Goal: Task Accomplishment & Management: Manage account settings

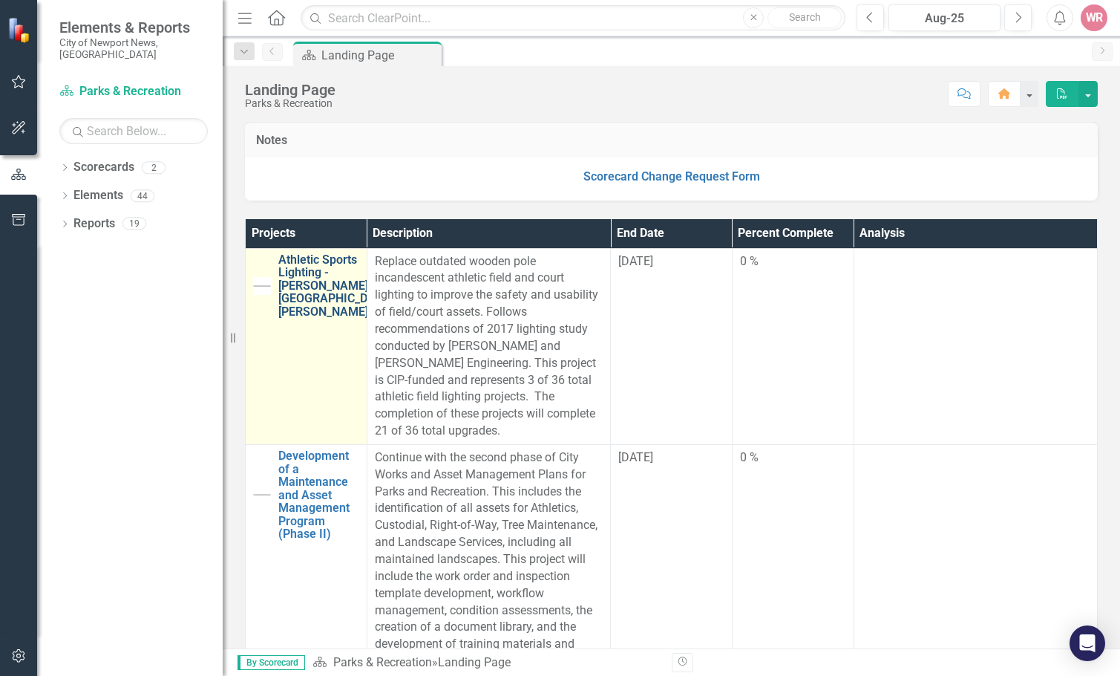
click at [319, 316] on link "Athletic Sports Lighting - [PERSON_NAME], [GEOGRAPHIC_DATA], [PERSON_NAME]" at bounding box center [336, 285] width 117 height 65
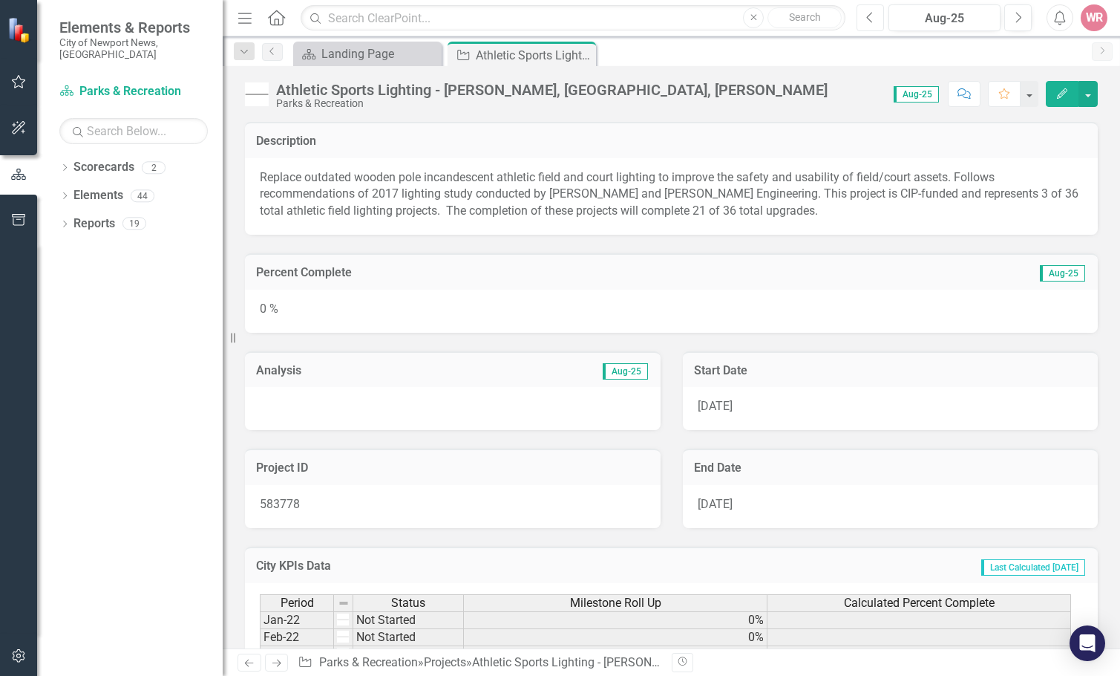
click at [878, 23] on button "Previous" at bounding box center [870, 17] width 27 height 27
click at [423, 405] on p "Construction ongoing. Project completion expected by October." at bounding box center [453, 406] width 386 height 17
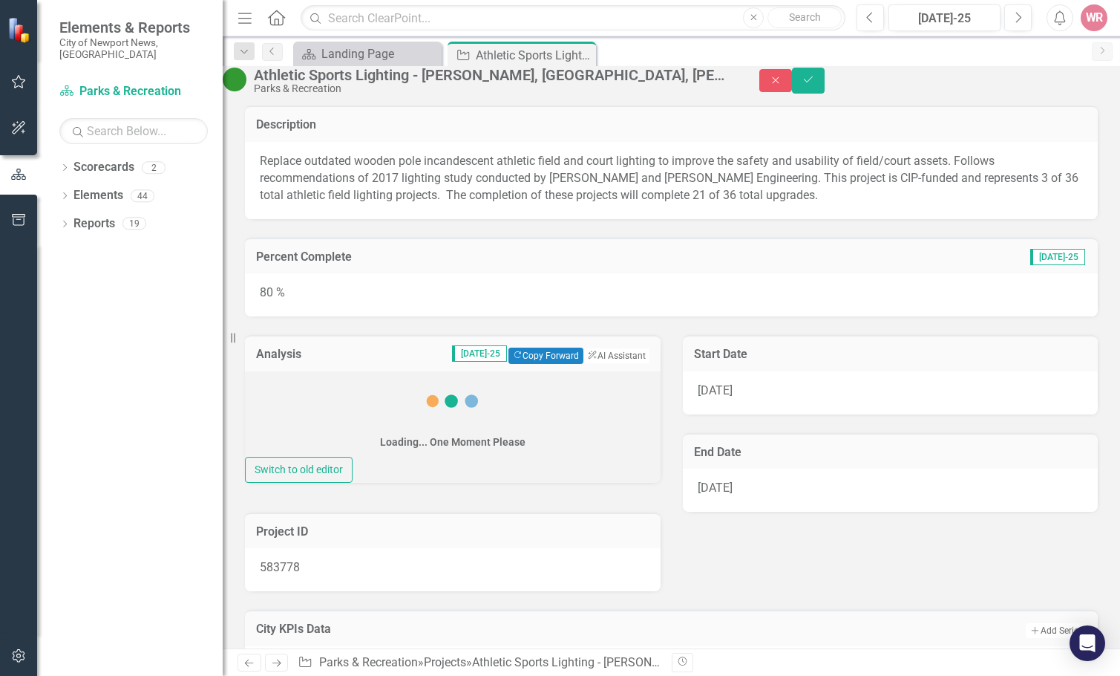
click at [423, 405] on icon at bounding box center [452, 400] width 59 height 59
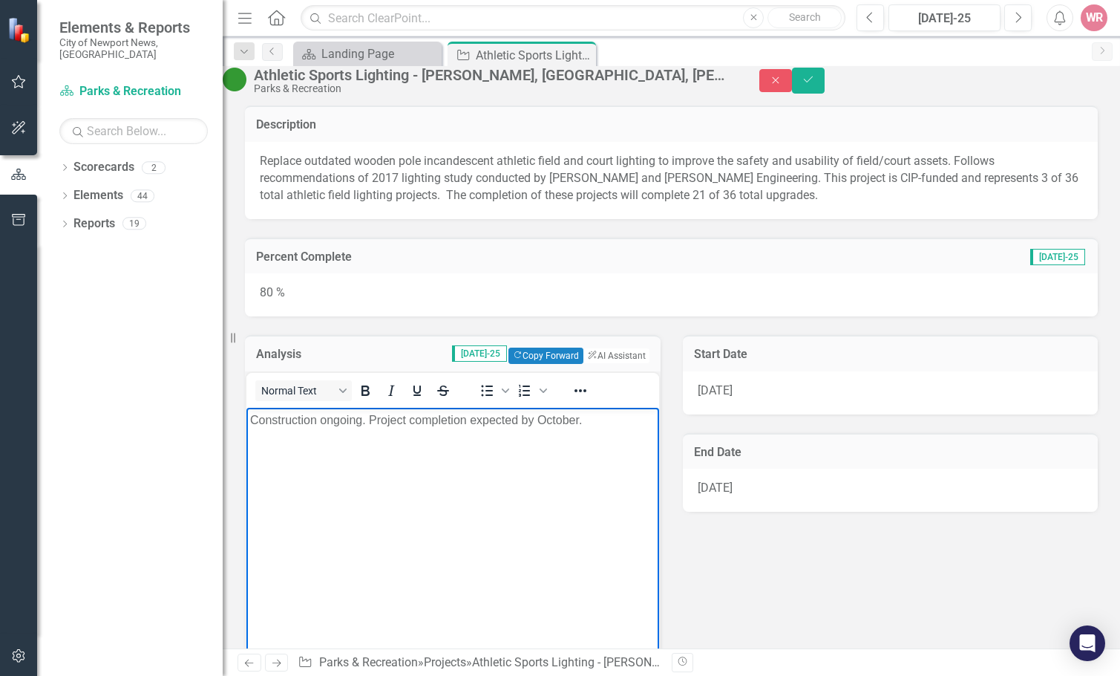
click at [386, 420] on p "Construction ongoing. Project completion expected by October." at bounding box center [452, 420] width 405 height 18
copy p "Construction ongoing. Project completion expected by October."
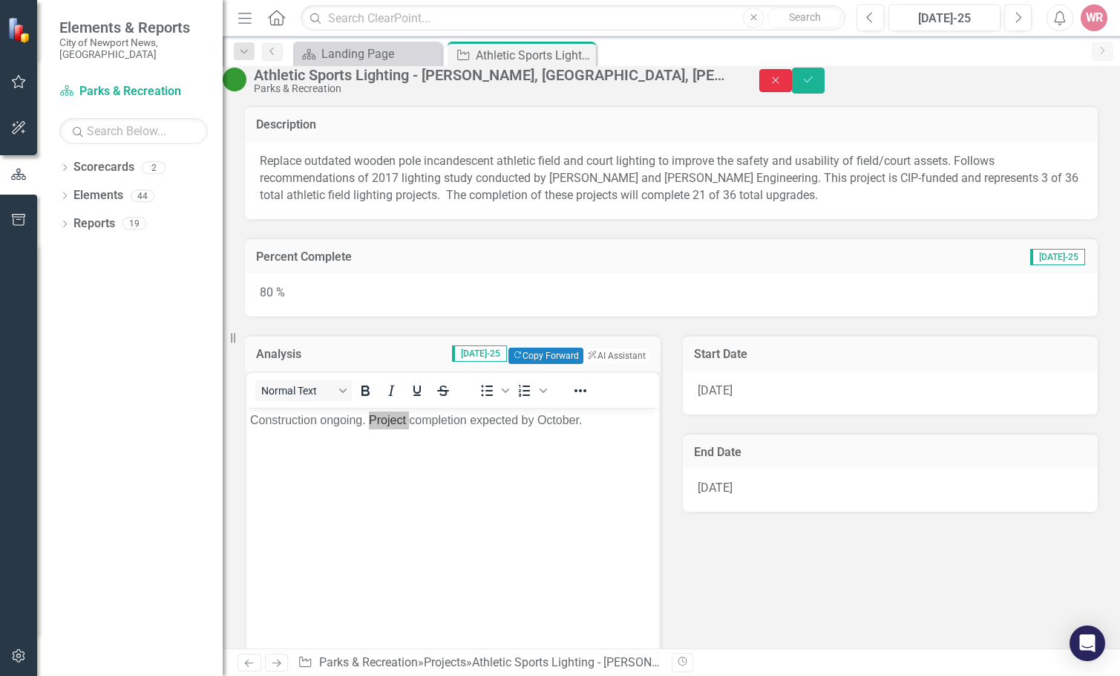
drag, startPoint x: 1036, startPoint y: 87, endPoint x: 751, endPoint y: 189, distance: 302.7
click at [783, 85] on icon "Close" at bounding box center [775, 80] width 13 height 10
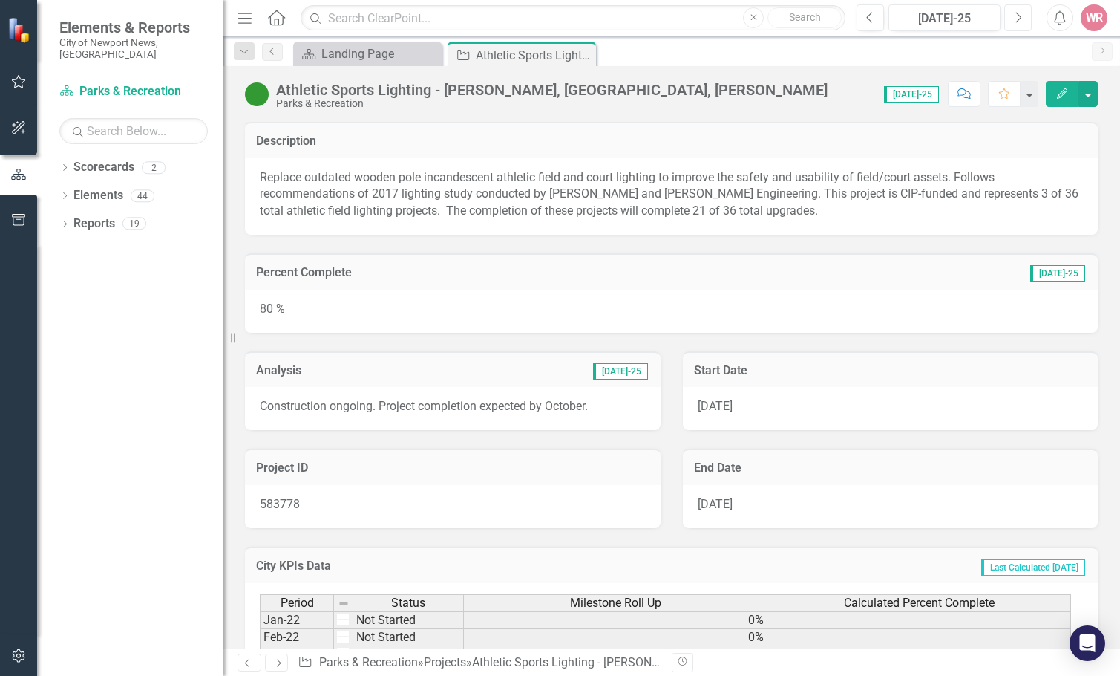
click at [1027, 22] on button "Next" at bounding box center [1018, 17] width 27 height 27
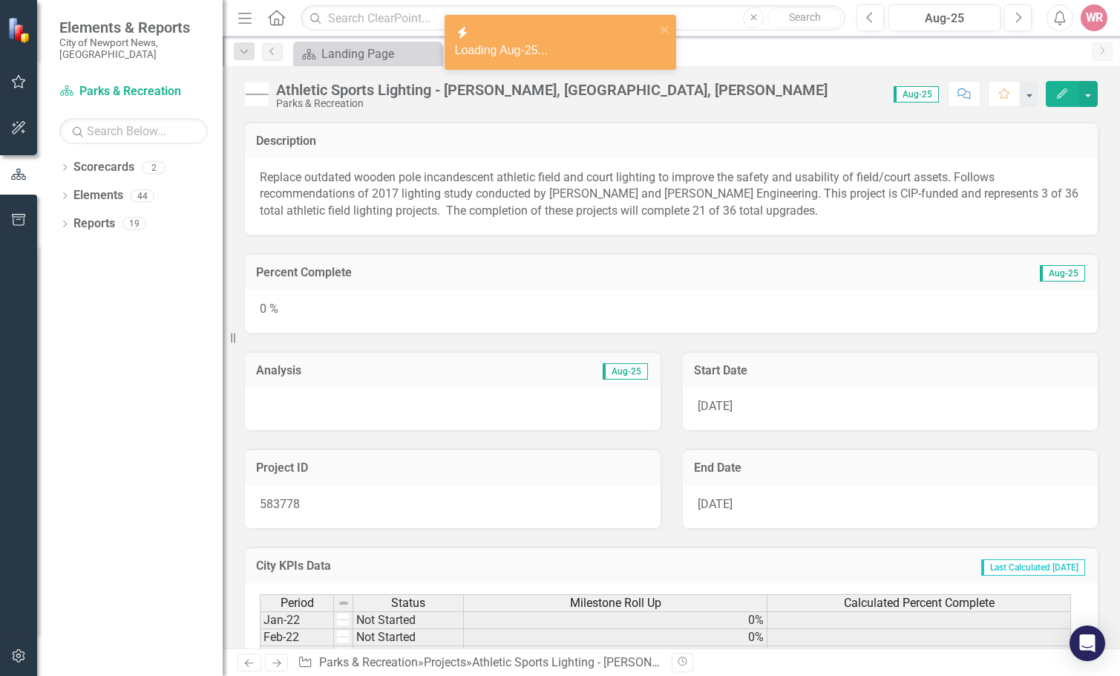
click at [367, 411] on div at bounding box center [453, 408] width 416 height 43
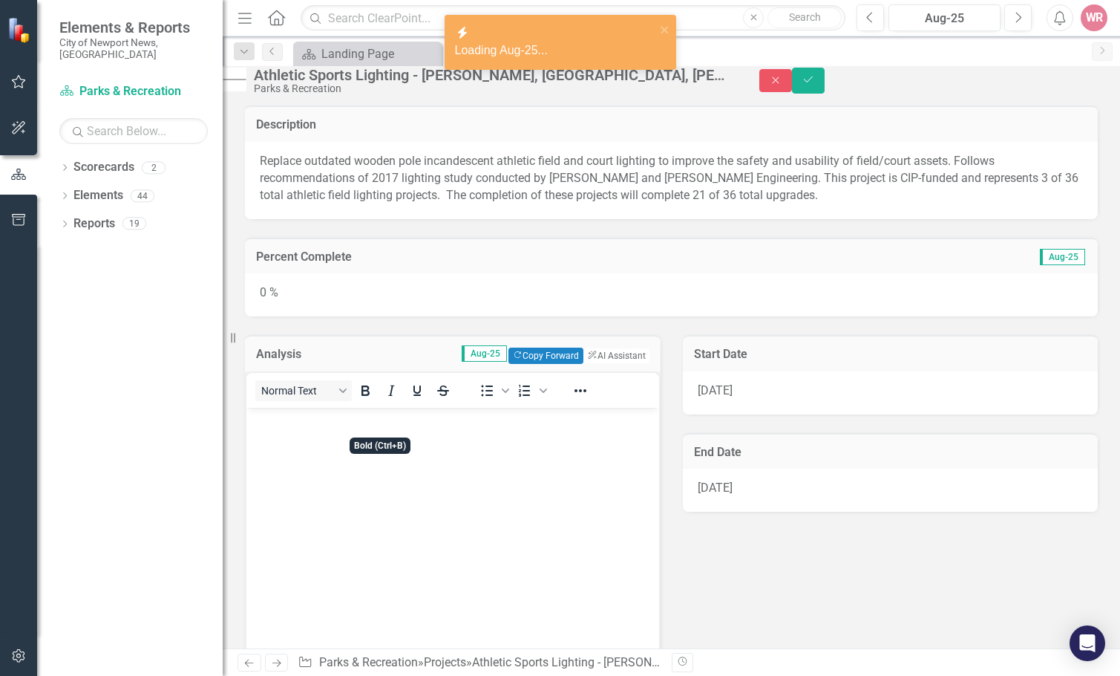
click at [344, 430] on body "Rich Text Area. Press ALT-0 for help." at bounding box center [453, 518] width 413 height 223
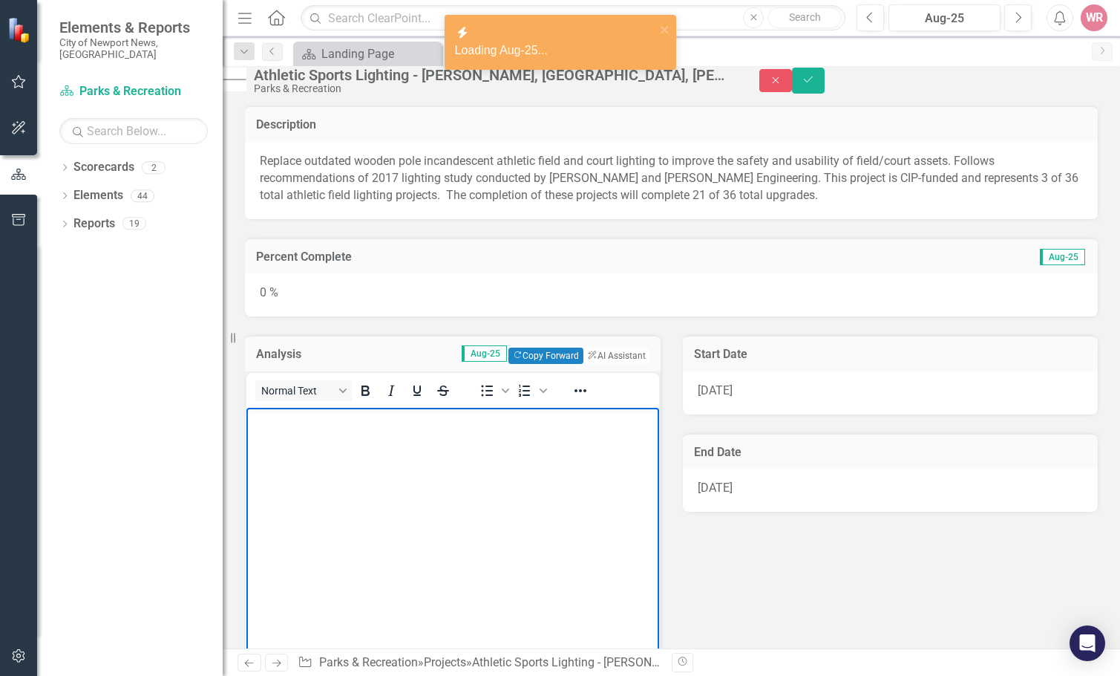
paste body "Rich Text Area. Press ALT-0 for help."
click at [538, 414] on p "Construction ongoing. Project completion expected by October." at bounding box center [452, 420] width 405 height 18
click at [370, 301] on div "0 %" at bounding box center [671, 294] width 853 height 43
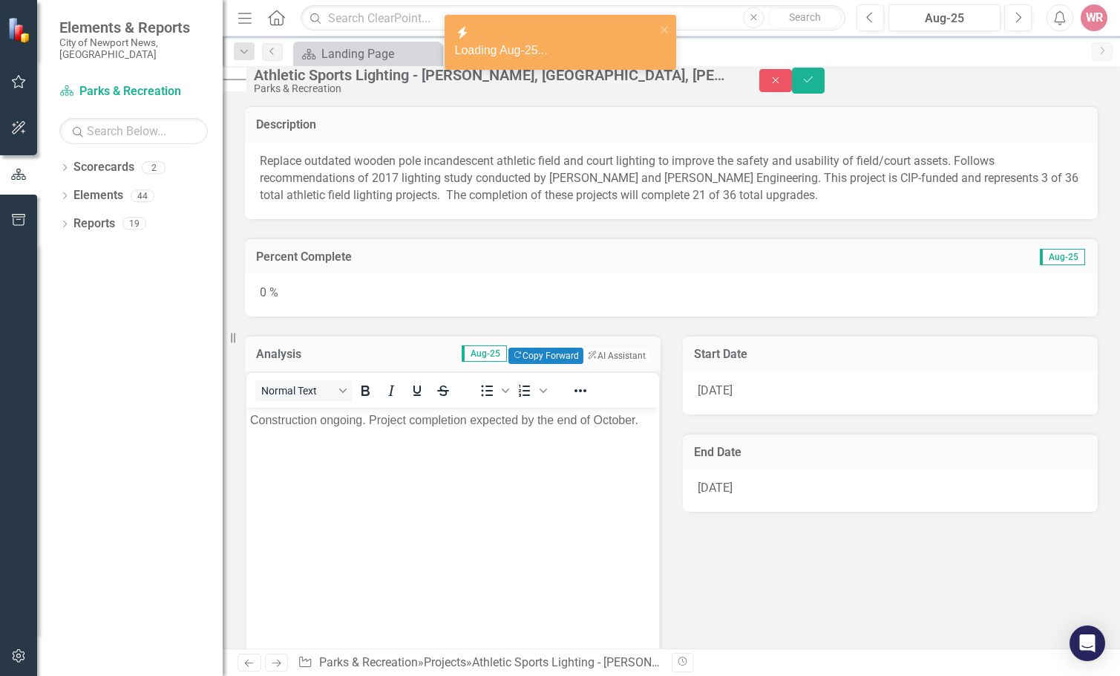
click at [370, 301] on div "0 %" at bounding box center [671, 294] width 853 height 43
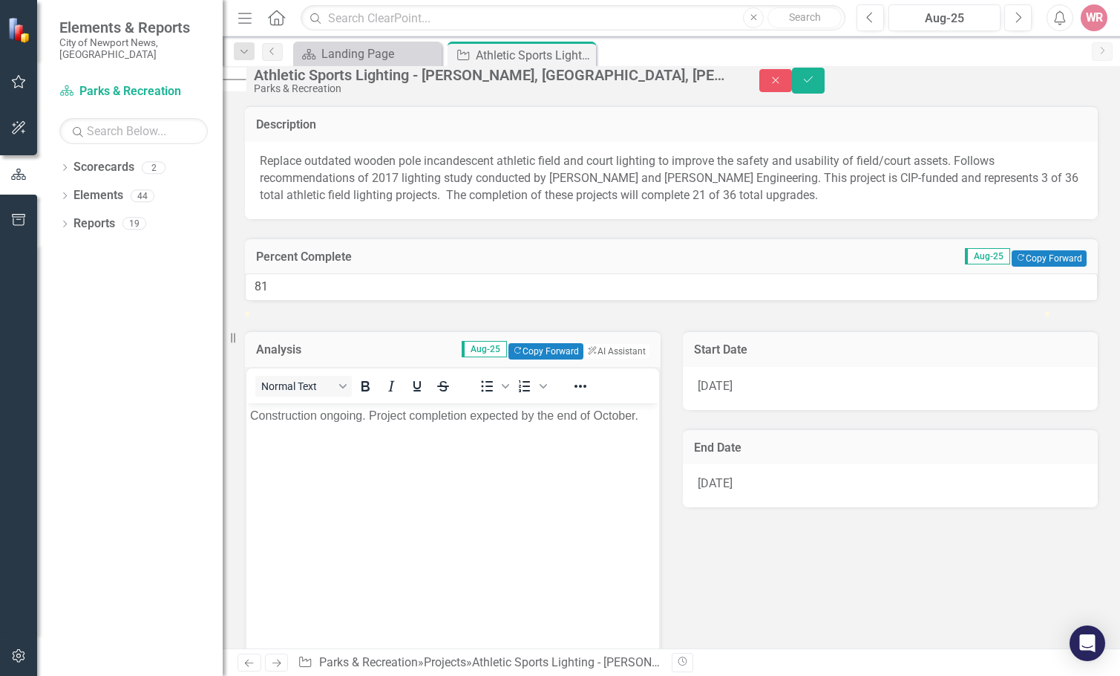
type input "80"
drag, startPoint x: 270, startPoint y: 356, endPoint x: 911, endPoint y: 396, distance: 642.1
drag, startPoint x: 1081, startPoint y: 92, endPoint x: 806, endPoint y: 193, distance: 293.4
click at [825, 94] on button "Save" at bounding box center [808, 81] width 33 height 26
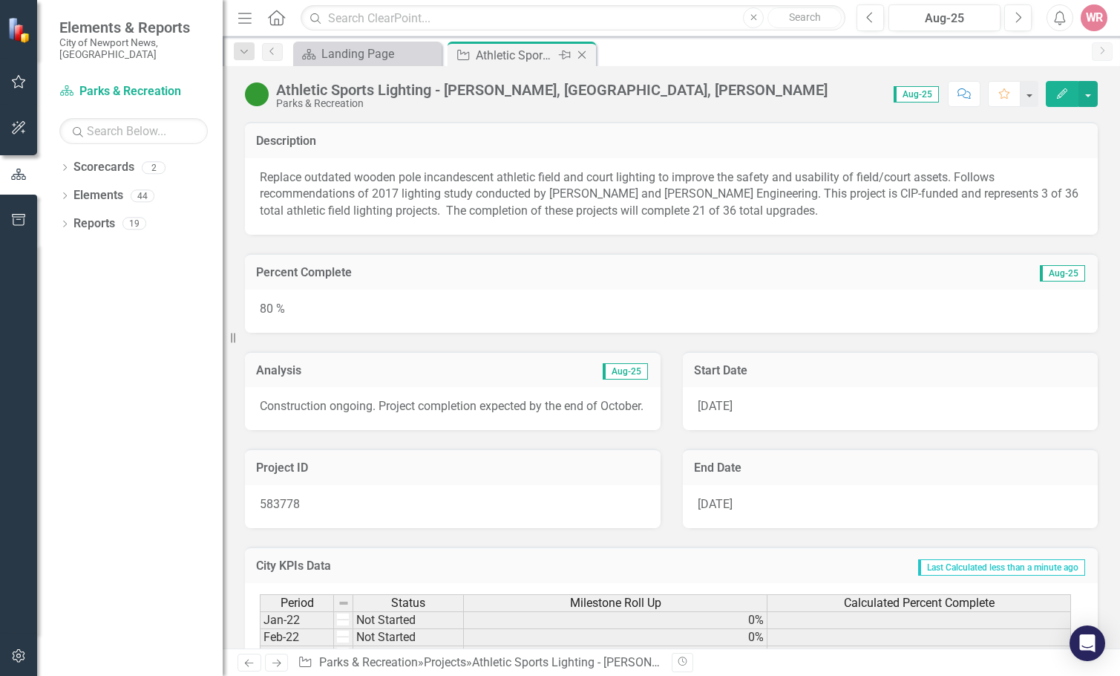
click at [585, 56] on icon "Close" at bounding box center [582, 55] width 15 height 12
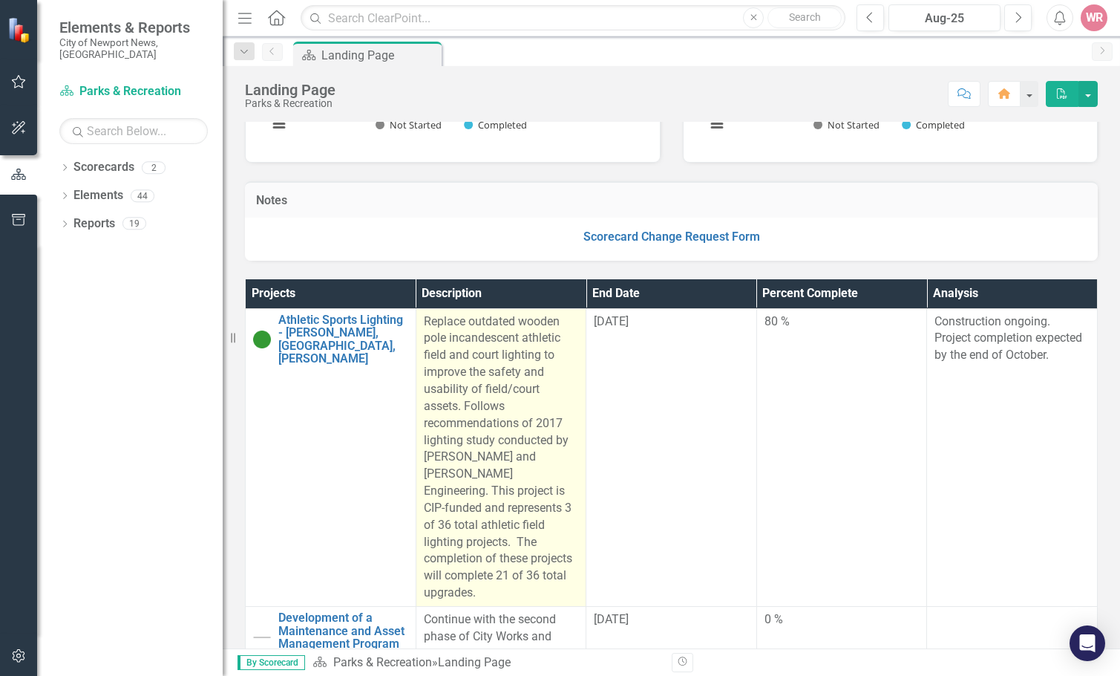
scroll to position [297, 0]
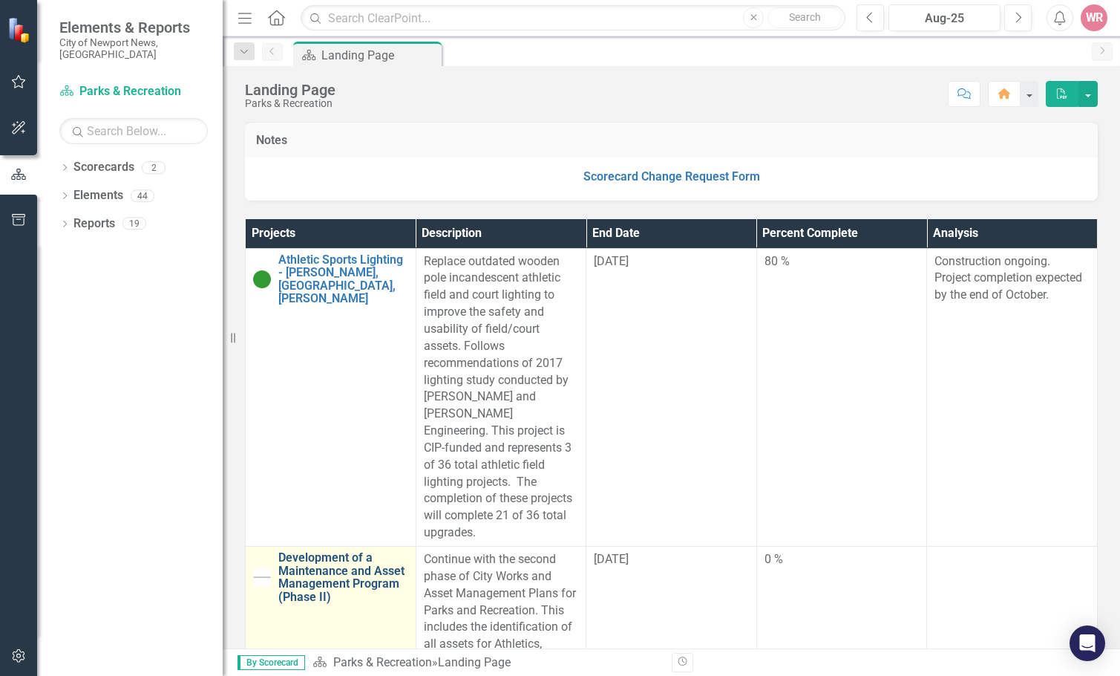
click at [325, 514] on link "Development of a Maintenance and Asset Management Program (Phase II)" at bounding box center [343, 577] width 130 height 52
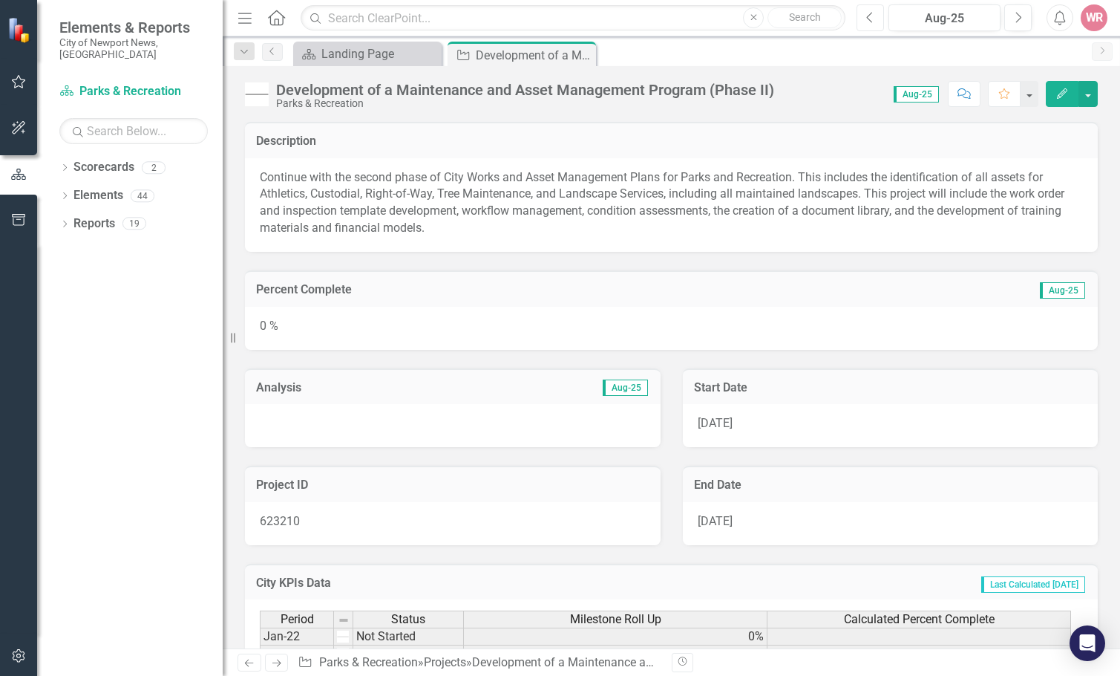
drag, startPoint x: 876, startPoint y: 16, endPoint x: 668, endPoint y: 131, distance: 237.6
click at [875, 18] on button "Previous" at bounding box center [870, 17] width 27 height 27
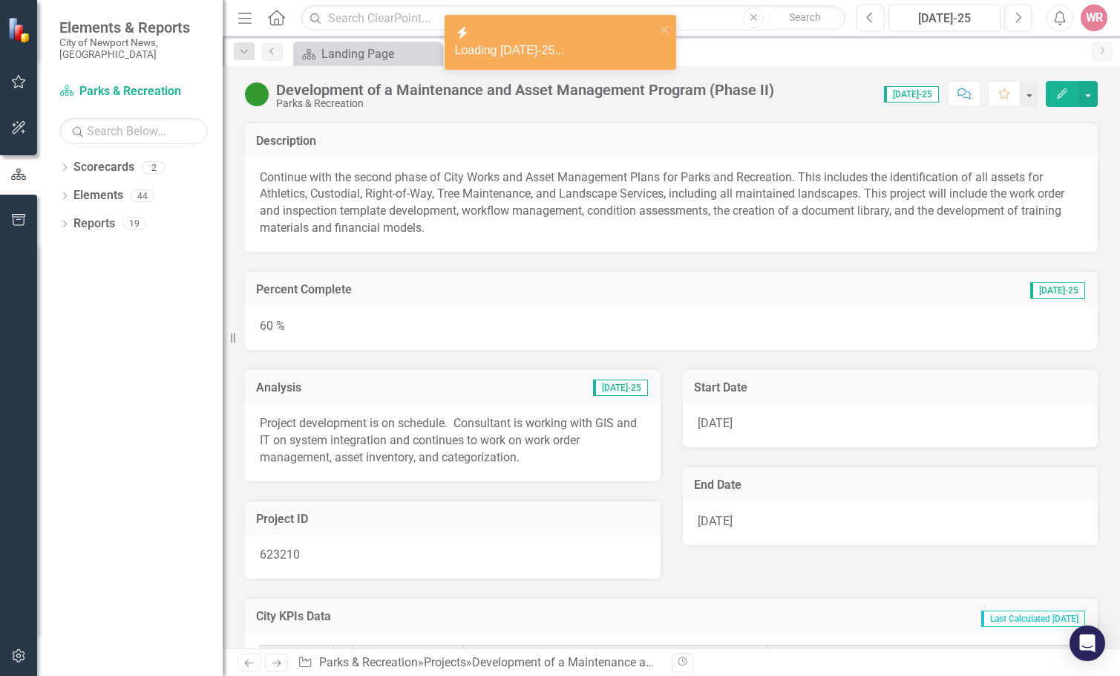
click at [359, 426] on p "Project development is on schedule. Consultant is working with GIS and IT on sy…" at bounding box center [453, 440] width 386 height 51
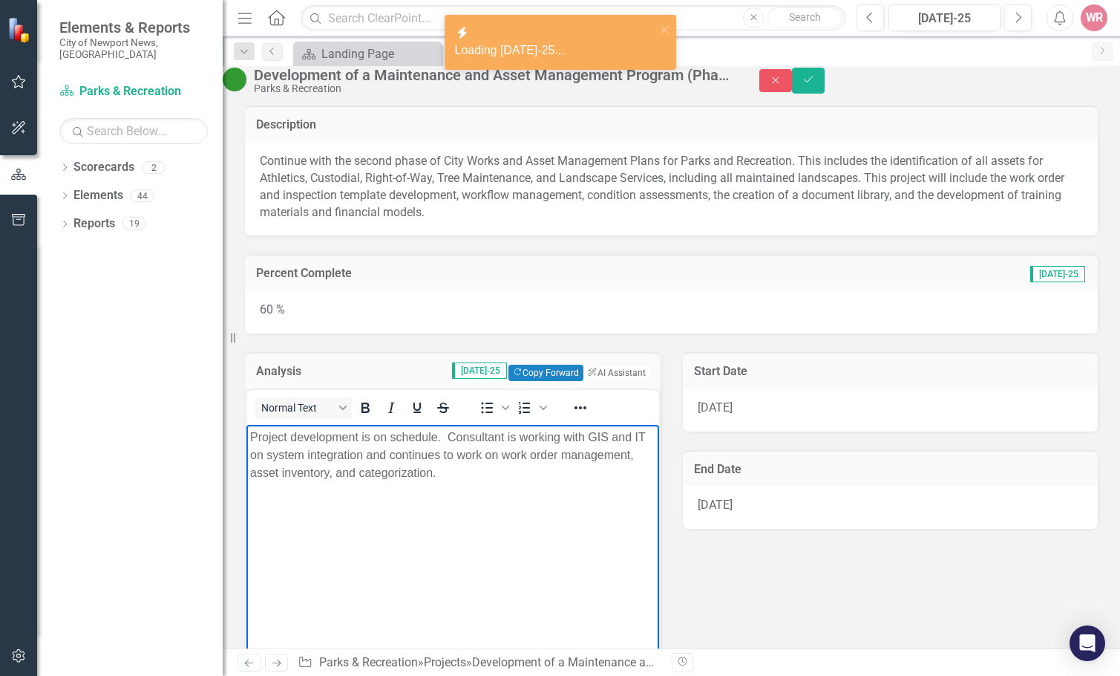
drag, startPoint x: 483, startPoint y: 463, endPoint x: 330, endPoint y: 459, distance: 153.0
click at [247, 435] on html "Project development is on schedule. Consultant is working with GIS and IT on sy…" at bounding box center [453, 535] width 413 height 223
copy p "Project development is on schedule. Consultant is working with GIS and IT on sy…"
click at [1017, 94] on div "Close Save" at bounding box center [940, 81] width 361 height 26
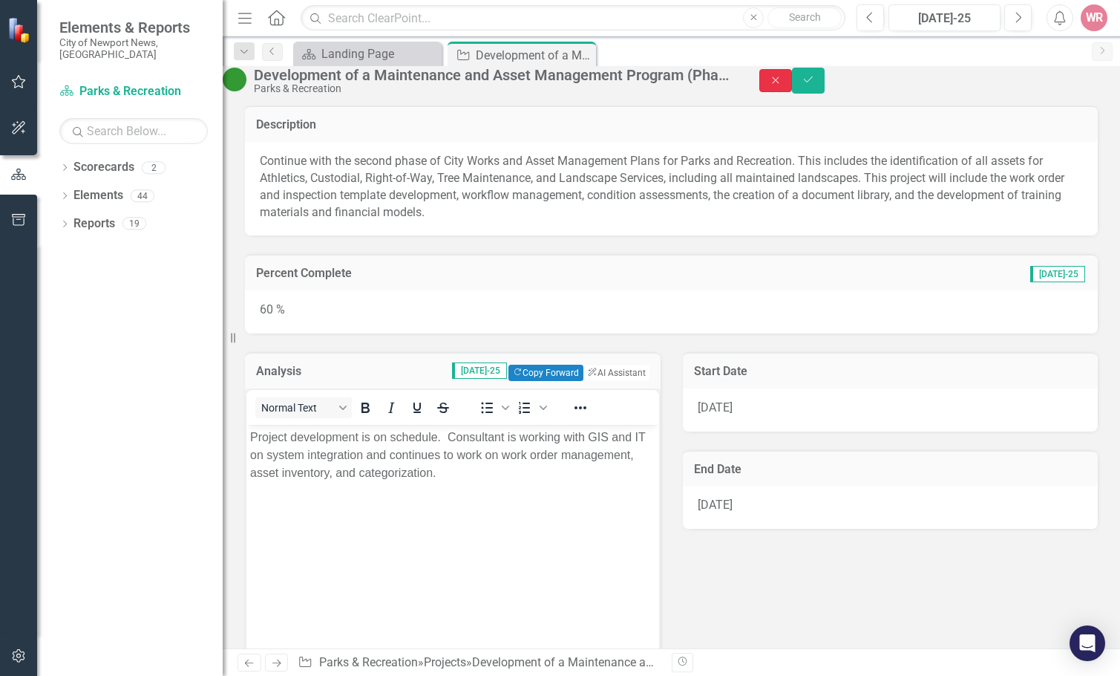
drag, startPoint x: 1041, startPoint y: 82, endPoint x: 796, endPoint y: 172, distance: 261.0
click at [783, 82] on icon "Close" at bounding box center [775, 80] width 13 height 10
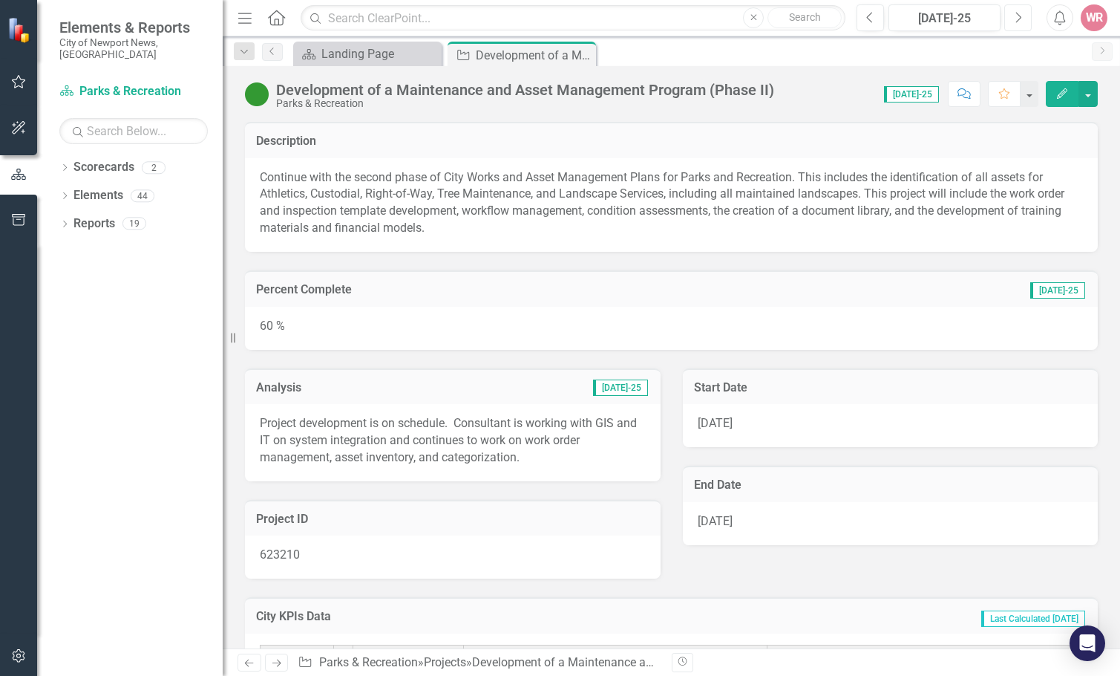
click at [1028, 8] on button "Next" at bounding box center [1018, 17] width 27 height 27
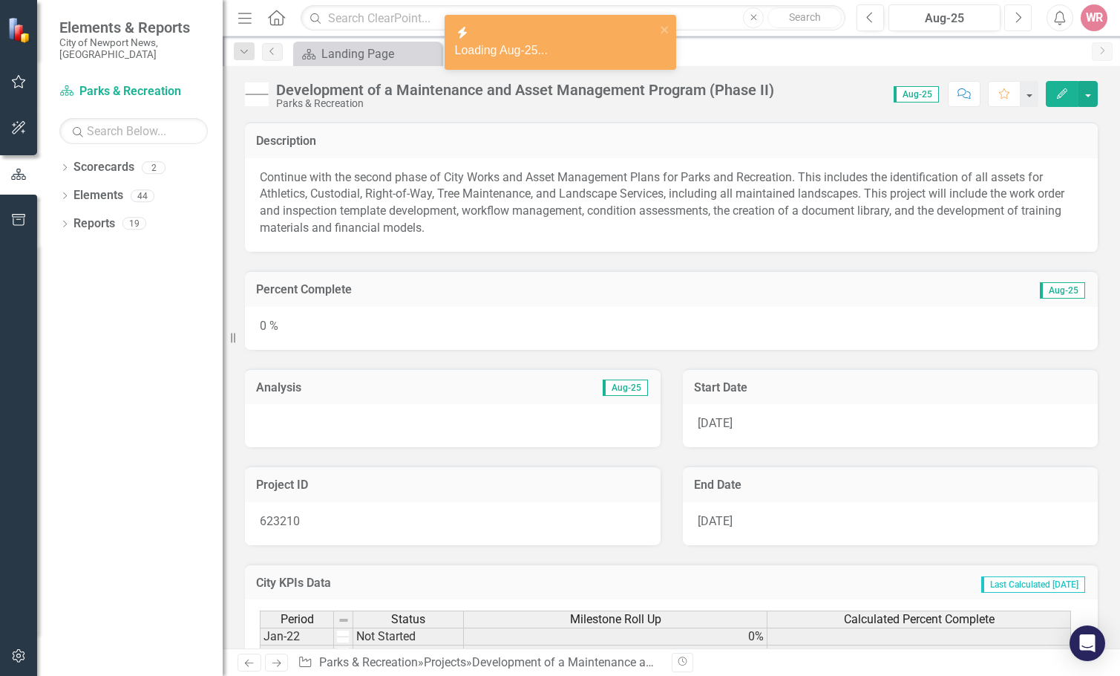
scroll to position [74, 0]
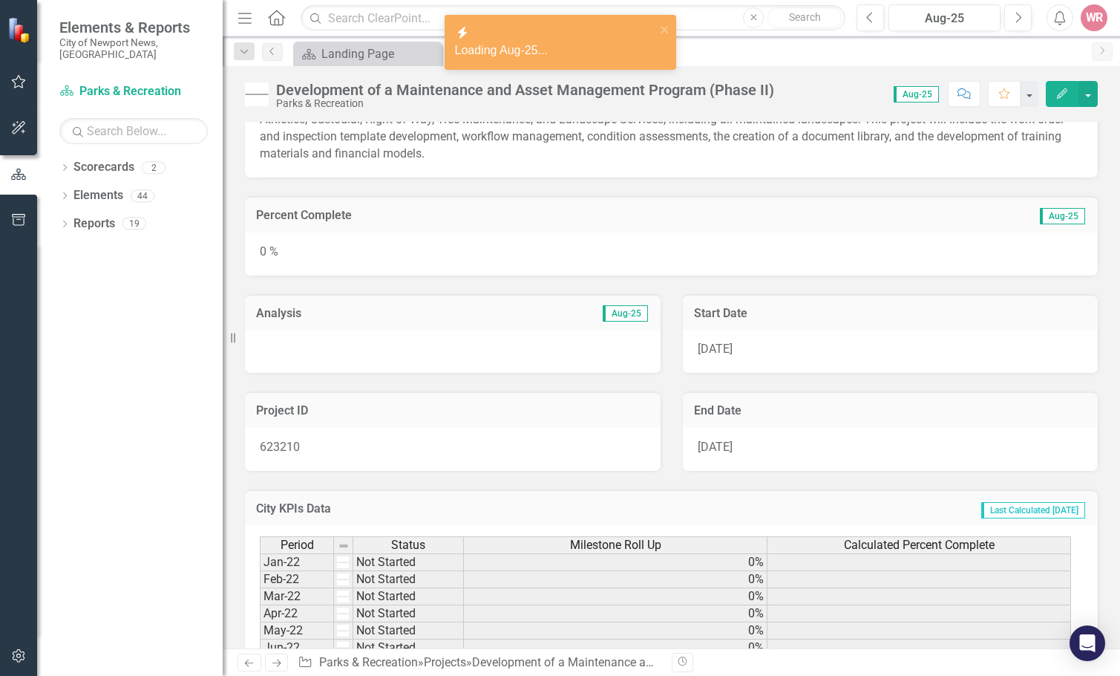
click at [295, 360] on div at bounding box center [453, 351] width 416 height 43
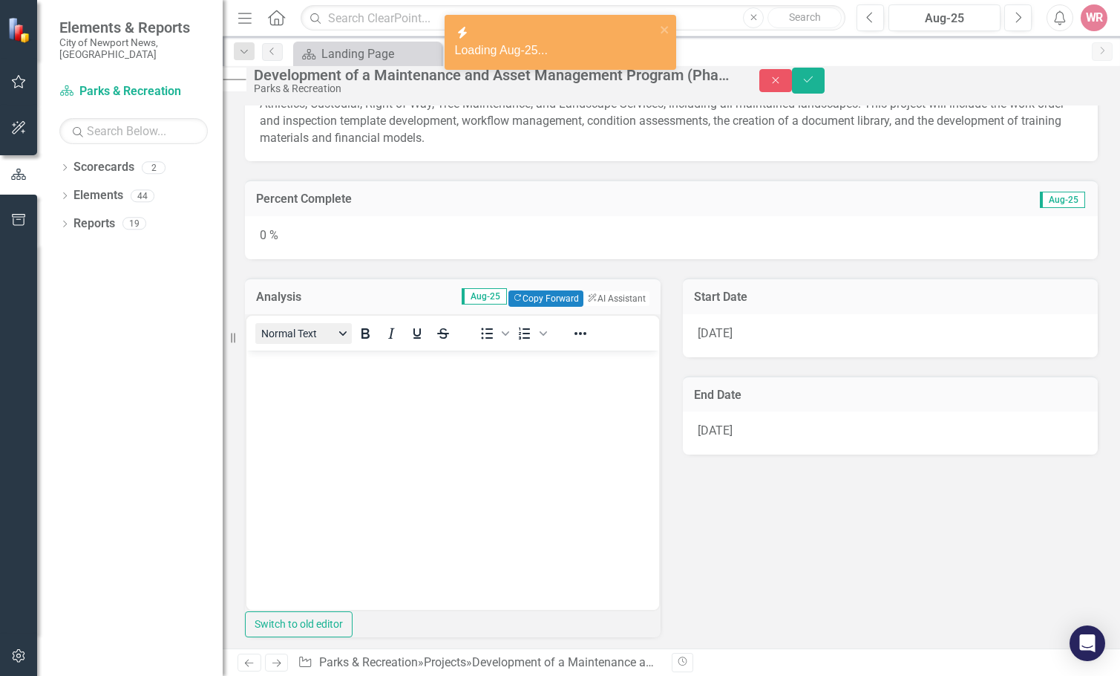
scroll to position [0, 0]
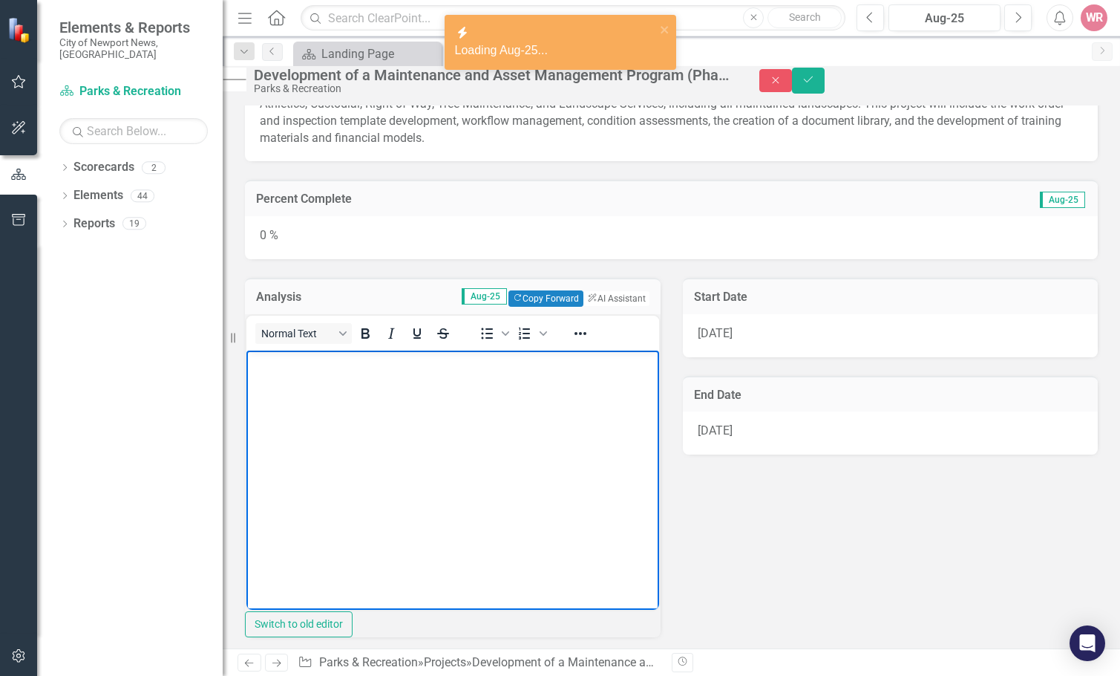
click at [277, 383] on body "Rich Text Area. Press ALT-0 for help." at bounding box center [453, 461] width 413 height 223
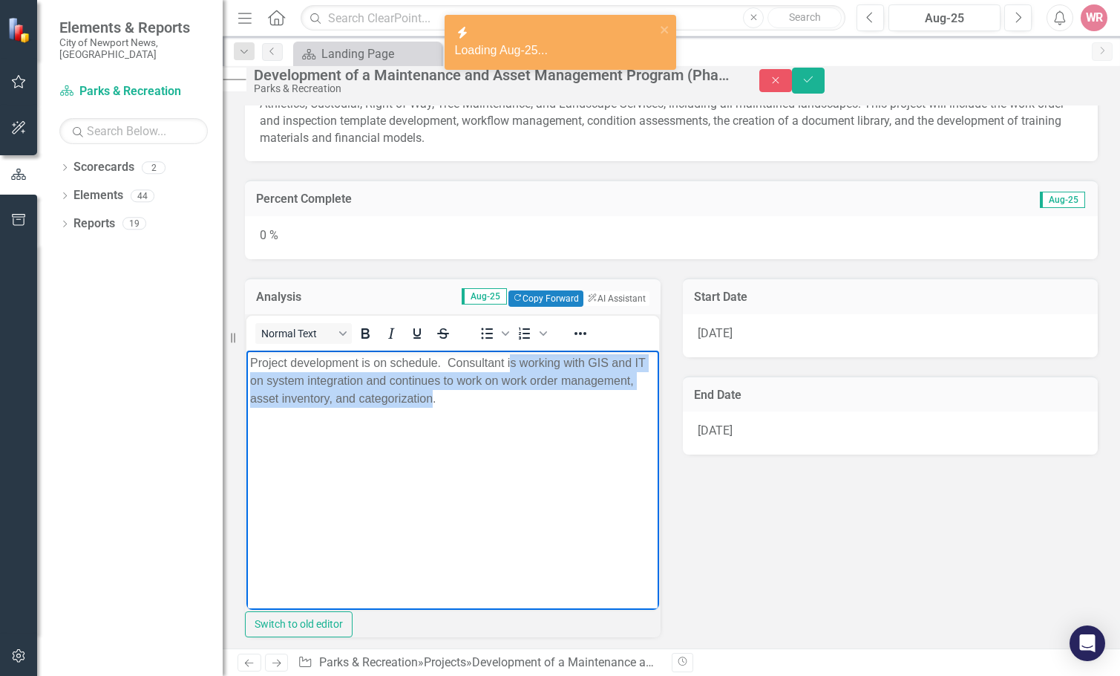
drag, startPoint x: 510, startPoint y: 397, endPoint x: 509, endPoint y: 363, distance: 34.2
click at [509, 363] on p "Project development is on schedule. Consultant is working with GIS and IT on sy…" at bounding box center [452, 379] width 405 height 53
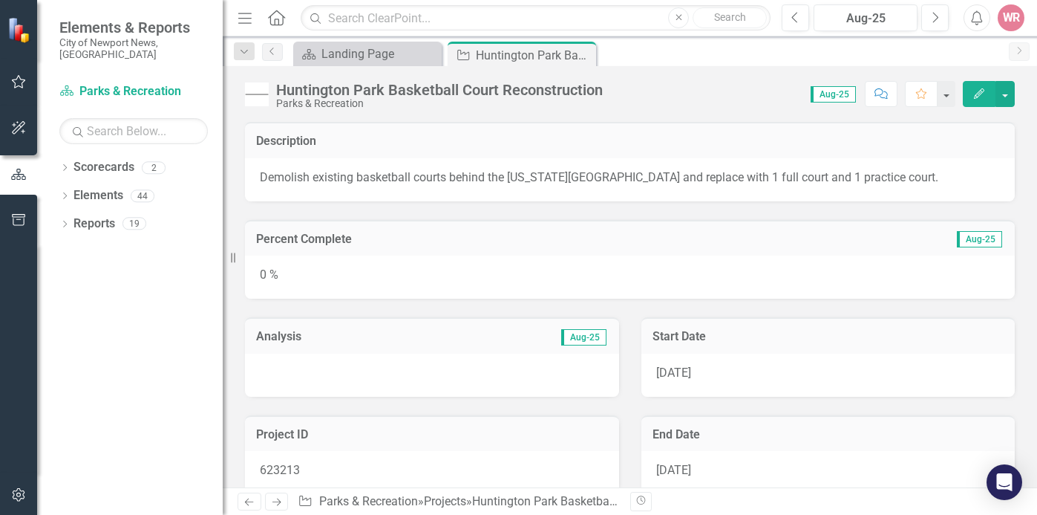
click at [463, 281] on div "0 %" at bounding box center [630, 276] width 770 height 43
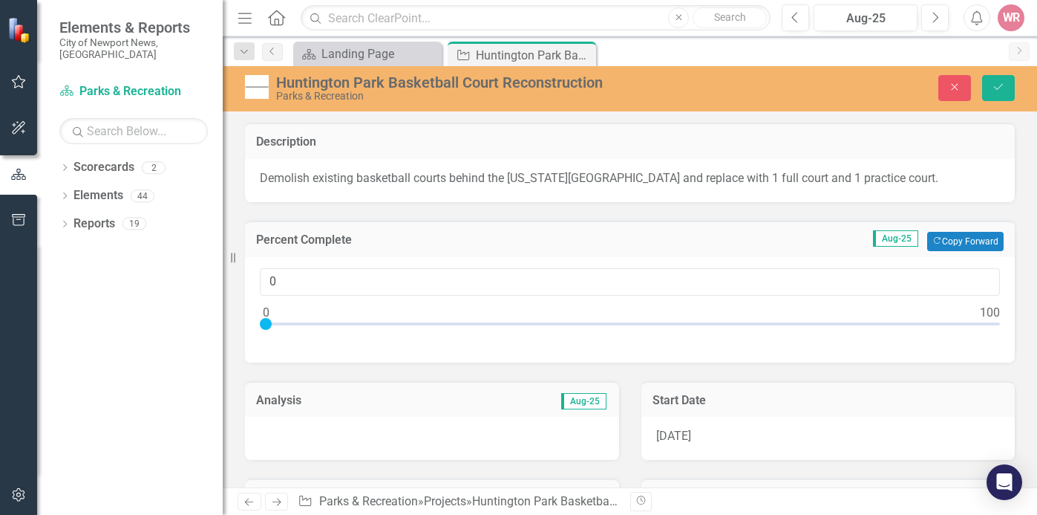
drag, startPoint x: 264, startPoint y: 323, endPoint x: 287, endPoint y: 329, distance: 23.8
click at [287, 330] on div "0" at bounding box center [630, 309] width 770 height 105
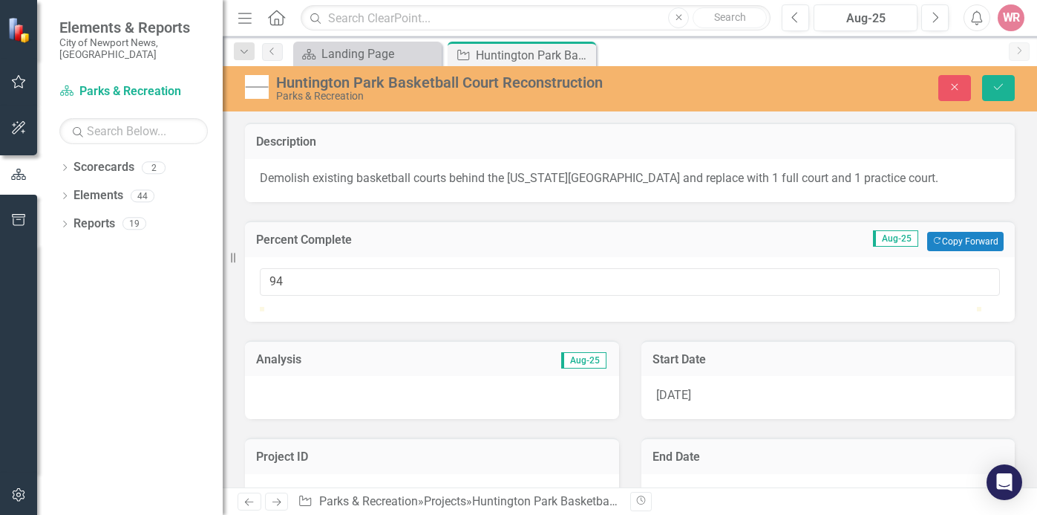
type input "95"
drag, startPoint x: 267, startPoint y: 324, endPoint x: 951, endPoint y: 330, distance: 683.9
click at [951, 307] on div at bounding box center [630, 307] width 740 height 0
click at [355, 419] on div at bounding box center [432, 397] width 374 height 43
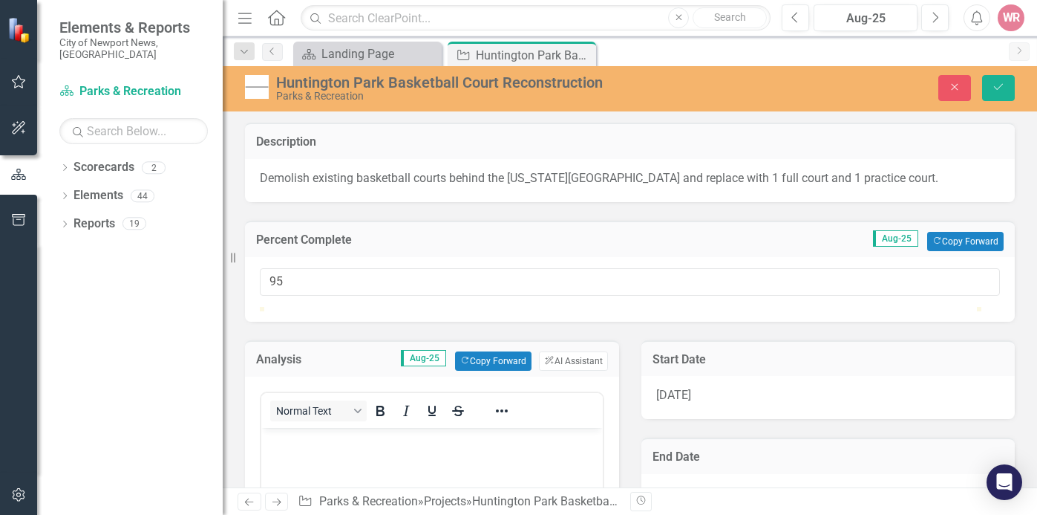
scroll to position [149, 0]
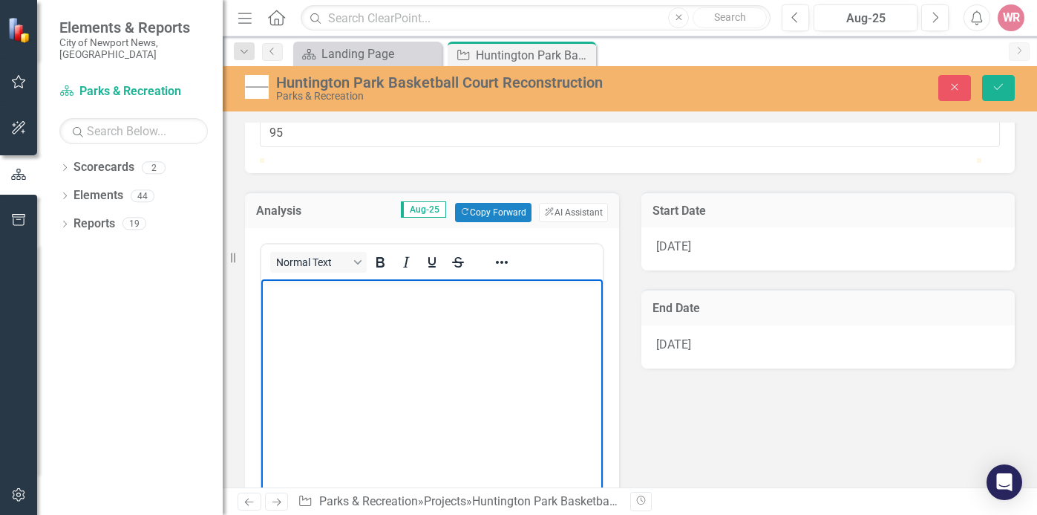
click at [380, 336] on body "Rich Text Area. Press ALT-0 for help." at bounding box center [432, 389] width 342 height 223
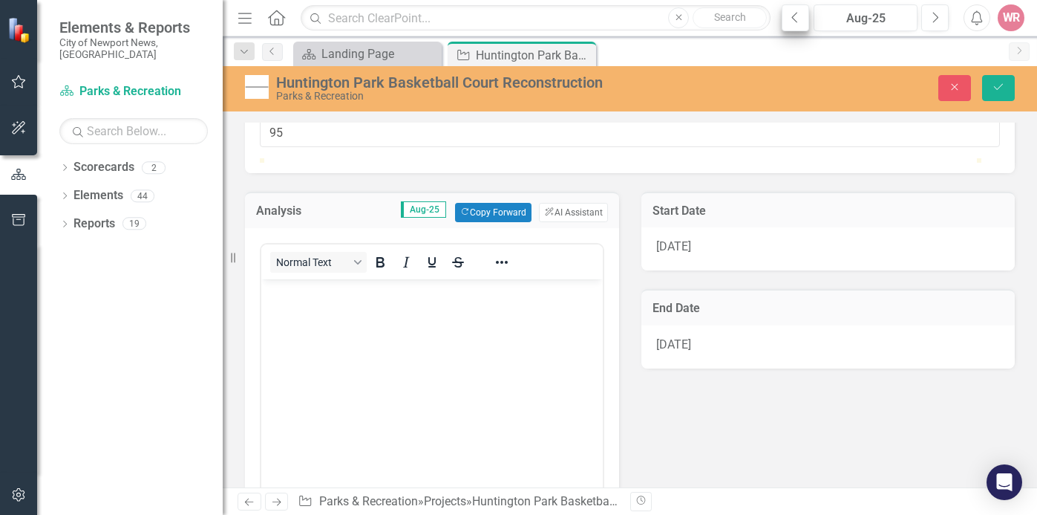
click at [796, 25] on button "Previous" at bounding box center [795, 17] width 27 height 27
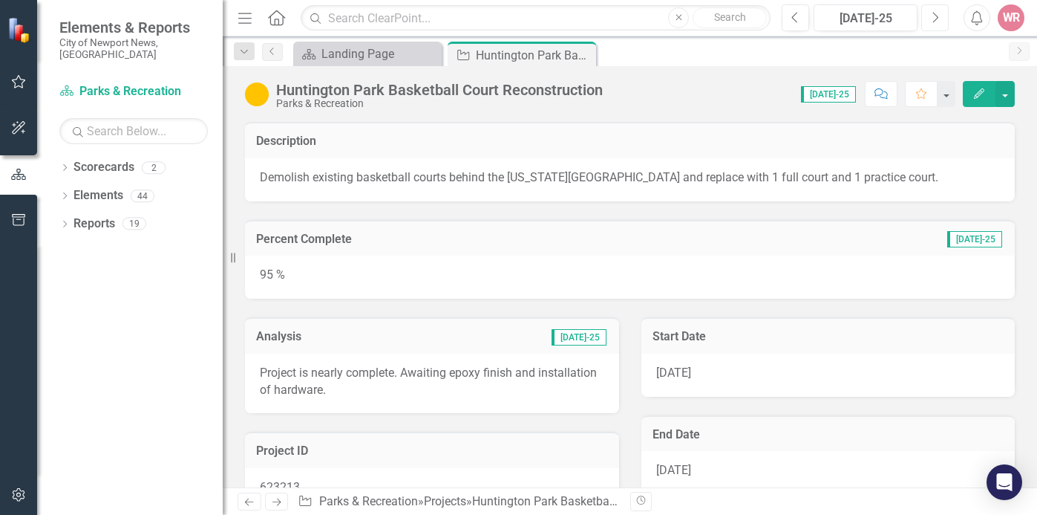
click at [930, 17] on button "Next" at bounding box center [934, 17] width 27 height 27
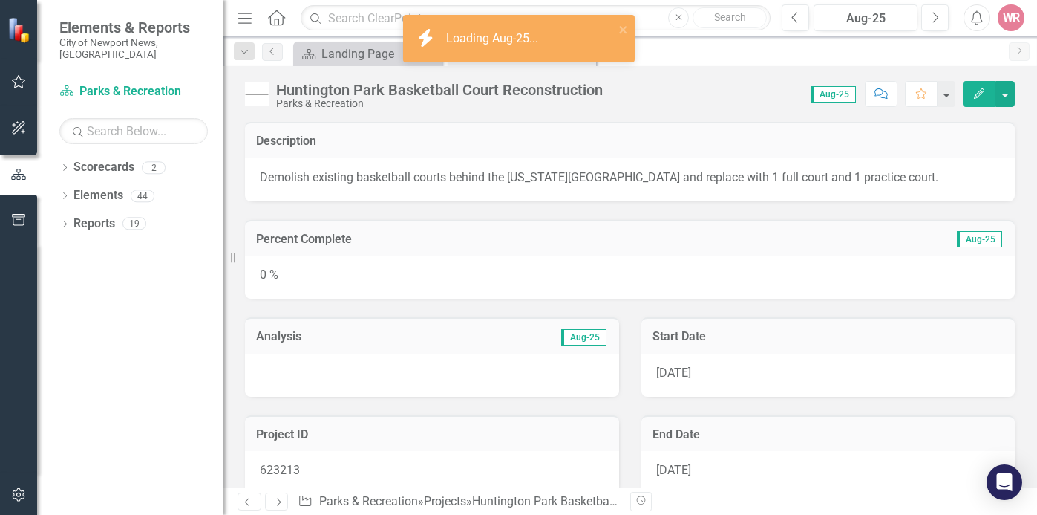
click at [436, 284] on div "0 %" at bounding box center [630, 276] width 770 height 43
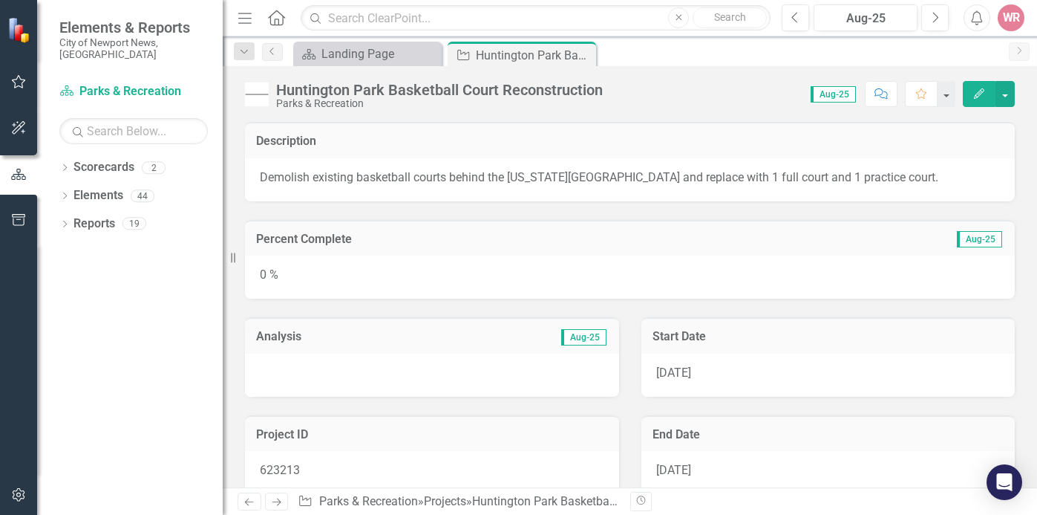
click at [479, 284] on div "0 %" at bounding box center [630, 276] width 770 height 43
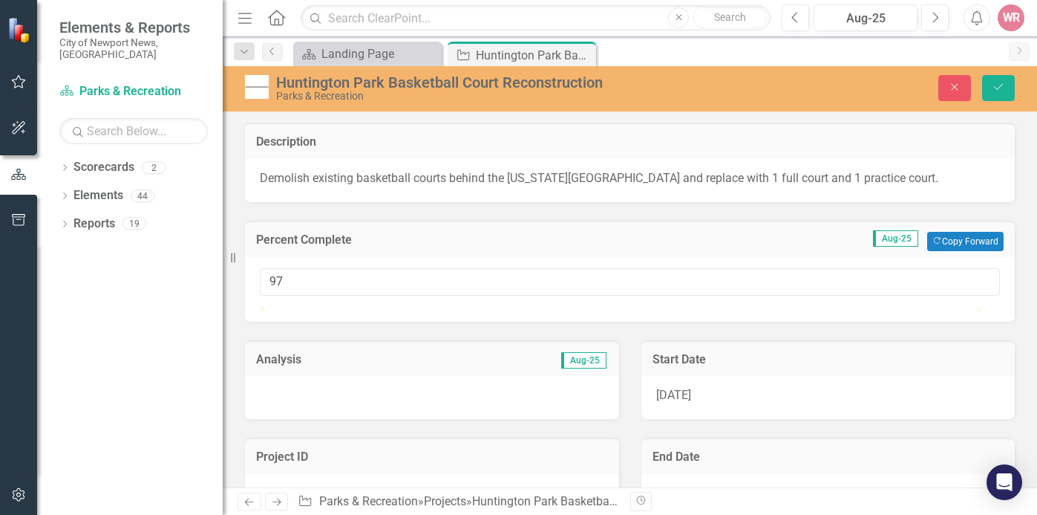
type input "98"
drag, startPoint x: 270, startPoint y: 323, endPoint x: 970, endPoint y: 328, distance: 700.2
click at [963, 307] on div at bounding box center [963, 307] width 0 height 0
click at [397, 419] on div at bounding box center [432, 397] width 374 height 43
click at [402, 419] on div at bounding box center [432, 397] width 374 height 43
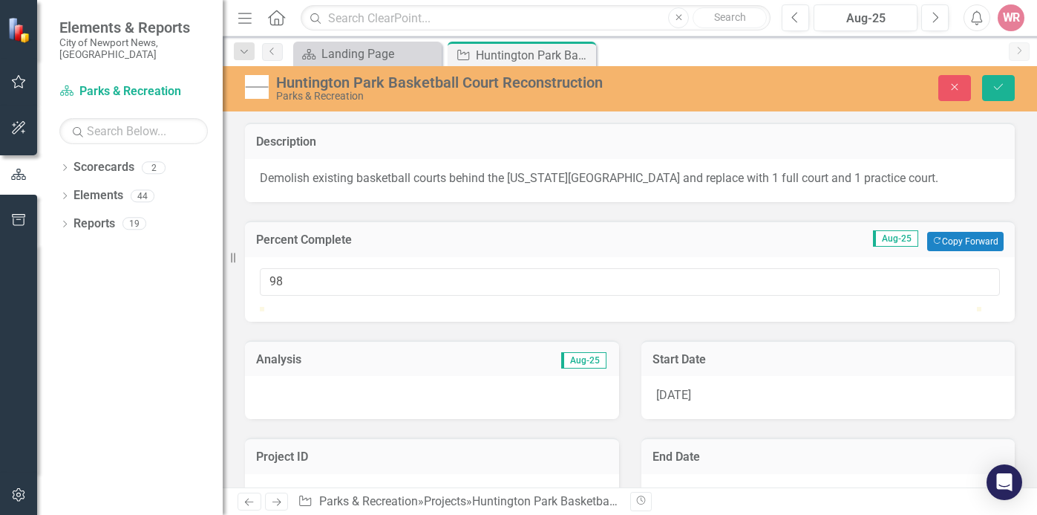
click at [398, 419] on div at bounding box center [432, 397] width 374 height 43
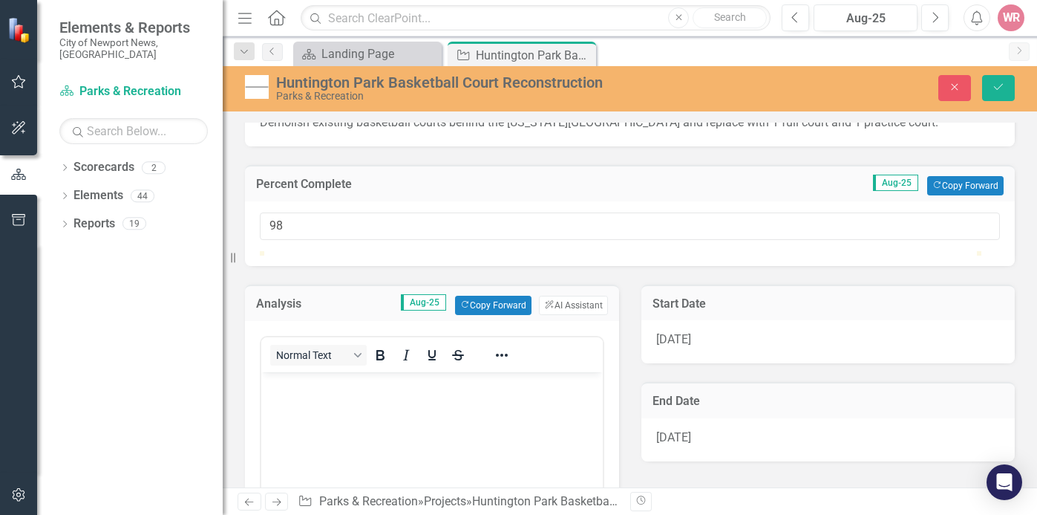
scroll to position [149, 0]
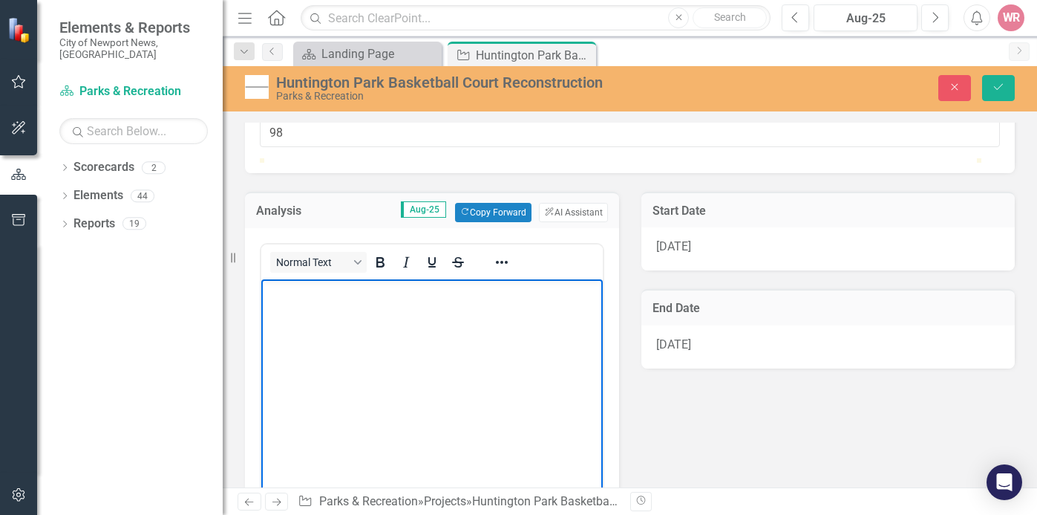
click at [379, 337] on body "Rich Text Area. Press ALT-0 for help." at bounding box center [432, 389] width 342 height 223
click at [408, 364] on body "Contractor states courts will be completed by the end of the month." at bounding box center [432, 389] width 342 height 223
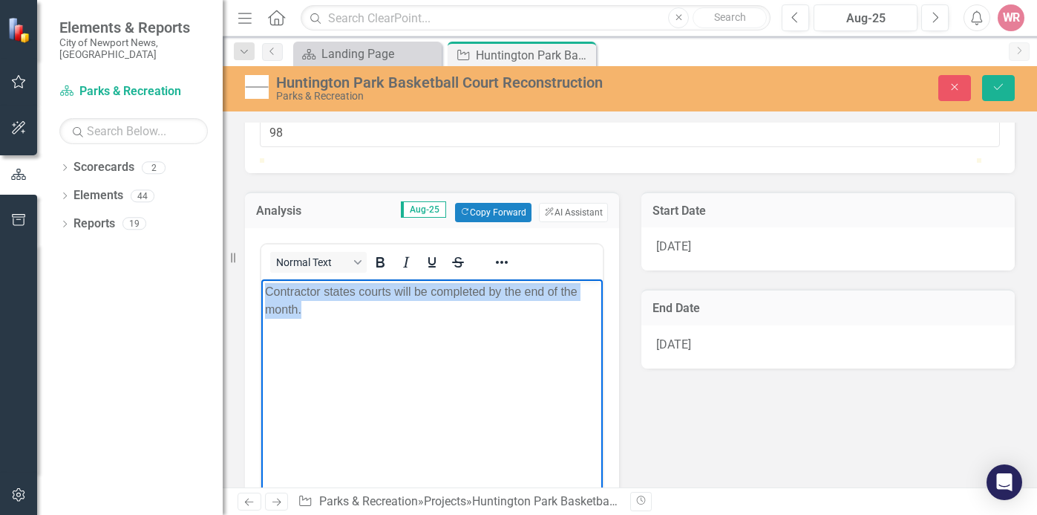
drag, startPoint x: 296, startPoint y: 310, endPoint x: 246, endPoint y: 280, distance: 58.3
click at [261, 280] on html "Contractor states courts will be completed by the end of the month." at bounding box center [432, 389] width 342 height 223
copy p "Contractor states courts will be completed by the end of the month."
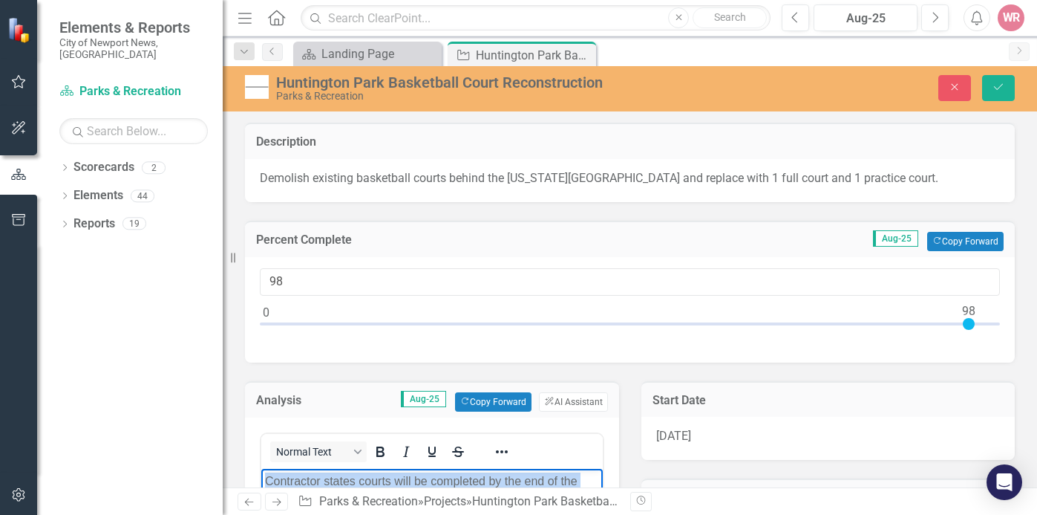
scroll to position [149, 0]
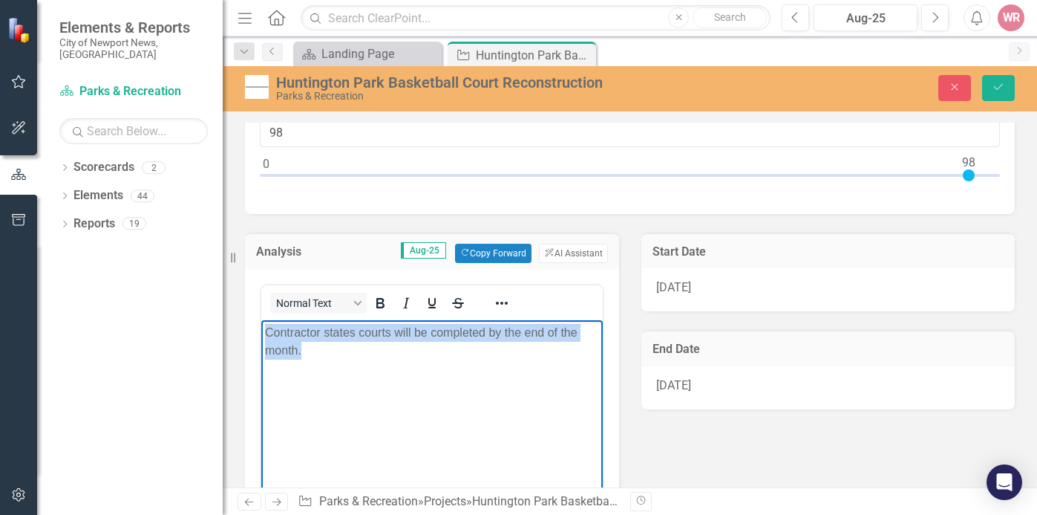
paste body "Rich Text Area. Press ALT-0 for help."
click at [426, 365] on body "Rich Text Area. Press ALT-0 for help." at bounding box center [432, 430] width 342 height 223
click at [336, 359] on body "Rich Text Area. Press ALT-0 for help." at bounding box center [432, 430] width 342 height 223
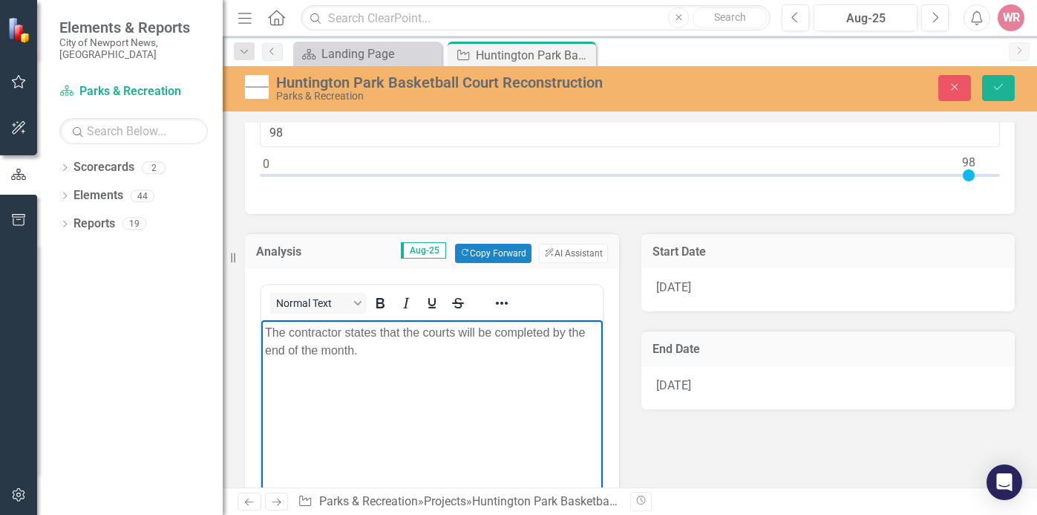
drag, startPoint x: 398, startPoint y: 397, endPoint x: 431, endPoint y: 386, distance: 34.5
click at [423, 388] on body "The contractor states that the courts will be completed by the end of the month." at bounding box center [432, 430] width 342 height 223
click at [1001, 87] on icon "Save" at bounding box center [998, 87] width 13 height 10
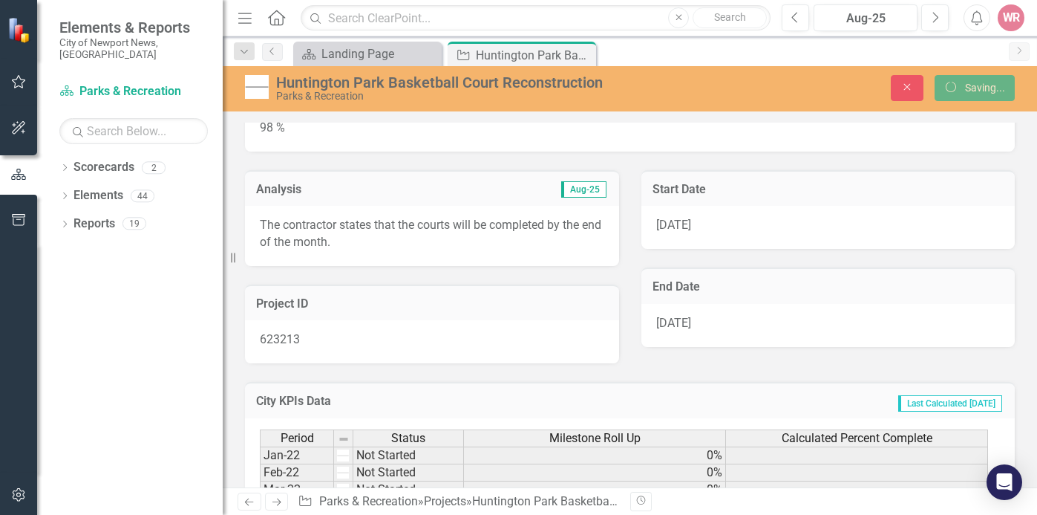
scroll to position [148, 0]
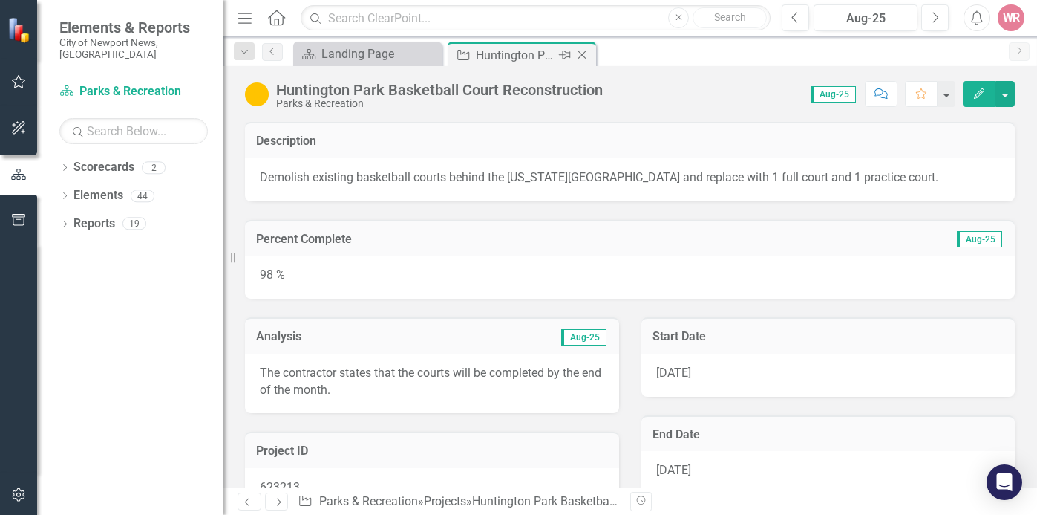
click at [581, 56] on icon at bounding box center [582, 55] width 8 height 8
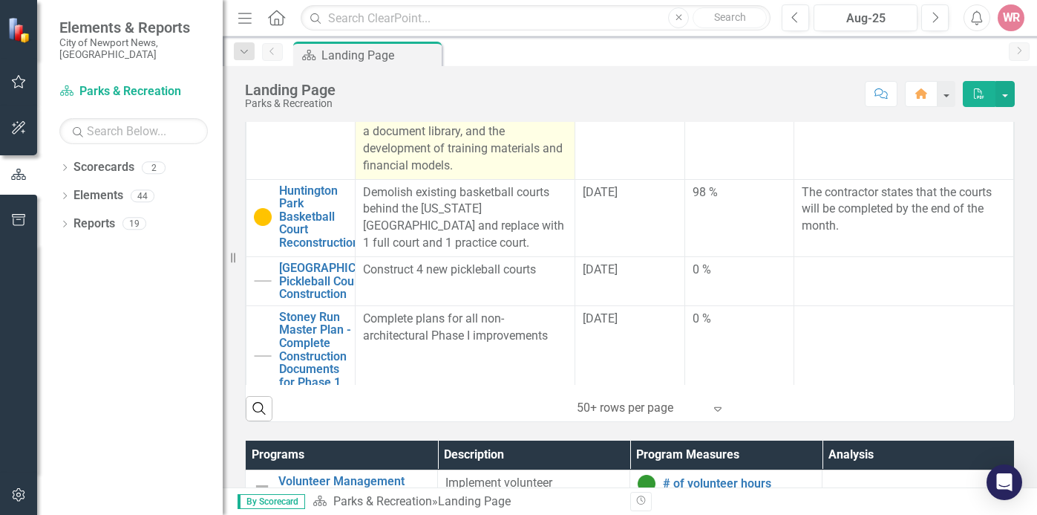
scroll to position [223, 0]
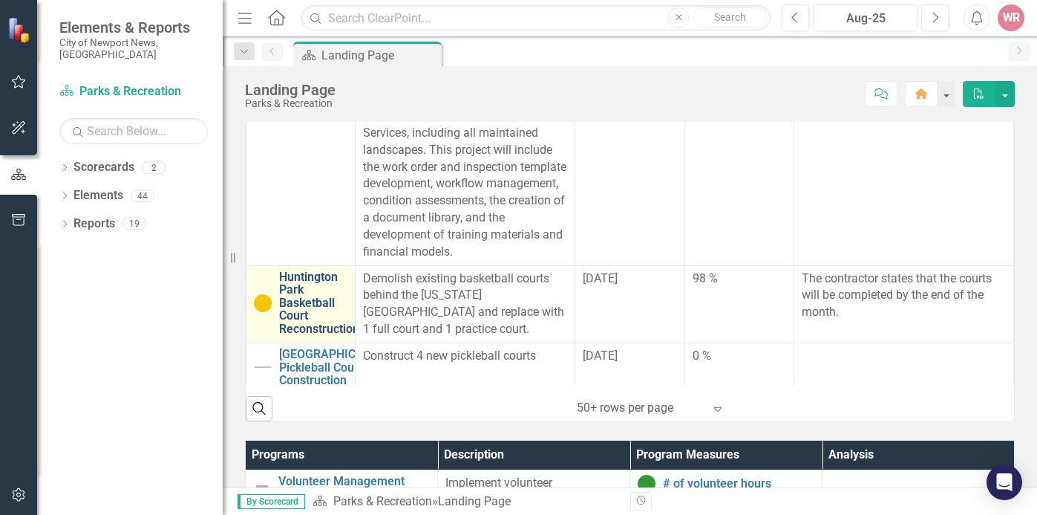
click at [308, 312] on link "Huntington Park Basketball Court Reconstruction" at bounding box center [319, 302] width 80 height 65
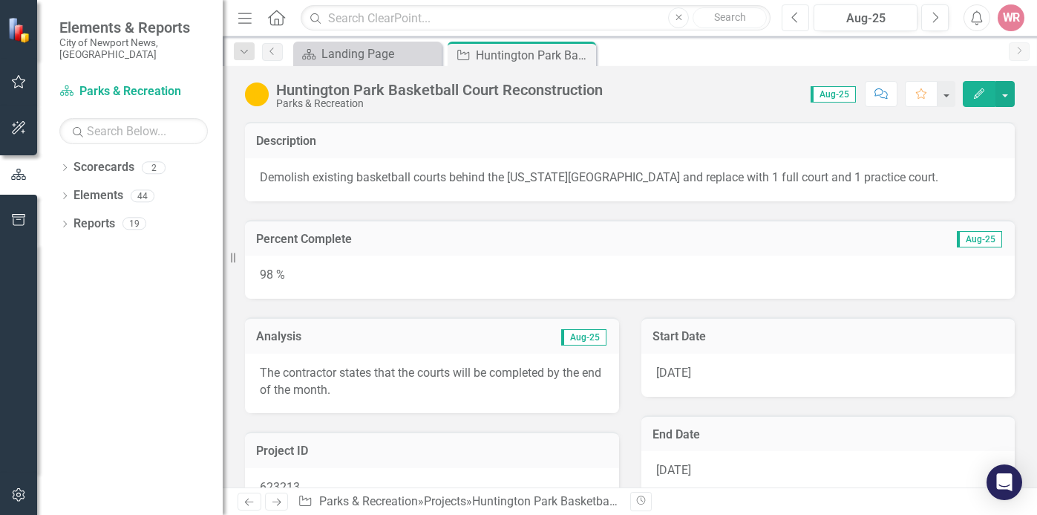
click at [789, 27] on button "Previous" at bounding box center [795, 17] width 27 height 27
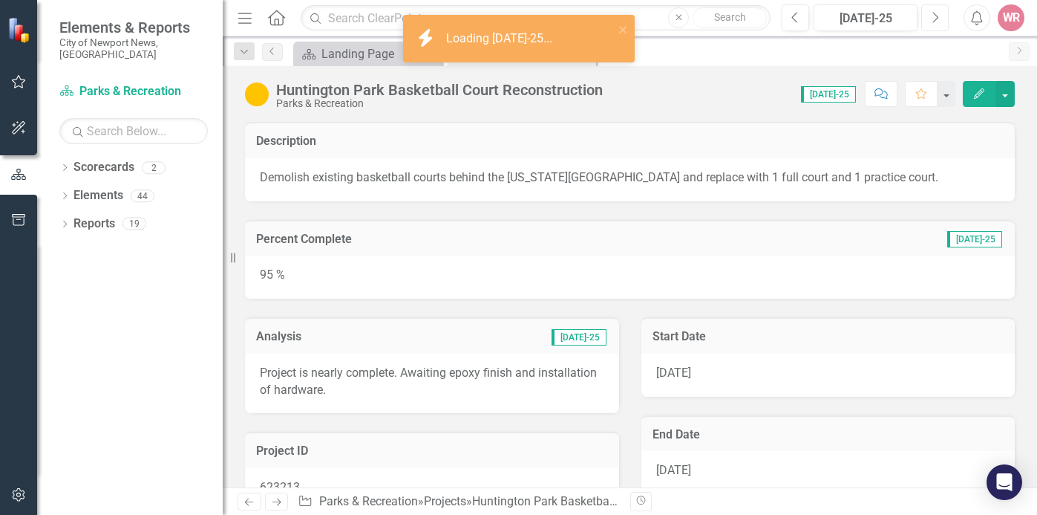
click at [946, 20] on button "Next" at bounding box center [934, 17] width 27 height 27
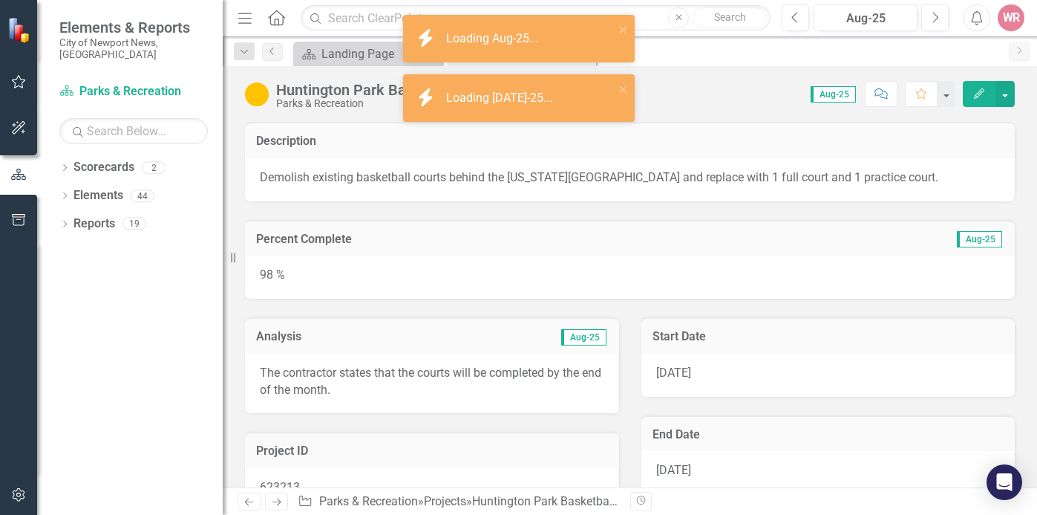
click at [326, 391] on p "The contractor states that the courts will be completed by the end of the month." at bounding box center [432, 382] width 345 height 34
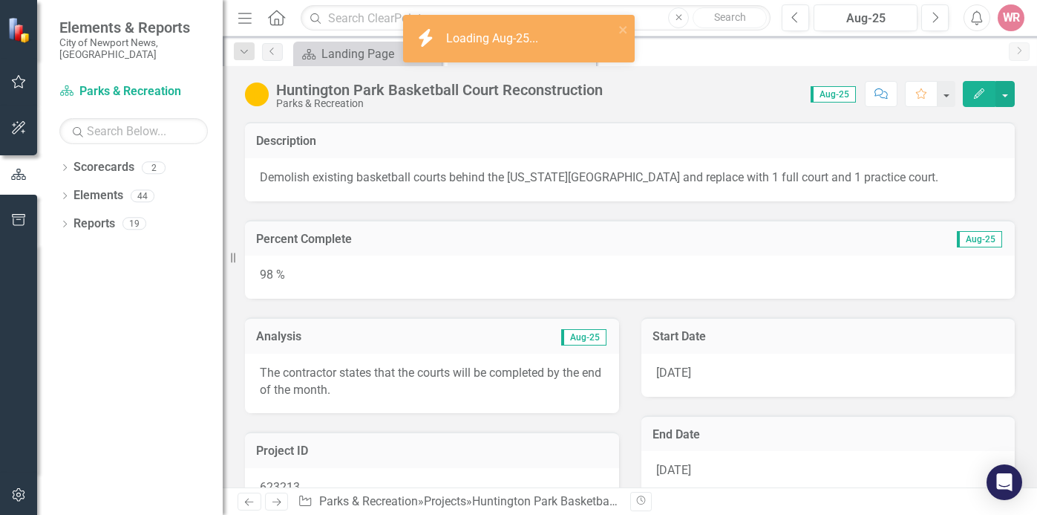
click at [326, 391] on p "The contractor states that the courts will be completed by the end of the month." at bounding box center [432, 382] width 345 height 34
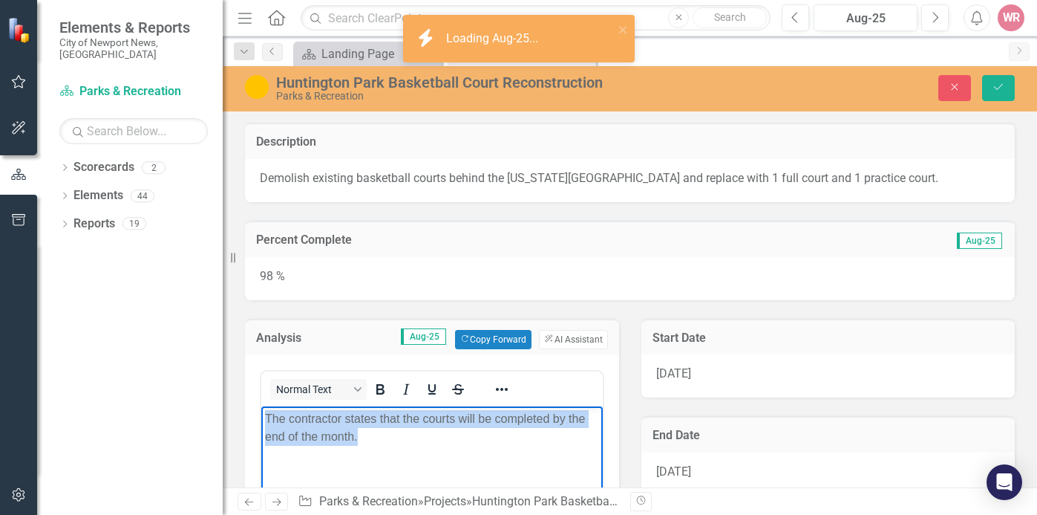
drag, startPoint x: 365, startPoint y: 437, endPoint x: 225, endPoint y: 402, distance: 143.9
click at [261, 405] on html "The contractor states that the courts will be completed by the end of the month." at bounding box center [432, 516] width 342 height 223
copy p "The contractor states that the courts will be completed by the end of the month."
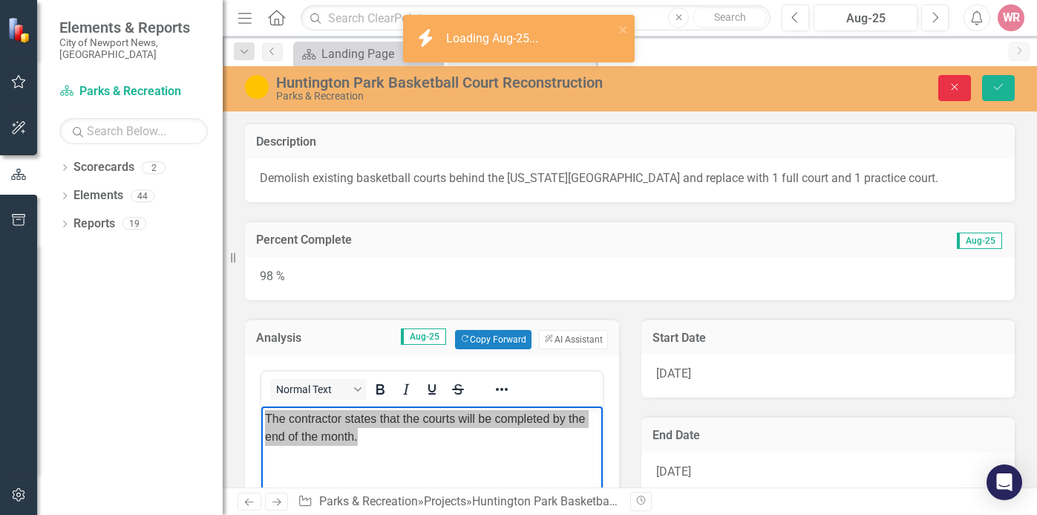
click at [960, 87] on icon "Close" at bounding box center [954, 87] width 13 height 10
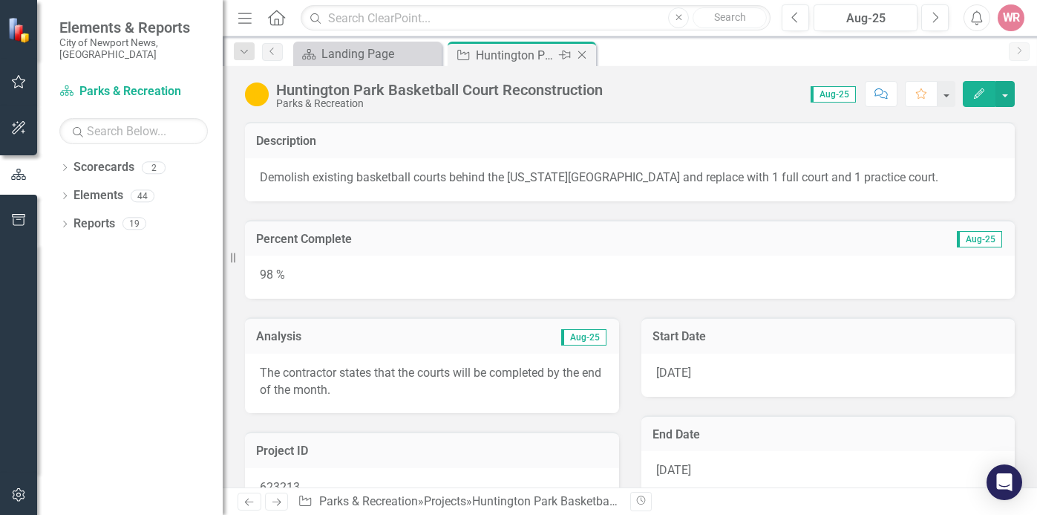
click at [584, 57] on icon "Close" at bounding box center [582, 55] width 15 height 12
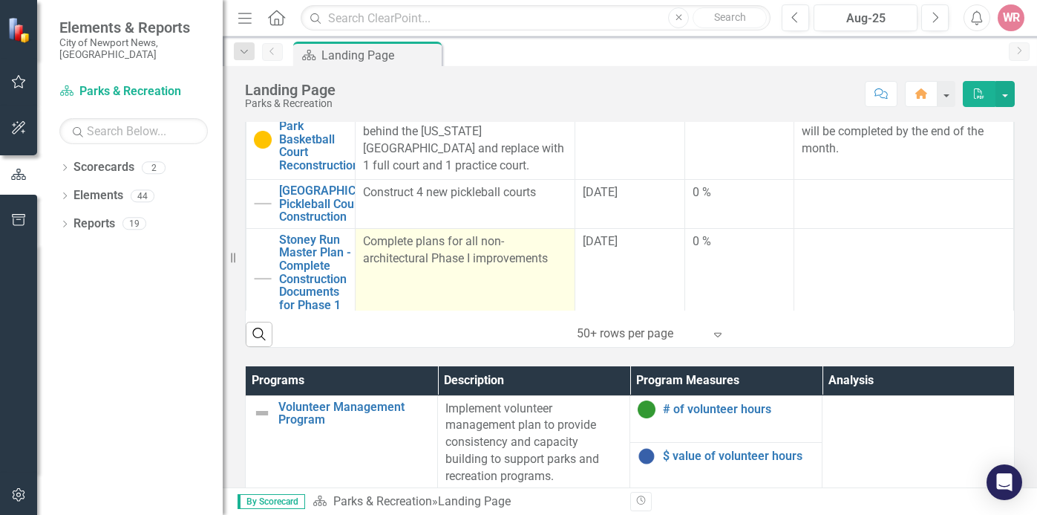
scroll to position [297, 0]
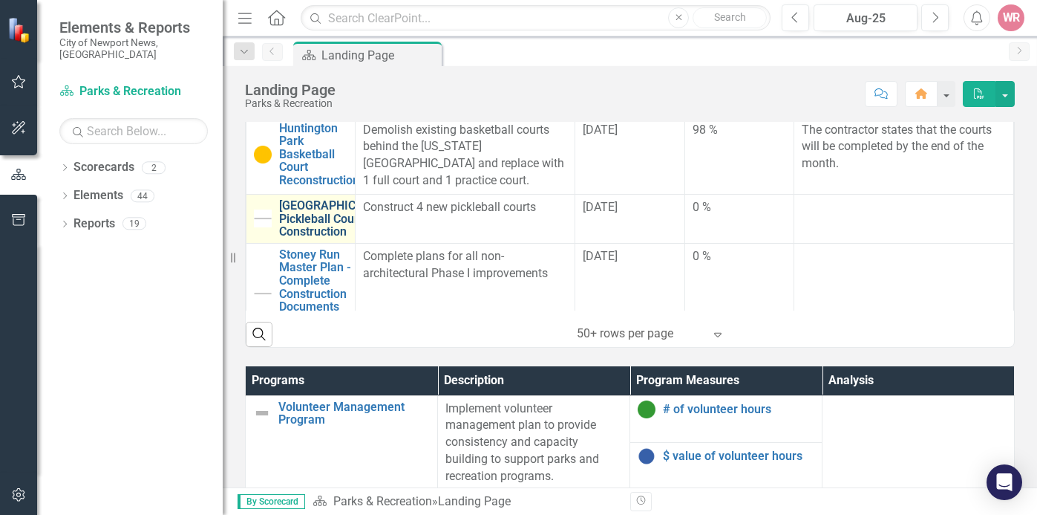
click at [309, 238] on link "[GEOGRAPHIC_DATA] Pickleball Court Construction" at bounding box center [336, 218] width 114 height 39
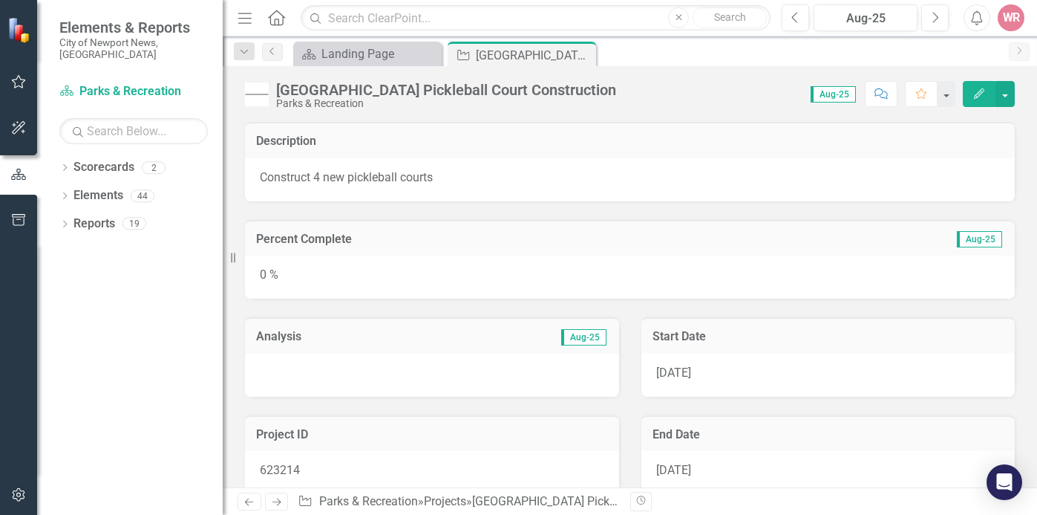
click at [380, 373] on div at bounding box center [432, 374] width 374 height 43
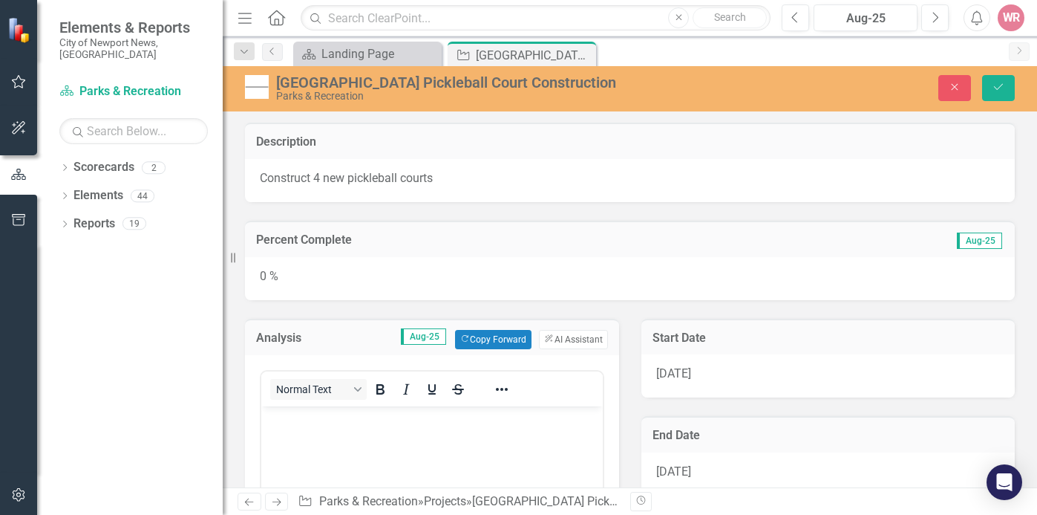
drag, startPoint x: 635, startPoint y: 809, endPoint x: 372, endPoint y: 410, distance: 478.2
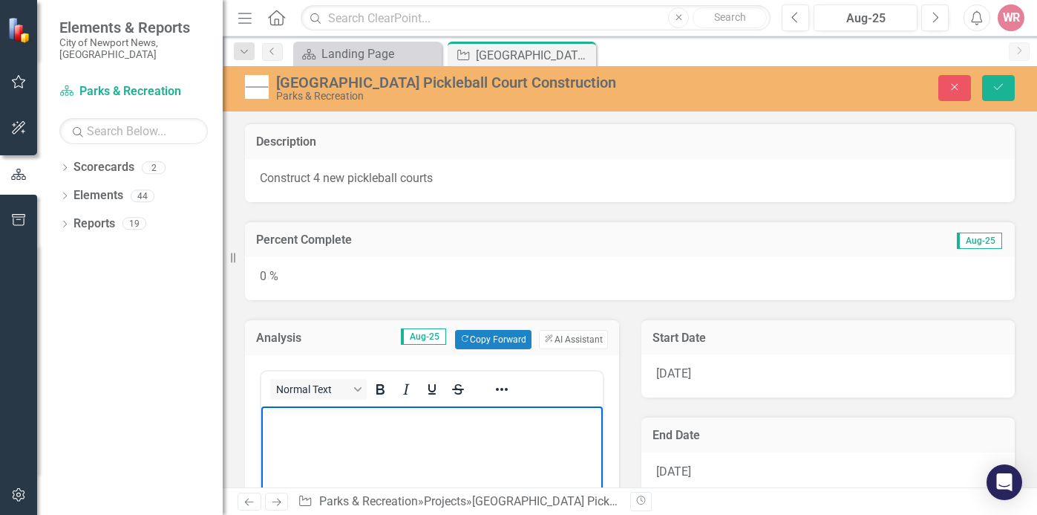
click at [368, 424] on p "Rich Text Area. Press ALT-0 for help." at bounding box center [432, 418] width 334 height 18
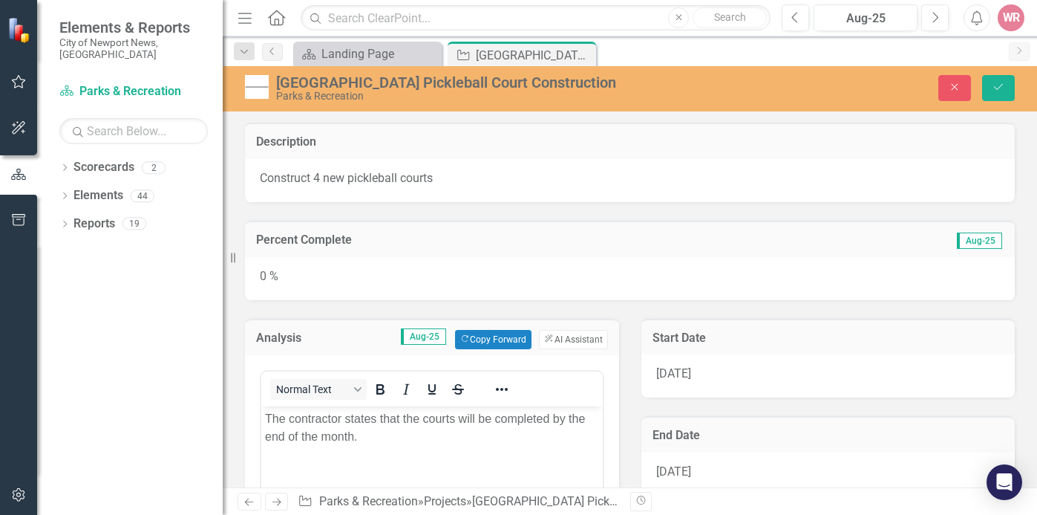
click at [435, 289] on div "0 %" at bounding box center [630, 278] width 770 height 43
click at [435, 287] on div "0 %" at bounding box center [630, 278] width 770 height 43
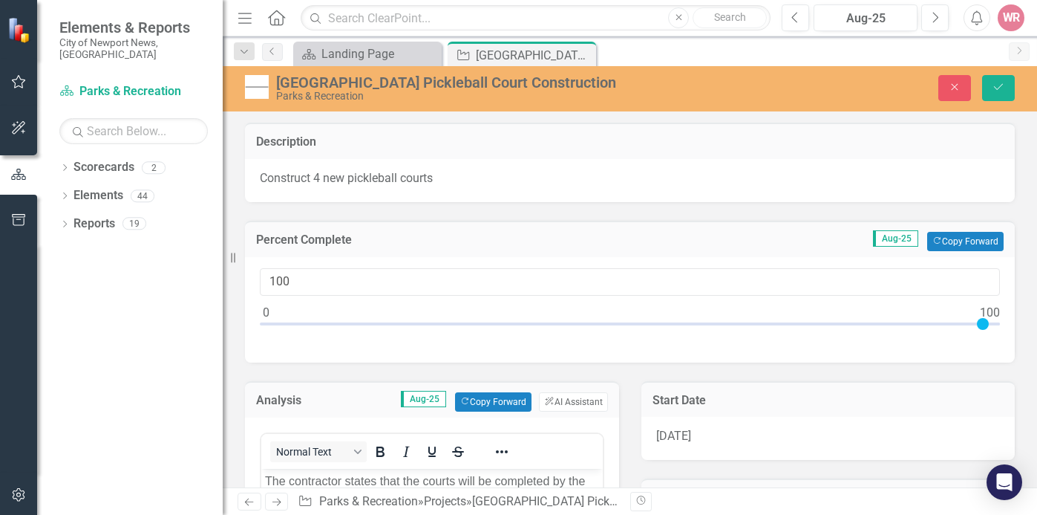
type input "98"
drag, startPoint x: 264, startPoint y: 319, endPoint x: 963, endPoint y: 329, distance: 699.5
click at [963, 329] on div at bounding box center [630, 327] width 740 height 19
click at [1007, 76] on button "Save" at bounding box center [998, 88] width 33 height 26
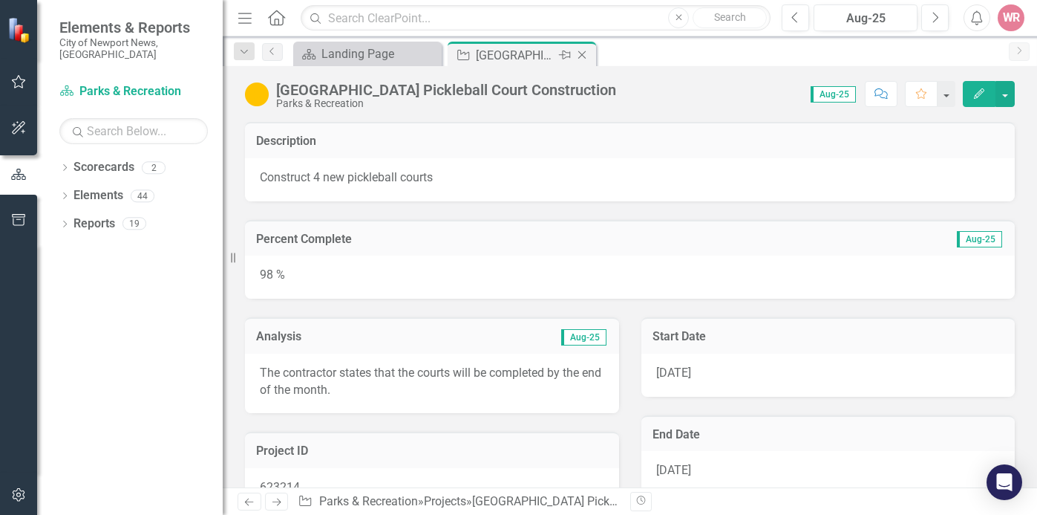
click at [579, 55] on icon "Close" at bounding box center [582, 55] width 15 height 12
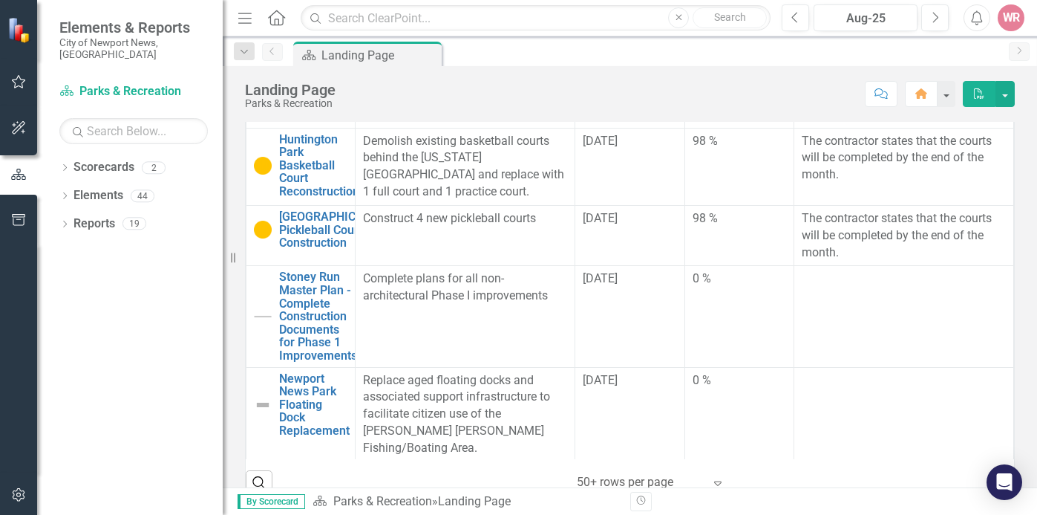
scroll to position [446, 0]
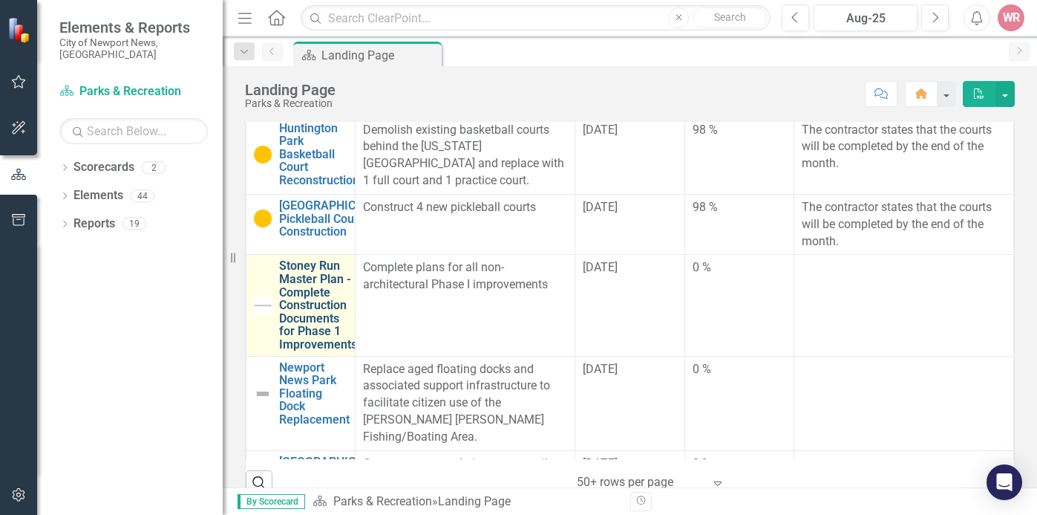
click at [319, 330] on link "Stoney Run Master Plan - Complete Construction Documents for Phase 1 Improvemen…" at bounding box center [318, 304] width 78 height 91
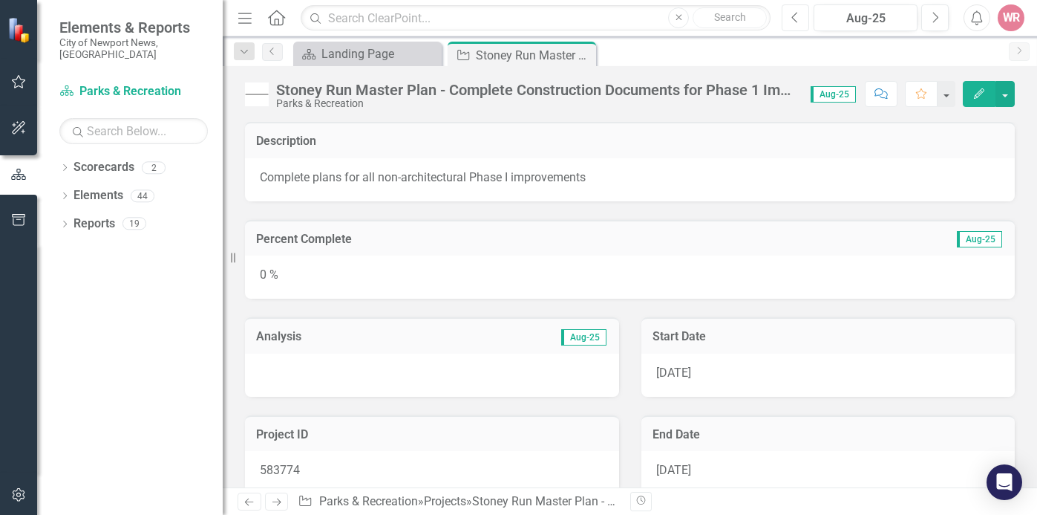
click at [790, 16] on button "Previous" at bounding box center [795, 17] width 27 height 27
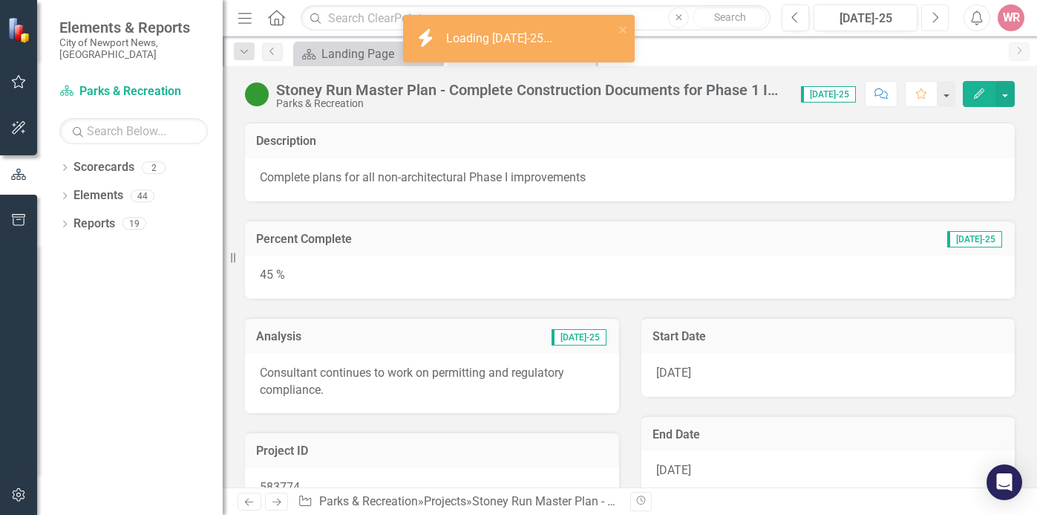
click at [936, 16] on icon "Next" at bounding box center [935, 17] width 8 height 13
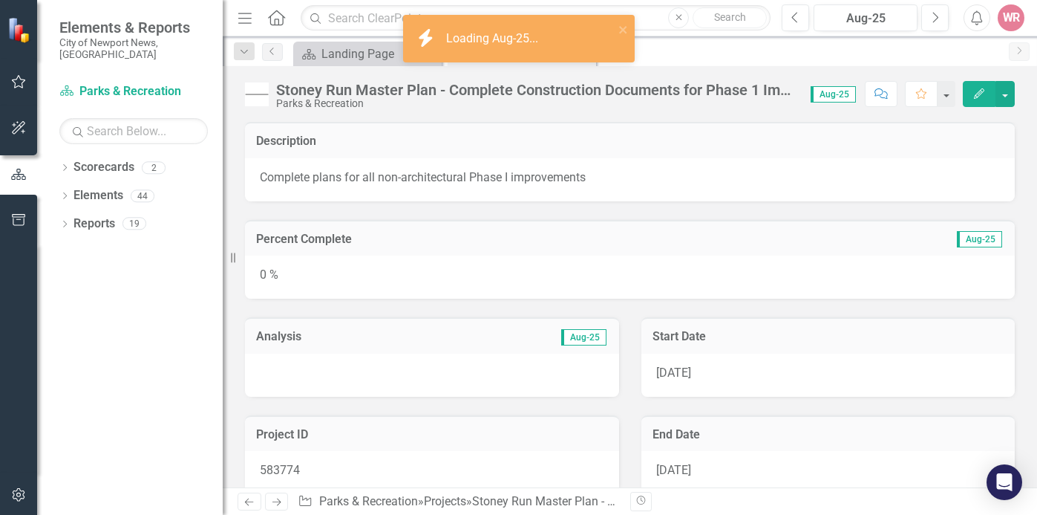
click at [367, 376] on div at bounding box center [432, 374] width 374 height 43
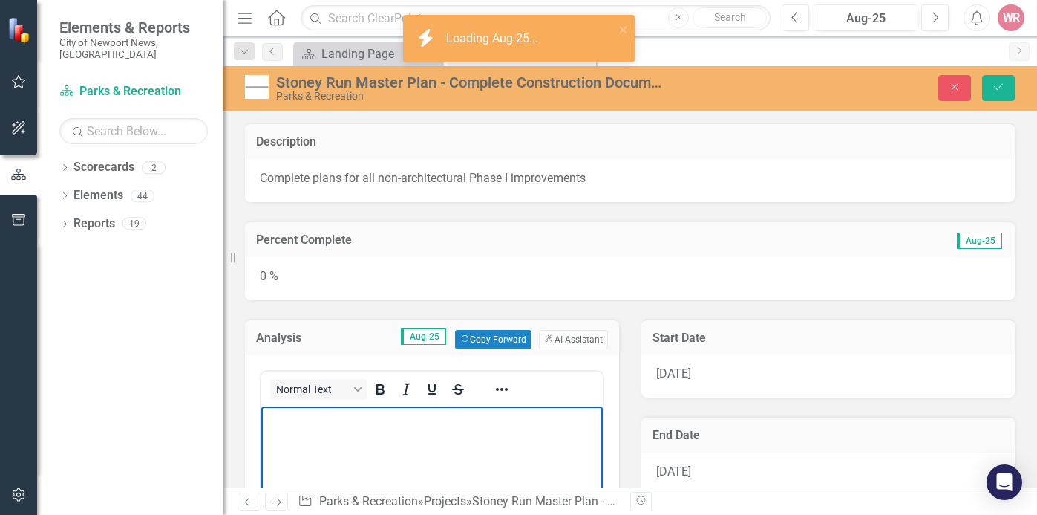
click at [330, 425] on p "Rich Text Area. Press ALT-0 for help." at bounding box center [432, 418] width 334 height 18
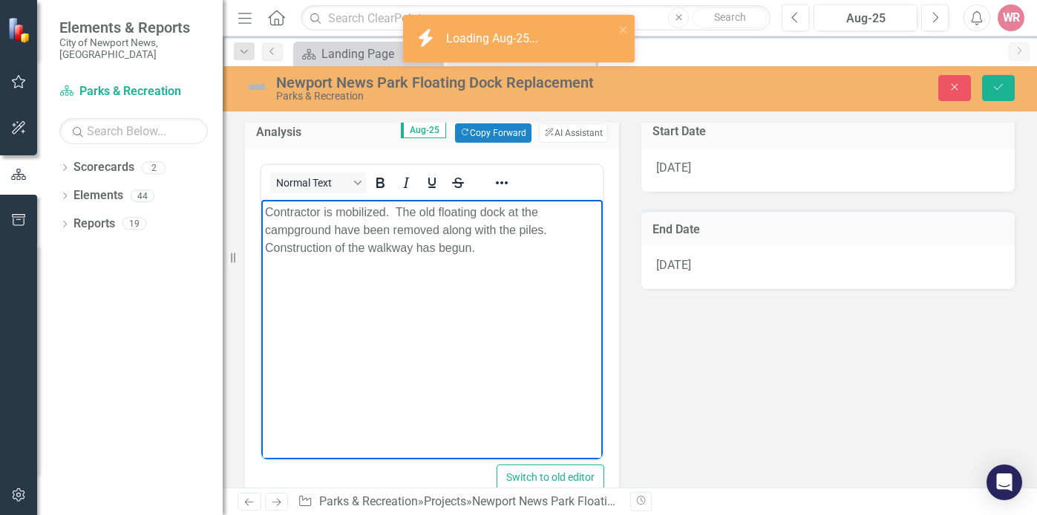
click at [607, 411] on div "Normal Text Switch to old editor" at bounding box center [432, 333] width 374 height 368
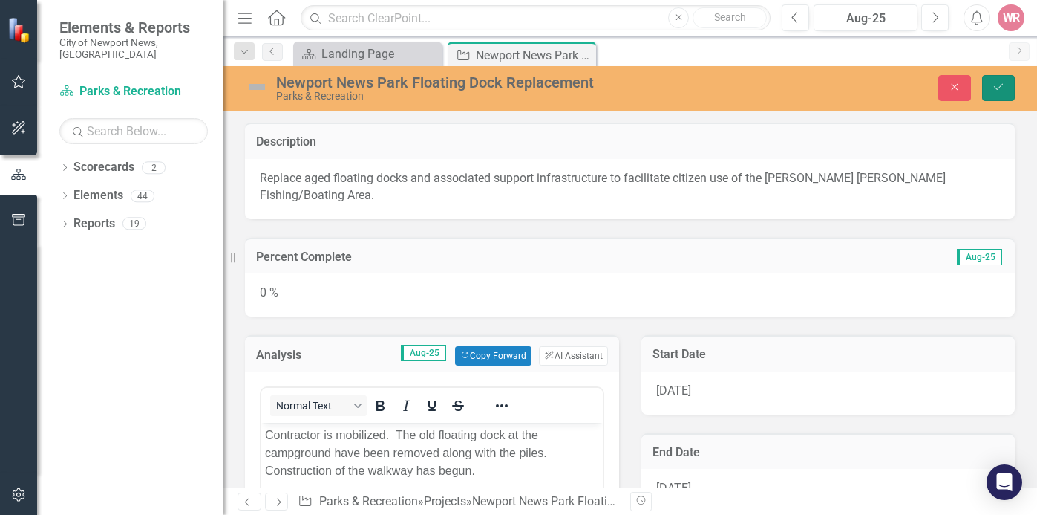
drag, startPoint x: 998, startPoint y: 86, endPoint x: 719, endPoint y: 177, distance: 293.8
click at [999, 87] on icon "Save" at bounding box center [998, 87] width 13 height 10
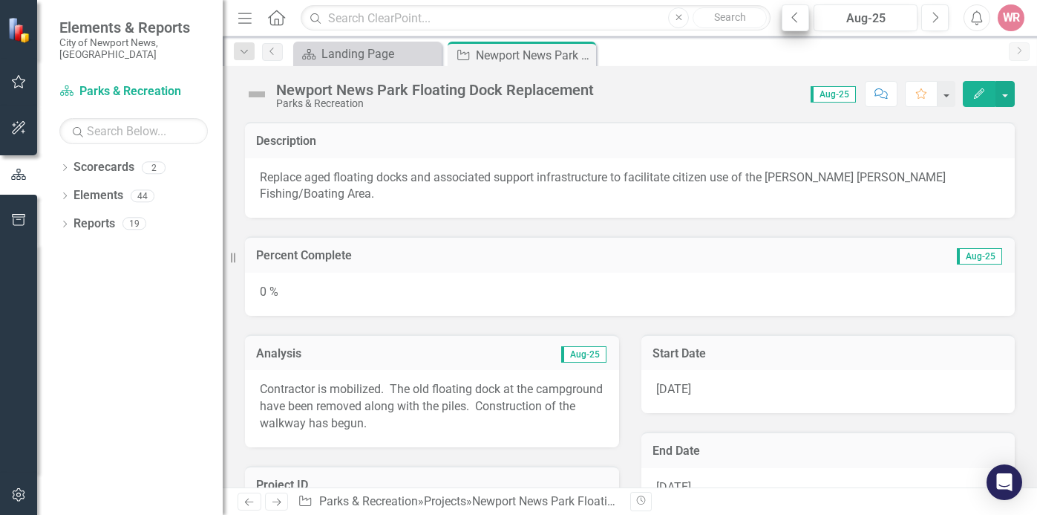
click at [800, 20] on icon "Previous" at bounding box center [796, 17] width 8 height 13
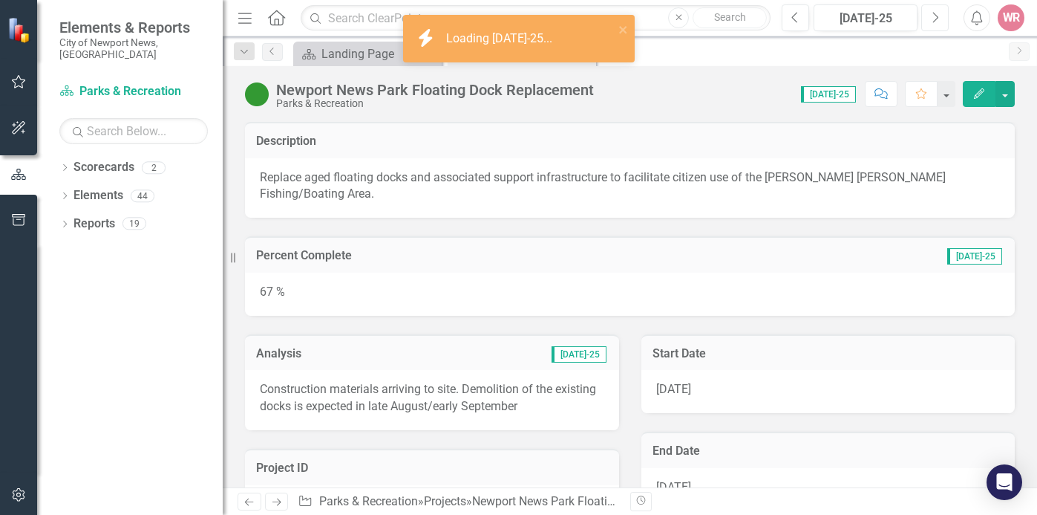
drag, startPoint x: 932, startPoint y: 19, endPoint x: 930, endPoint y: 26, distance: 7.6
click at [934, 19] on icon "Next" at bounding box center [935, 17] width 8 height 13
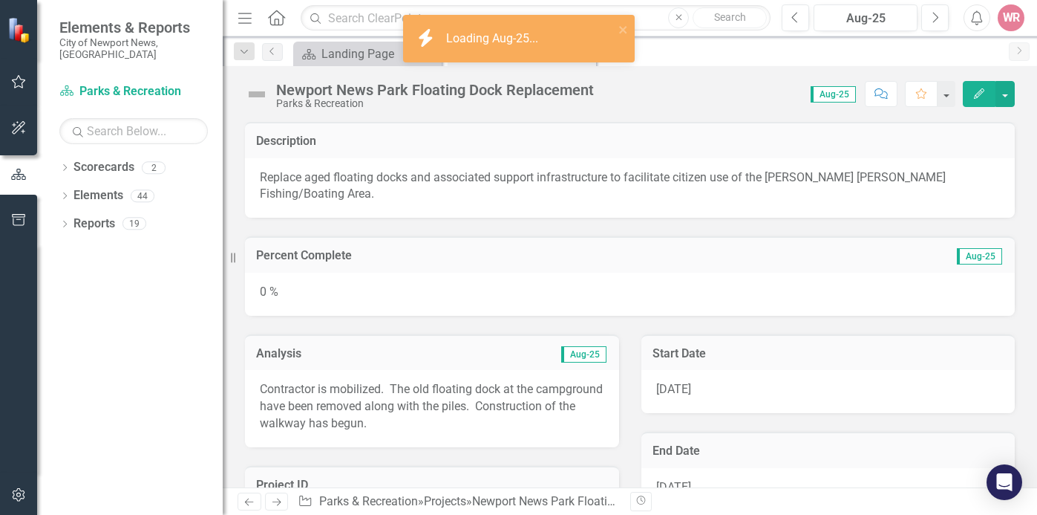
click at [444, 284] on div "0 %" at bounding box center [630, 294] width 770 height 43
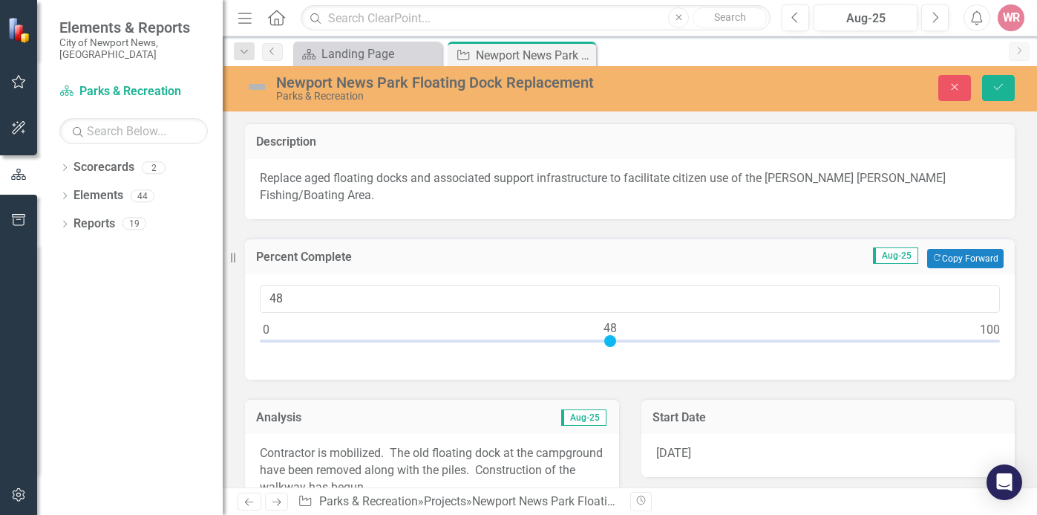
type input "53"
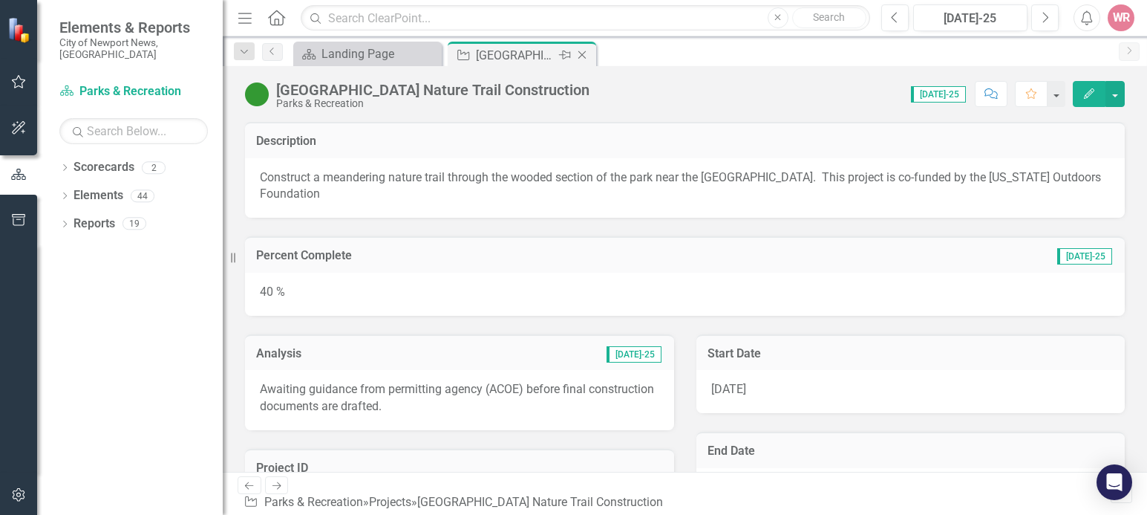
click at [590, 55] on icon "Close" at bounding box center [582, 55] width 15 height 12
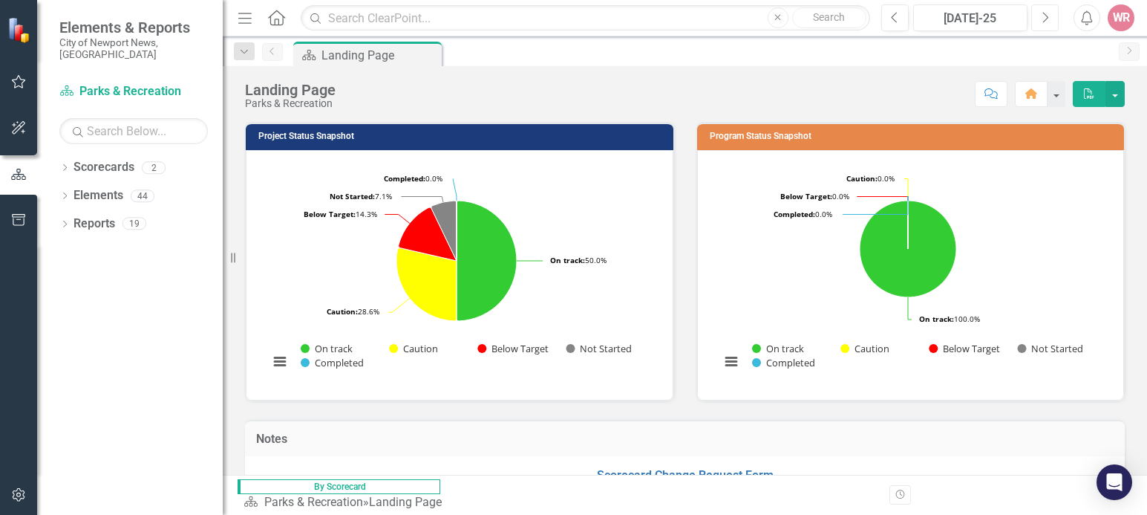
click at [1037, 16] on icon "button" at bounding box center [1046, 17] width 6 height 10
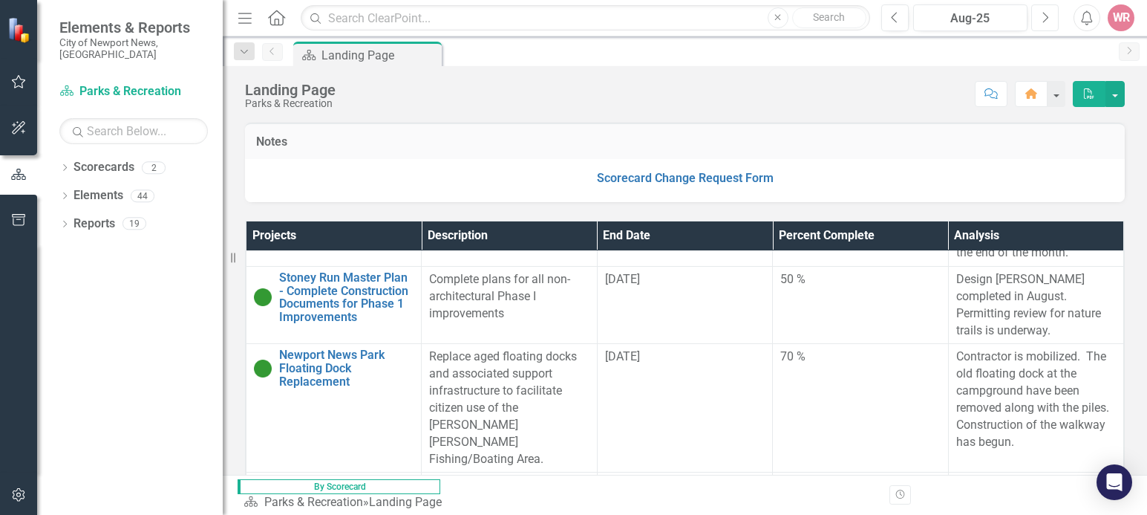
scroll to position [743, 0]
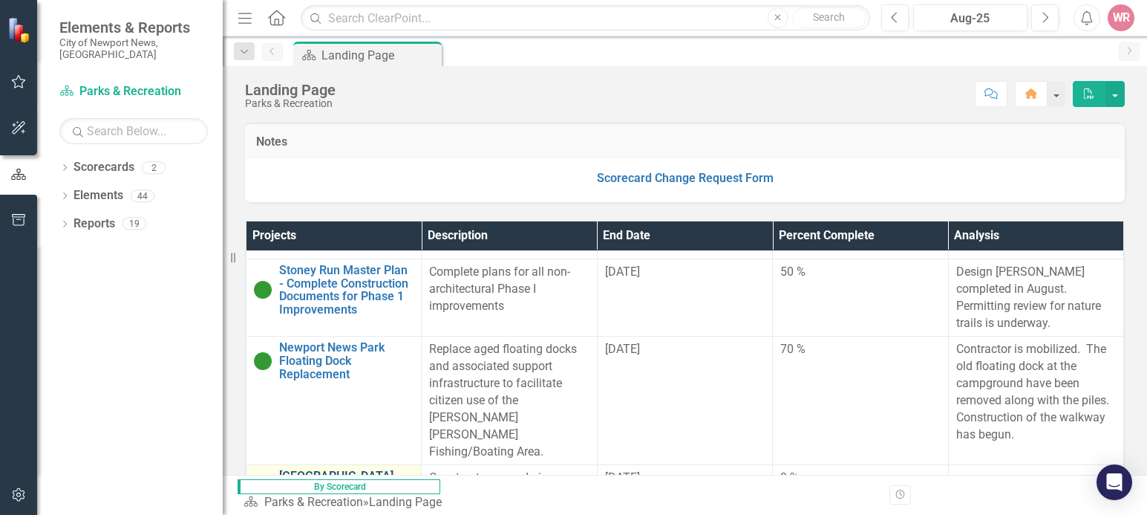
click at [308, 469] on link "[GEOGRAPHIC_DATA] Nature Trail Construction" at bounding box center [346, 482] width 134 height 26
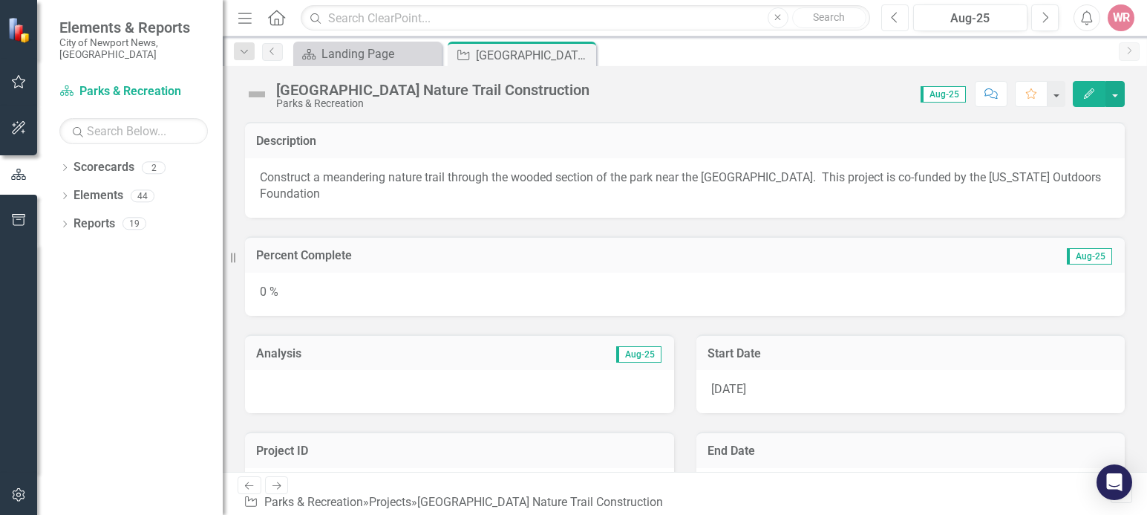
click at [898, 22] on icon "Previous" at bounding box center [895, 17] width 8 height 13
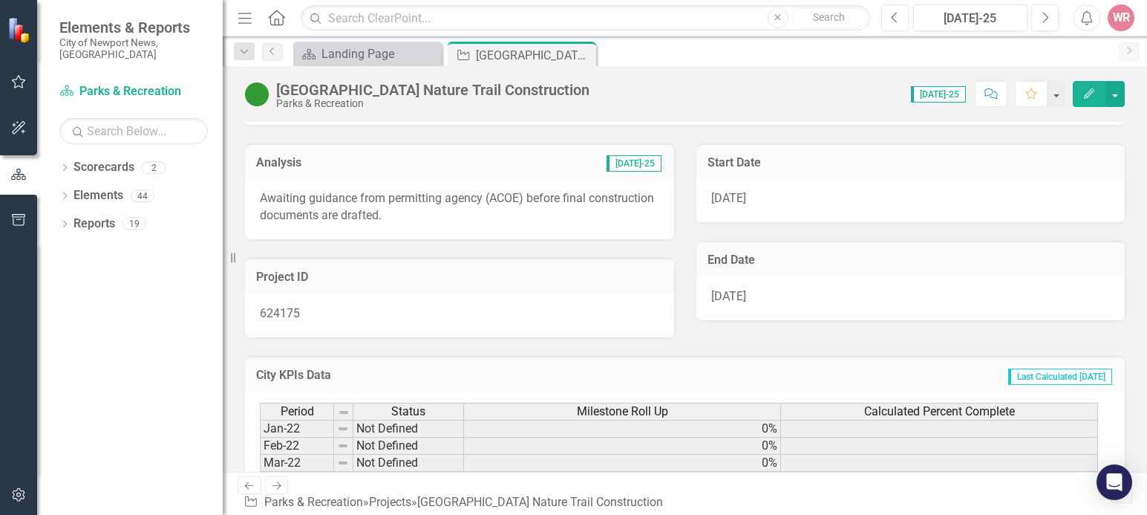
scroll to position [149, 0]
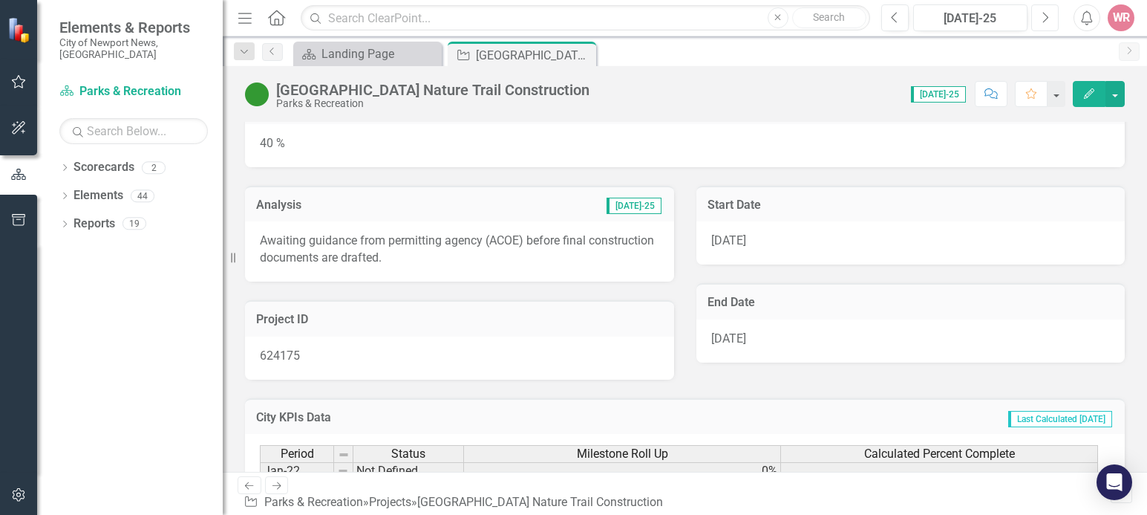
click at [1036, 19] on button "Next" at bounding box center [1044, 17] width 27 height 27
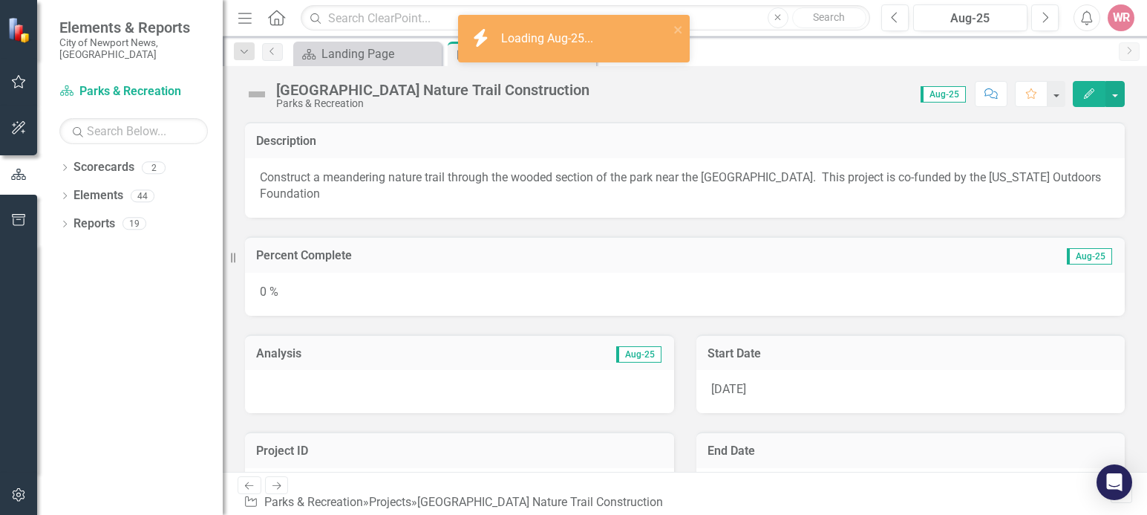
click at [425, 395] on div at bounding box center [459, 391] width 429 height 43
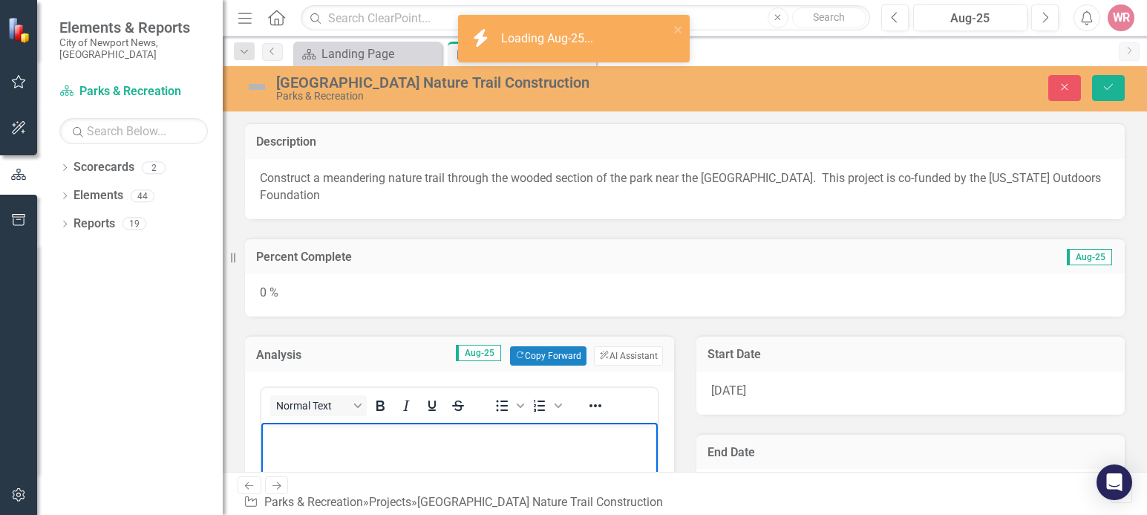
click at [1037, 88] on icon "Save" at bounding box center [1108, 87] width 13 height 10
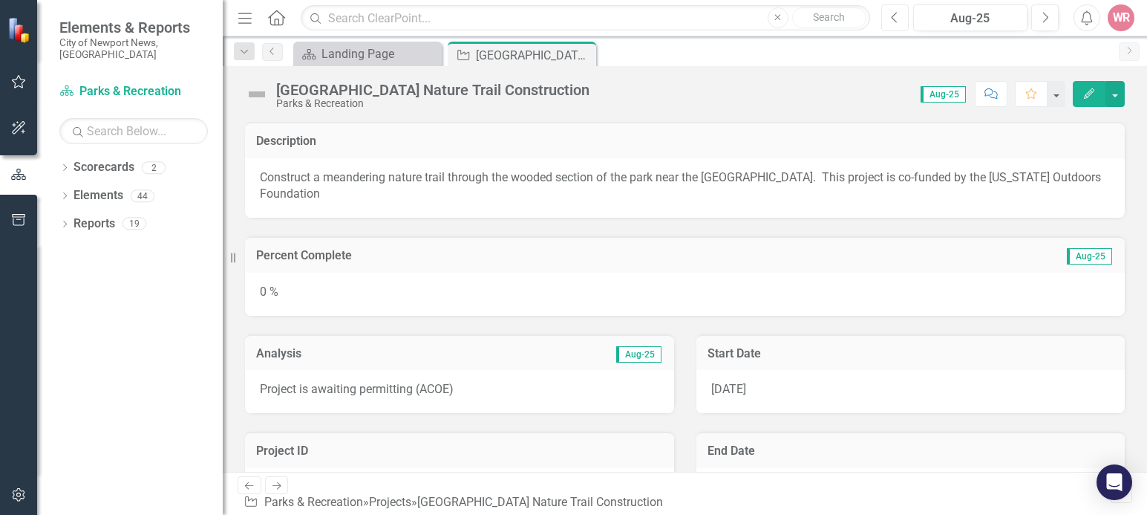
click at [890, 25] on button "Previous" at bounding box center [894, 17] width 27 height 27
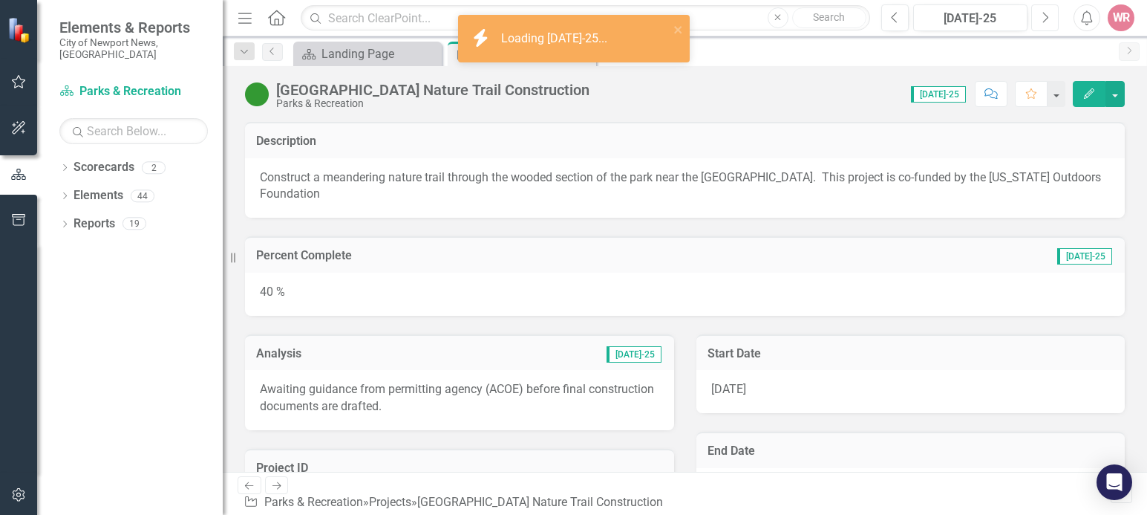
click at [1037, 5] on button "Next" at bounding box center [1044, 17] width 27 height 27
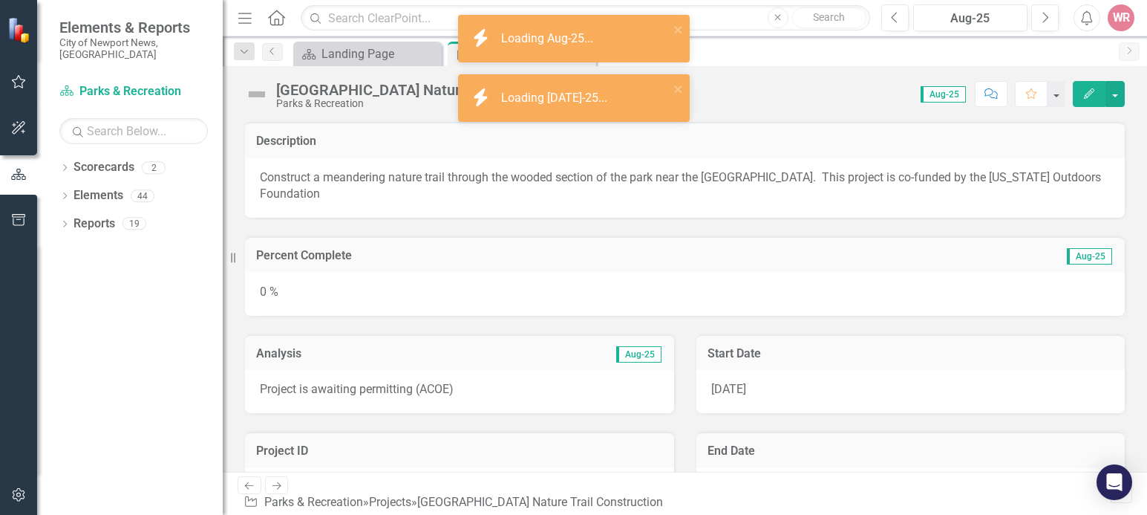
click at [362, 390] on p "Project is awaiting permitting (ACOE)" at bounding box center [459, 389] width 399 height 17
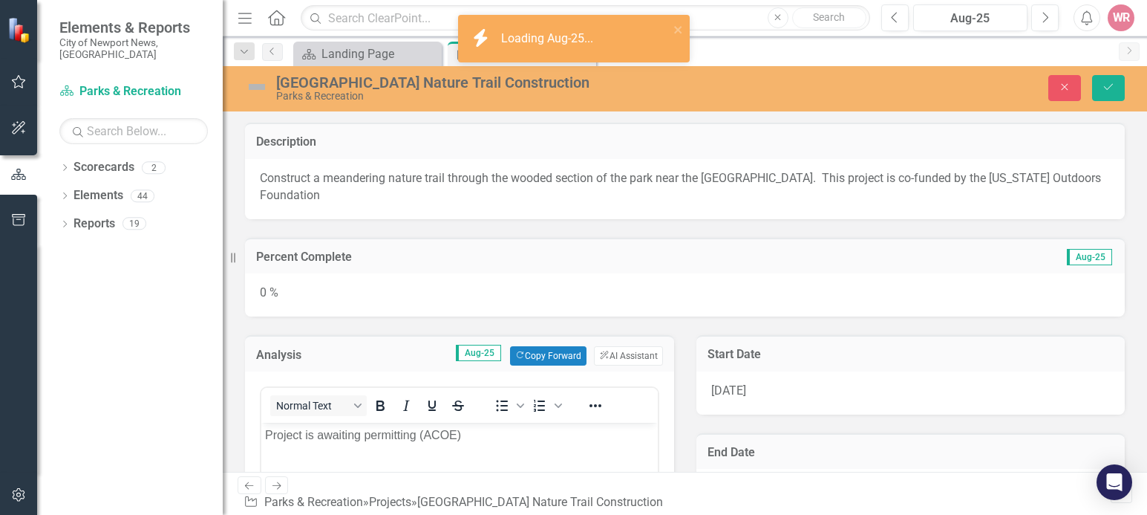
click at [499, 434] on p "Project is awaiting feedback from permitting (ACOE)" at bounding box center [459, 435] width 389 height 18
click at [554, 300] on div "0 %" at bounding box center [685, 294] width 880 height 43
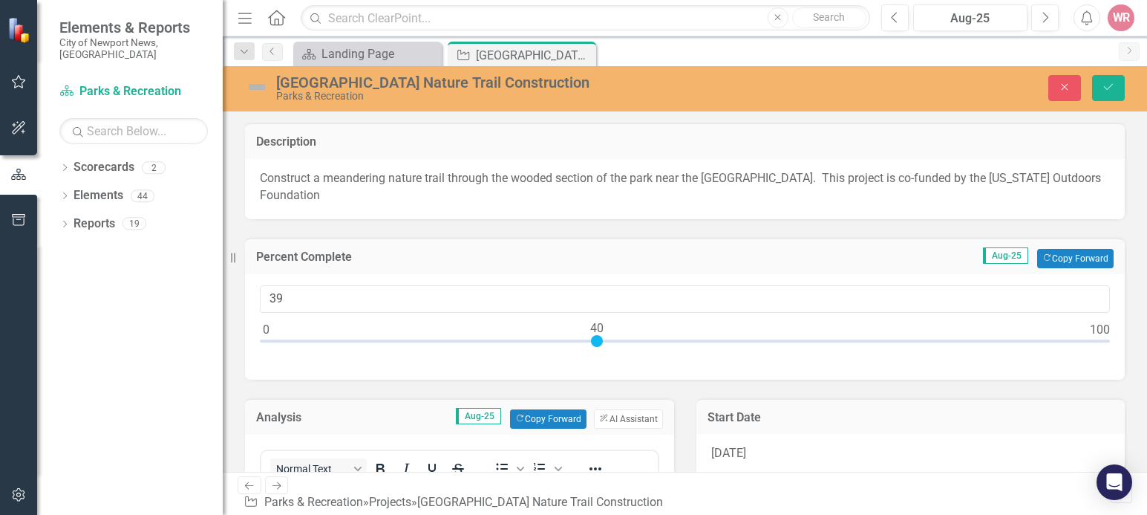
type input "40"
drag, startPoint x: 265, startPoint y: 344, endPoint x: 594, endPoint y: 362, distance: 329.4
click at [594, 362] on div "40" at bounding box center [685, 326] width 880 height 105
click at [1037, 86] on div "Close Save" at bounding box center [954, 88] width 363 height 26
click at [1037, 89] on icon "Save" at bounding box center [1108, 87] width 13 height 10
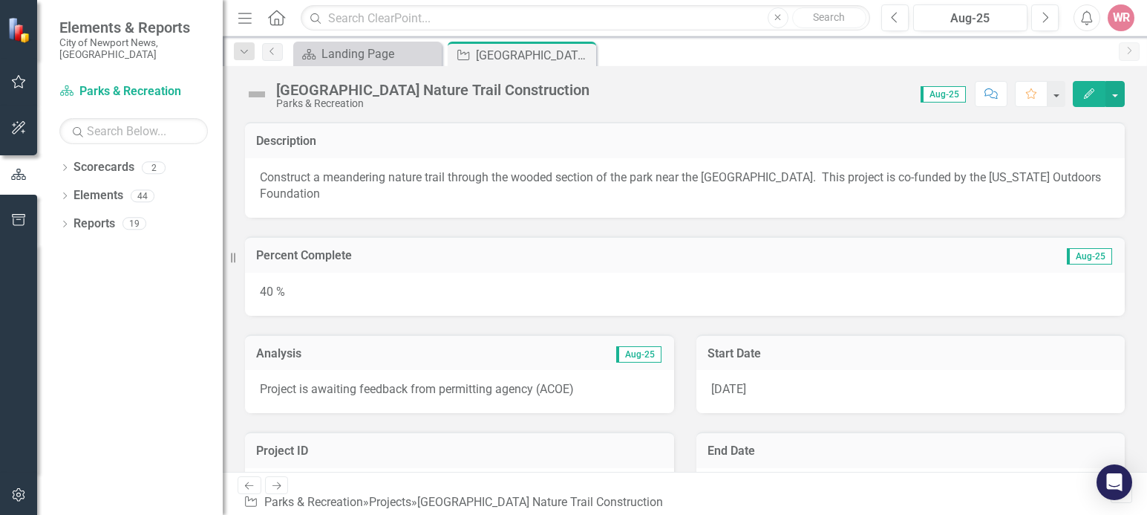
scroll to position [223, 0]
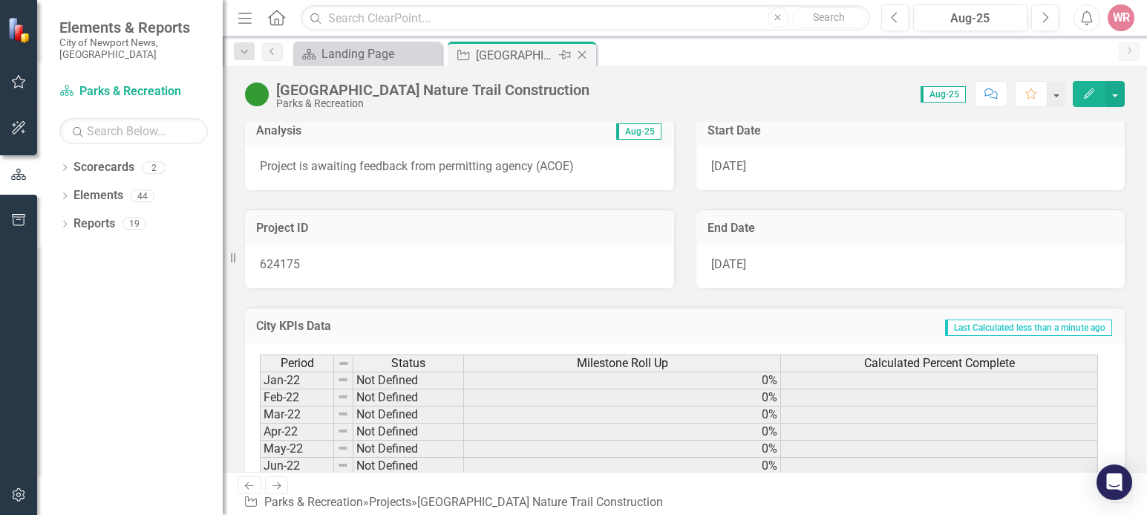
click at [587, 55] on icon "Close" at bounding box center [582, 55] width 15 height 12
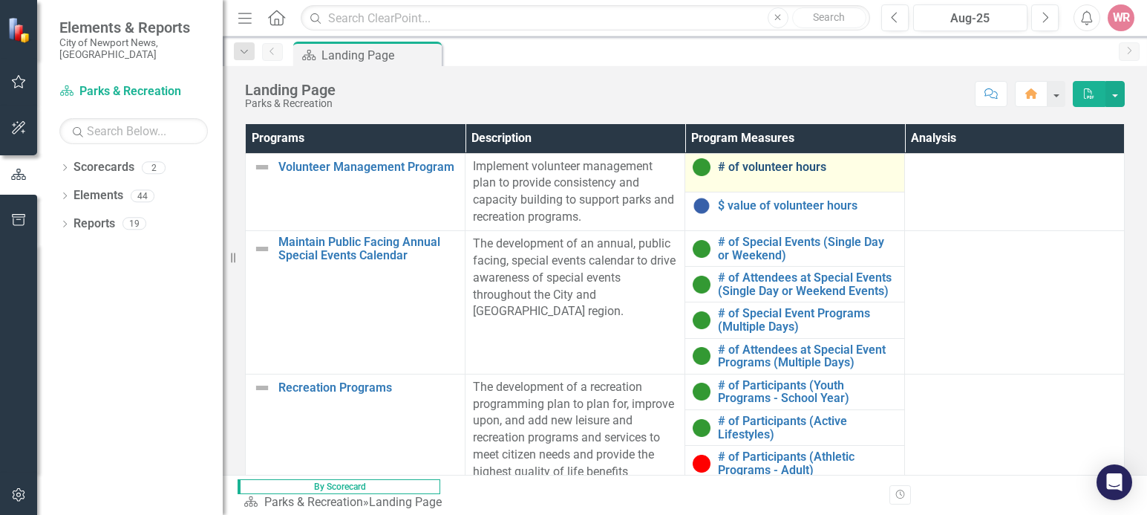
click at [726, 174] on link "# of volunteer hours" at bounding box center [807, 166] width 179 height 13
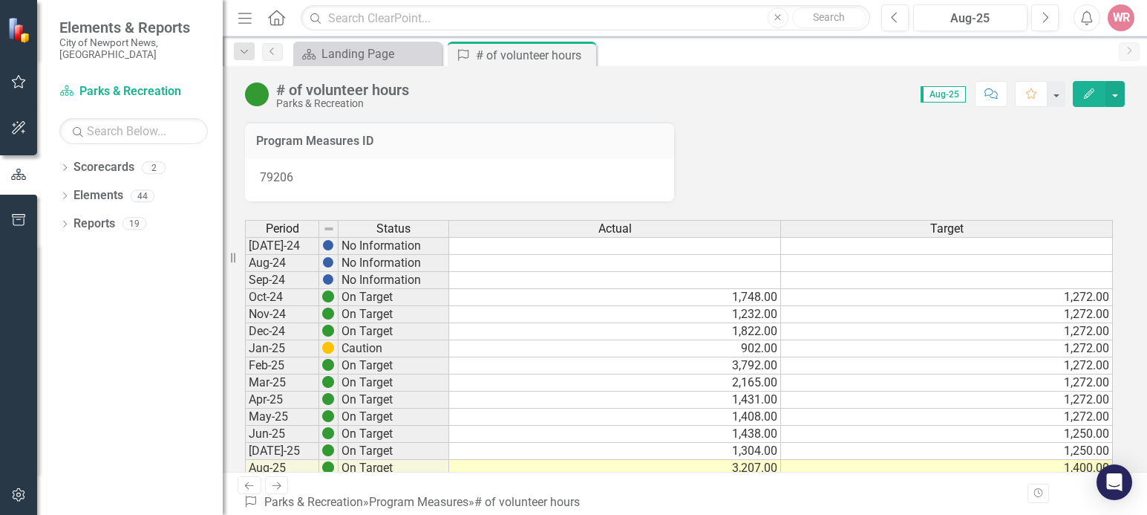
scroll to position [74, 0]
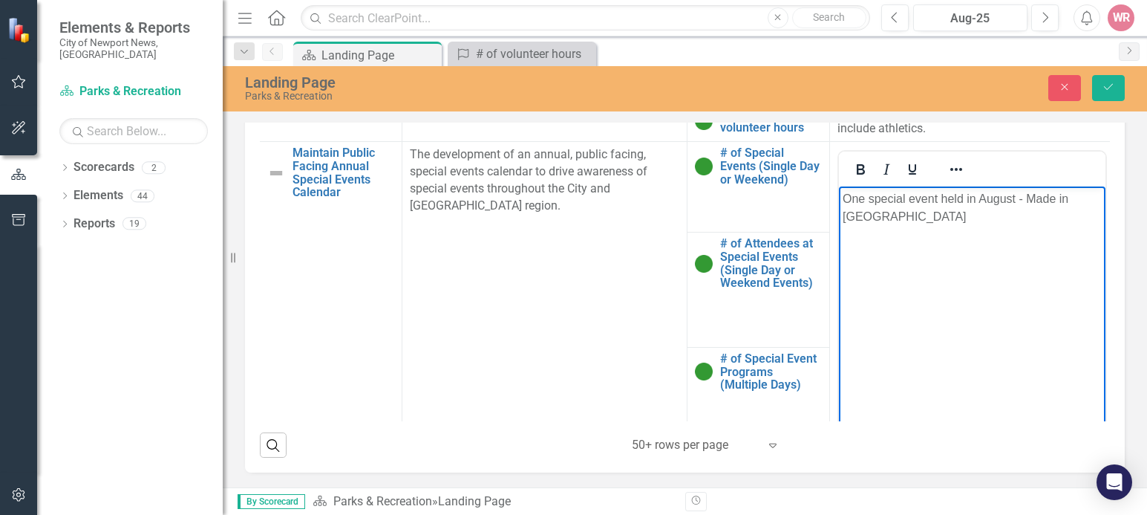
scroll to position [0, 9]
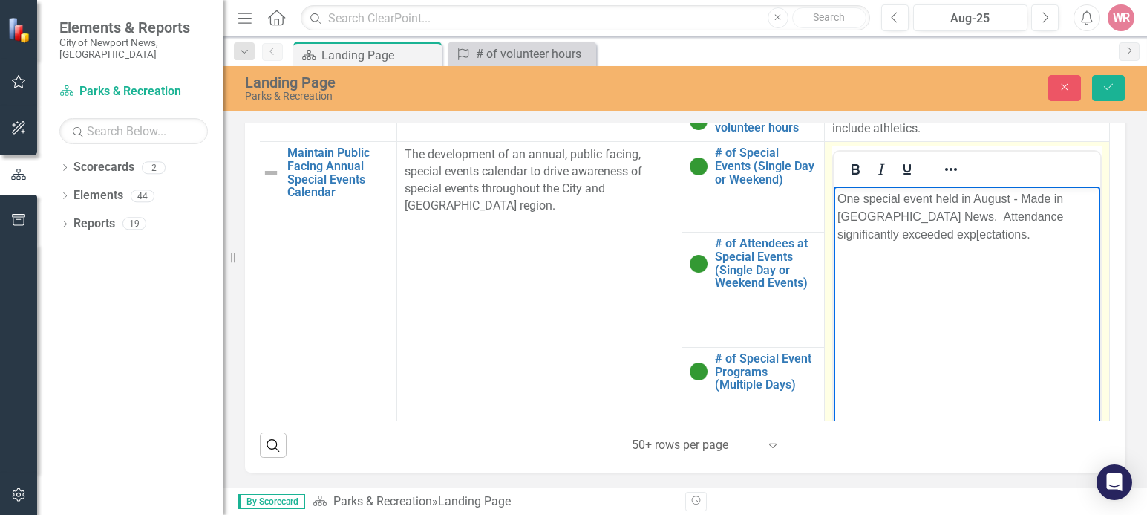
click at [912, 235] on p "One special event held in August - Made in [GEOGRAPHIC_DATA] News. Attendance s…" at bounding box center [967, 216] width 259 height 53
drag, startPoint x: 1107, startPoint y: 92, endPoint x: 1088, endPoint y: 111, distance: 27.3
click at [1107, 91] on icon "Save" at bounding box center [1108, 87] width 13 height 10
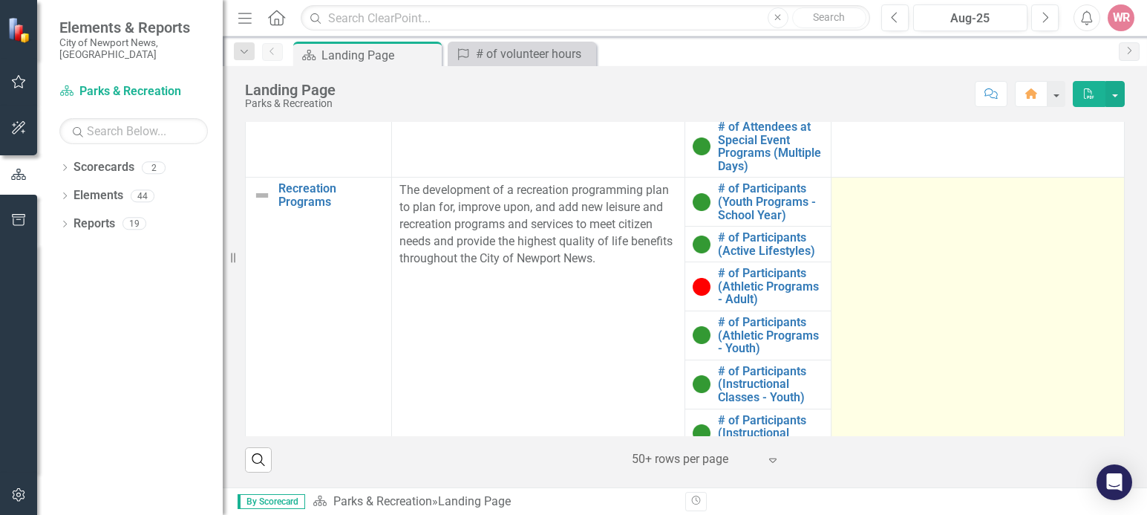
scroll to position [198, 0]
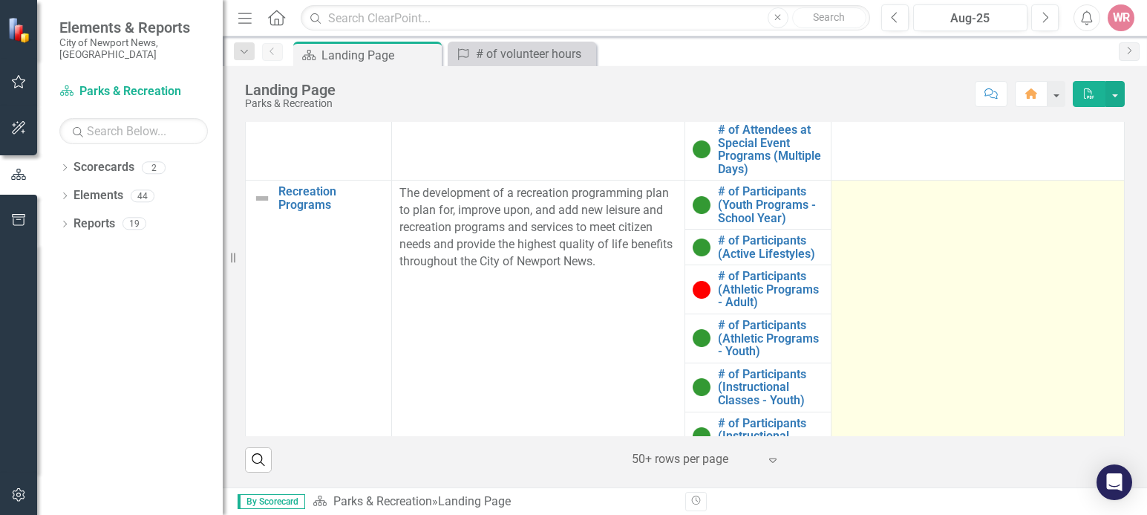
click at [905, 318] on td at bounding box center [978, 395] width 293 height 430
click at [901, 322] on td at bounding box center [978, 395] width 293 height 430
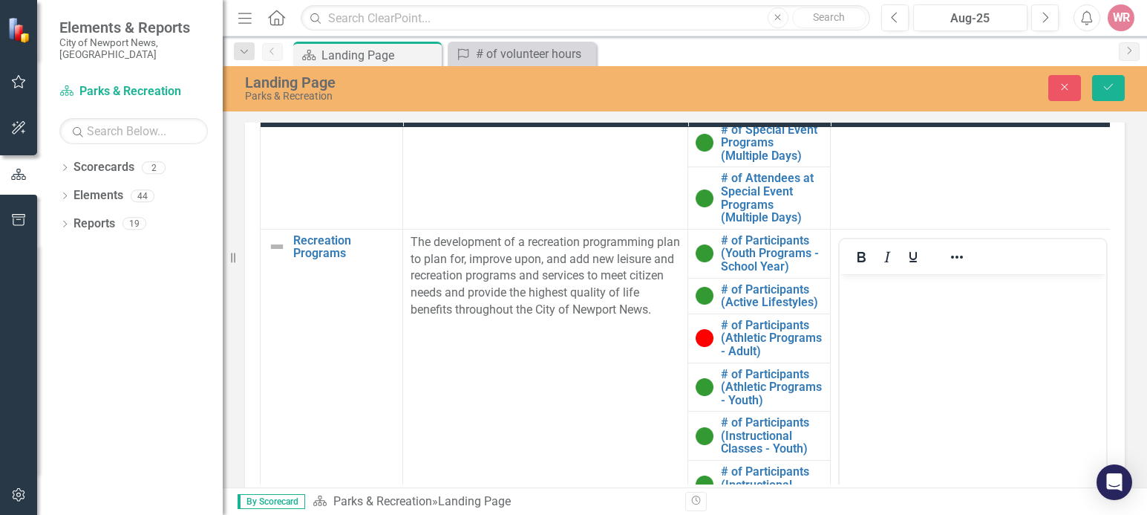
scroll to position [0, 0]
click at [914, 356] on body "Rich Text Area. Press ALT-0 for help." at bounding box center [973, 384] width 267 height 223
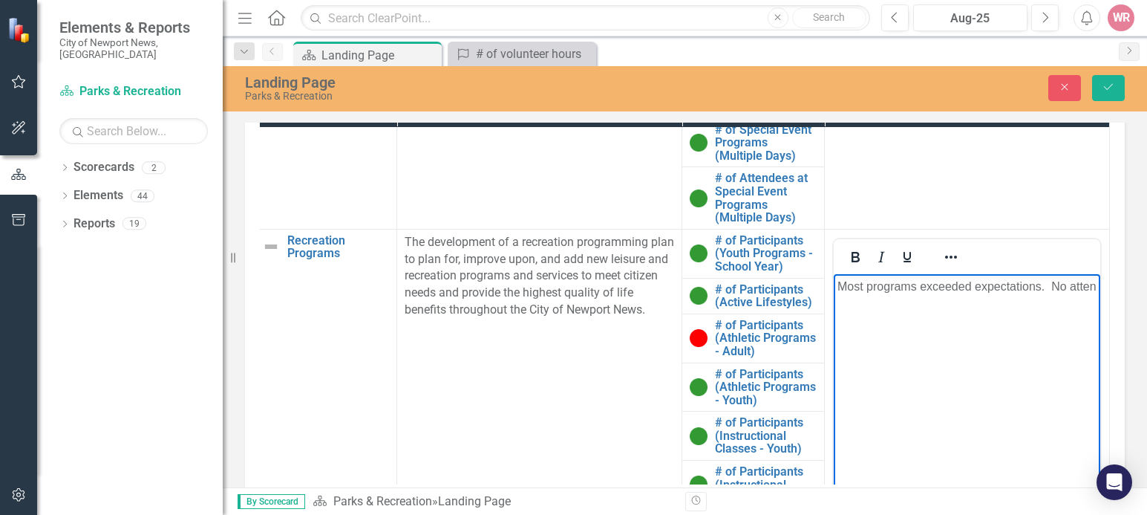
scroll to position [198, 15]
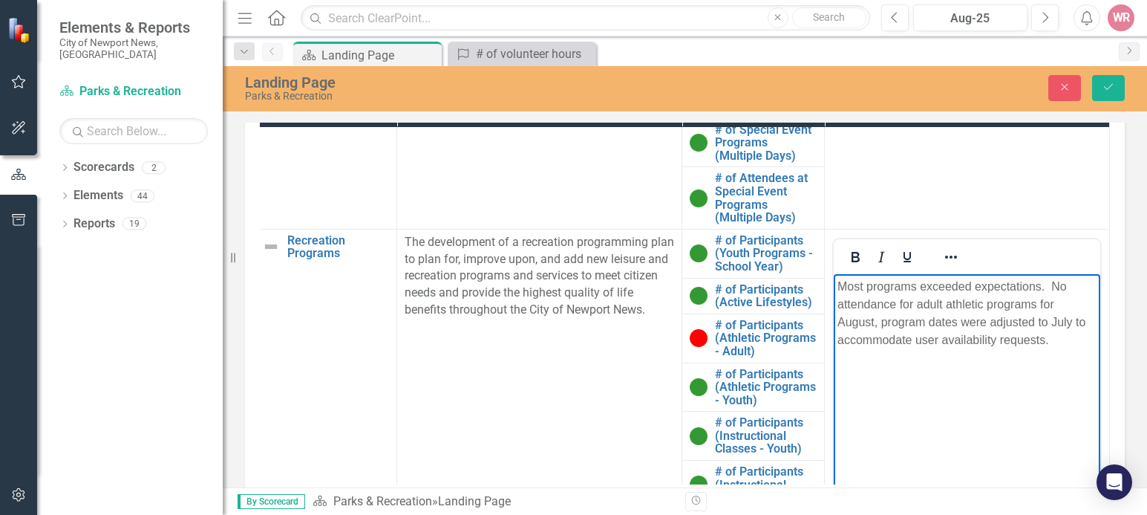
click at [1054, 344] on p "Most programs exceeded expectations. No attendance for adult athletic programs …" at bounding box center [967, 312] width 259 height 71
click at [1115, 90] on icon "Save" at bounding box center [1108, 87] width 13 height 10
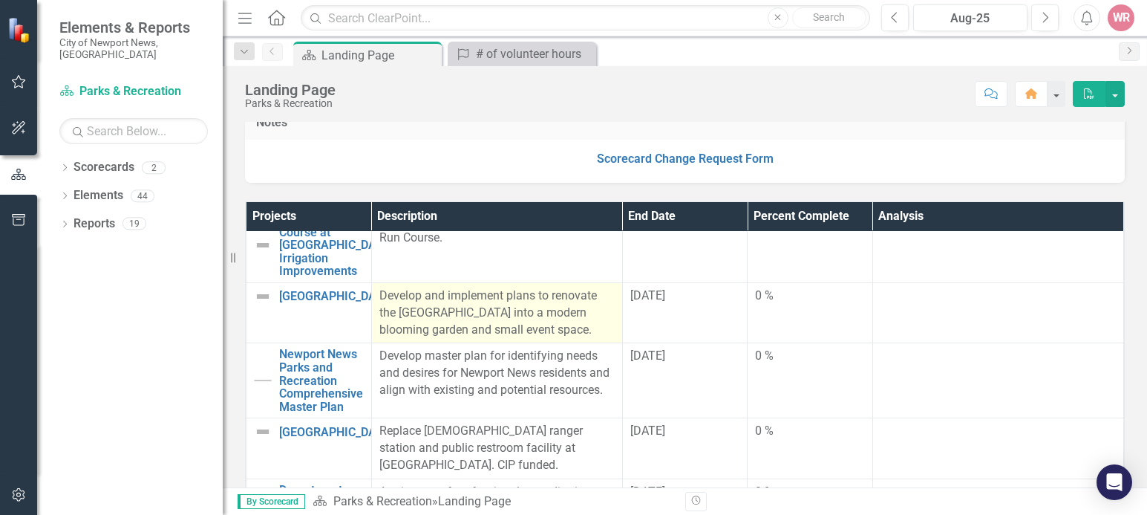
scroll to position [743, 0]
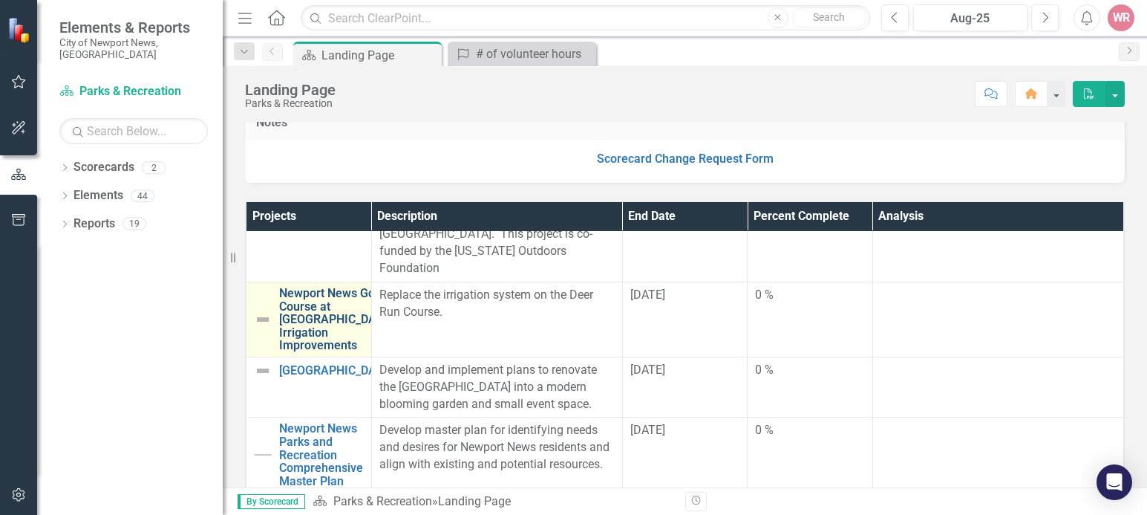
click at [333, 352] on link "Newport News Golf Course at [GEOGRAPHIC_DATA] Irrigation Improvements" at bounding box center [336, 319] width 114 height 65
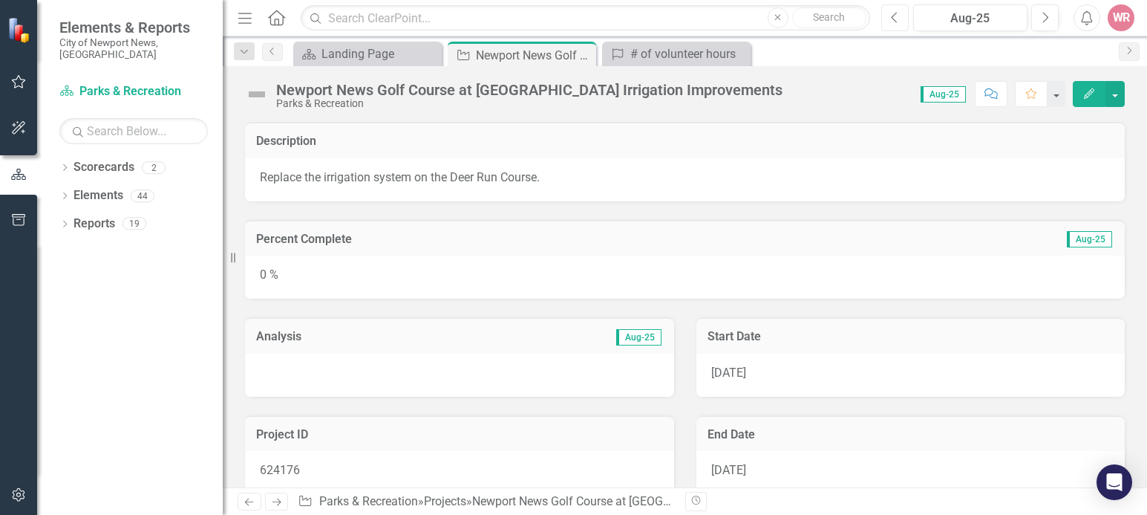
drag, startPoint x: 895, startPoint y: 19, endPoint x: 895, endPoint y: 27, distance: 8.2
click at [895, 21] on icon "Previous" at bounding box center [895, 17] width 8 height 13
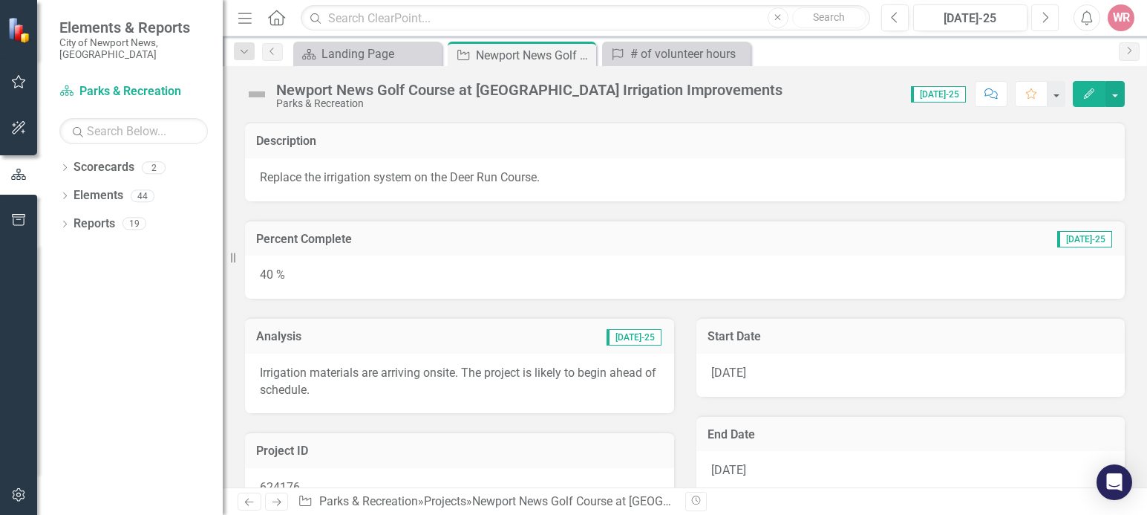
drag, startPoint x: 1040, startPoint y: 21, endPoint x: 1000, endPoint y: 42, distance: 45.2
click at [1041, 21] on button "Next" at bounding box center [1044, 17] width 27 height 27
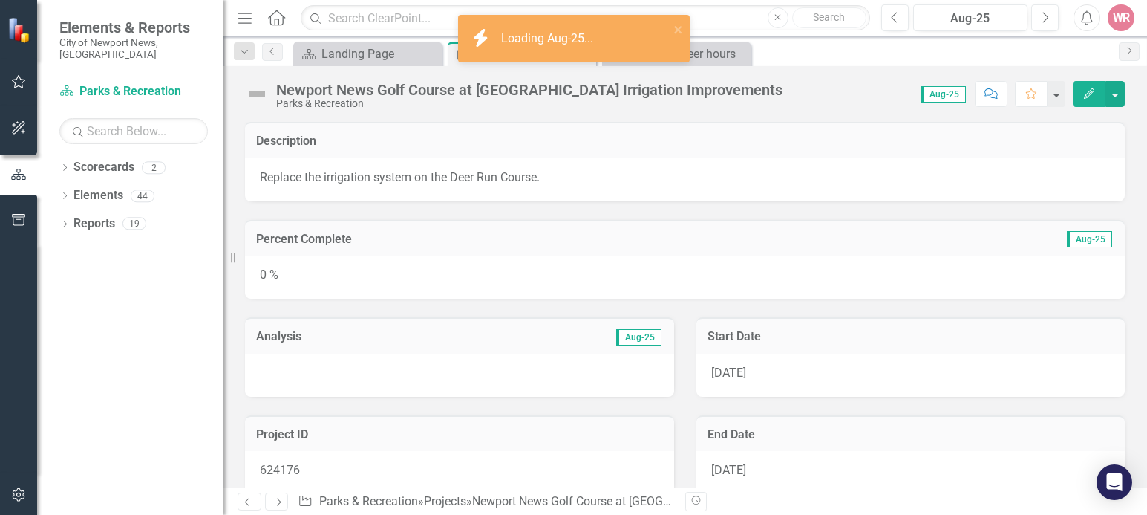
click at [410, 376] on div at bounding box center [459, 374] width 429 height 43
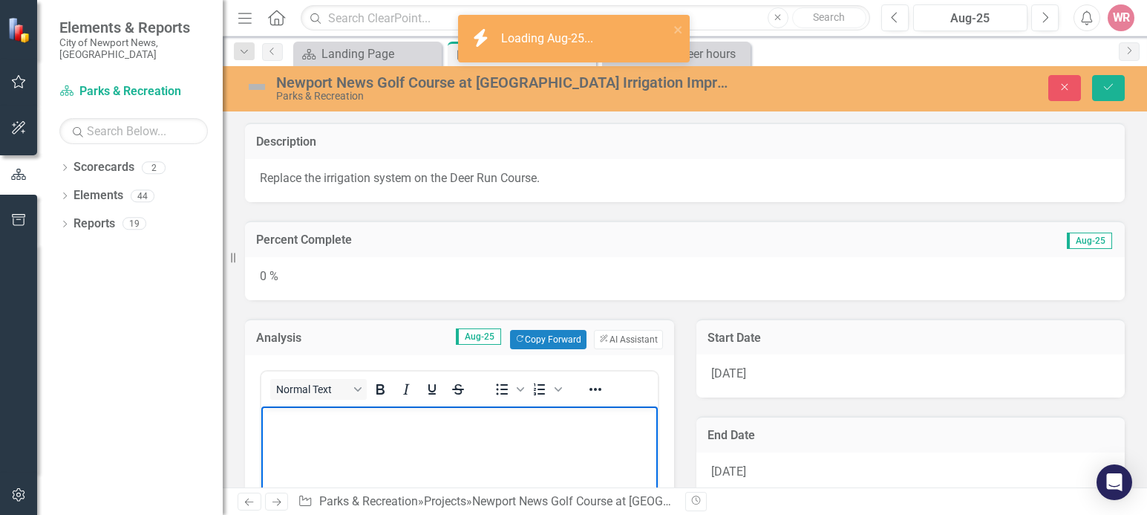
click at [402, 430] on body "Rich Text Area. Press ALT-0 for help." at bounding box center [459, 516] width 397 height 223
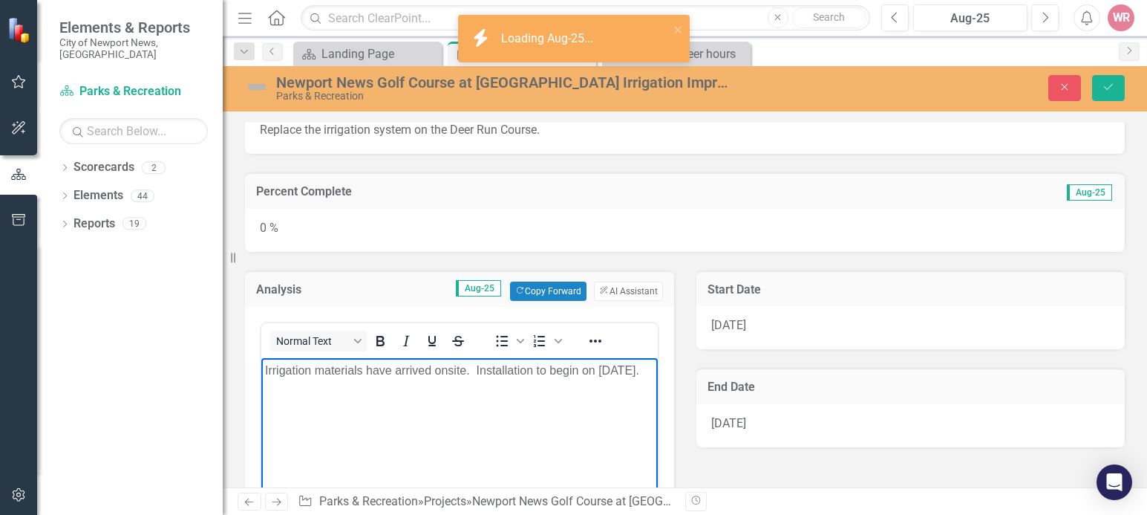
scroll to position [74, 0]
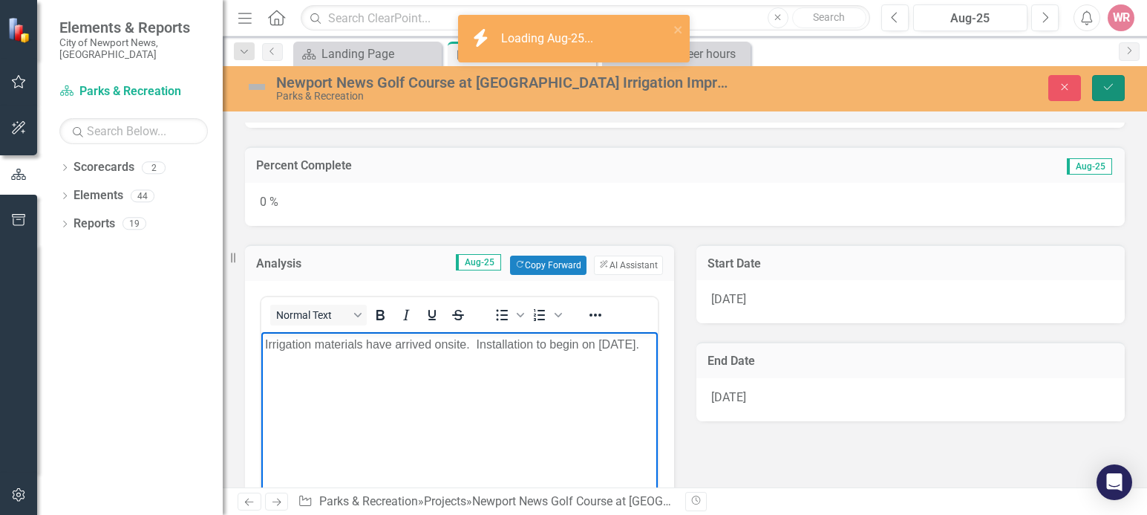
click at [1116, 91] on button "Save" at bounding box center [1108, 88] width 33 height 26
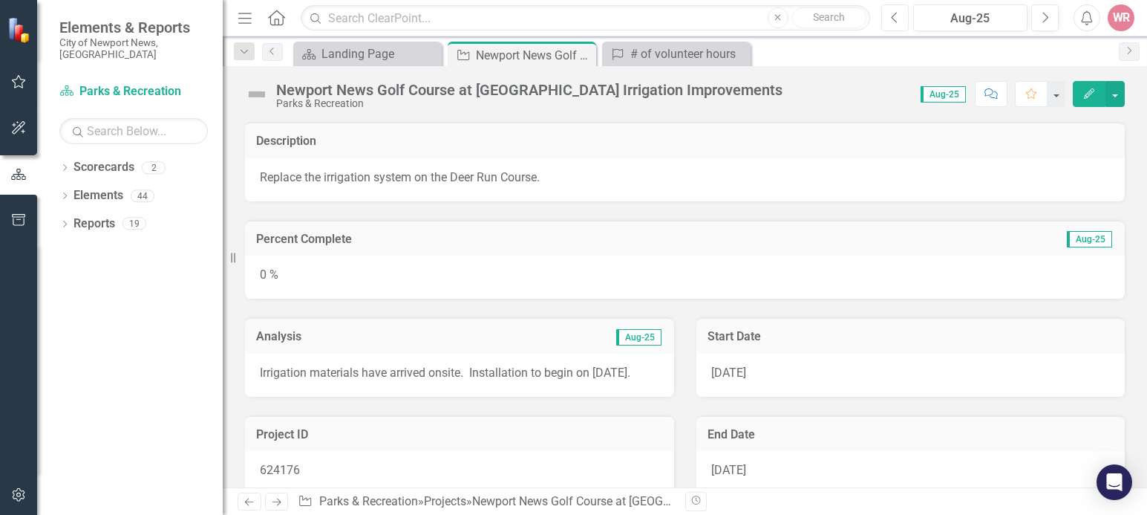
click at [901, 16] on button "Previous" at bounding box center [894, 17] width 27 height 27
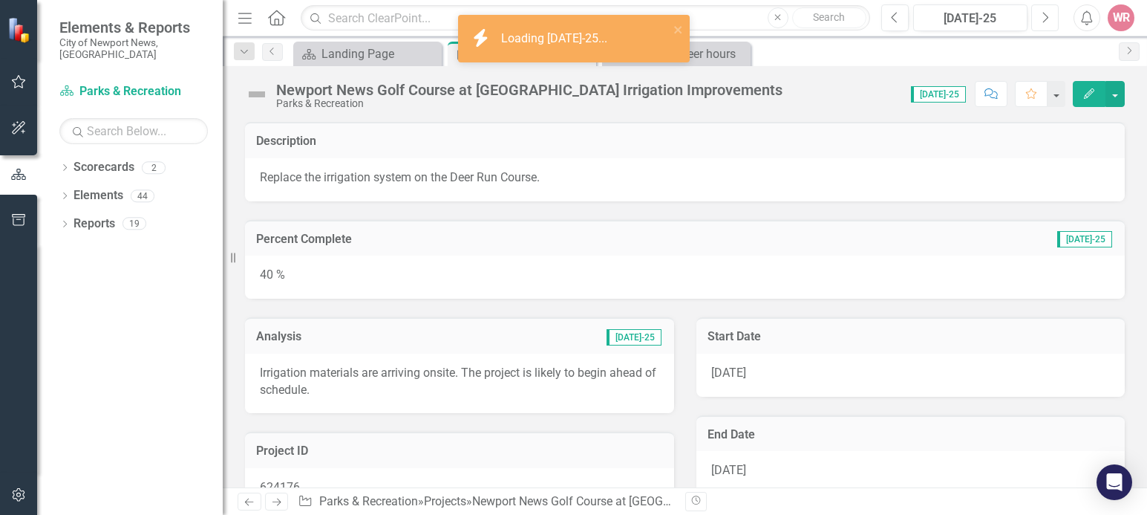
click at [1047, 17] on icon "Next" at bounding box center [1045, 17] width 8 height 13
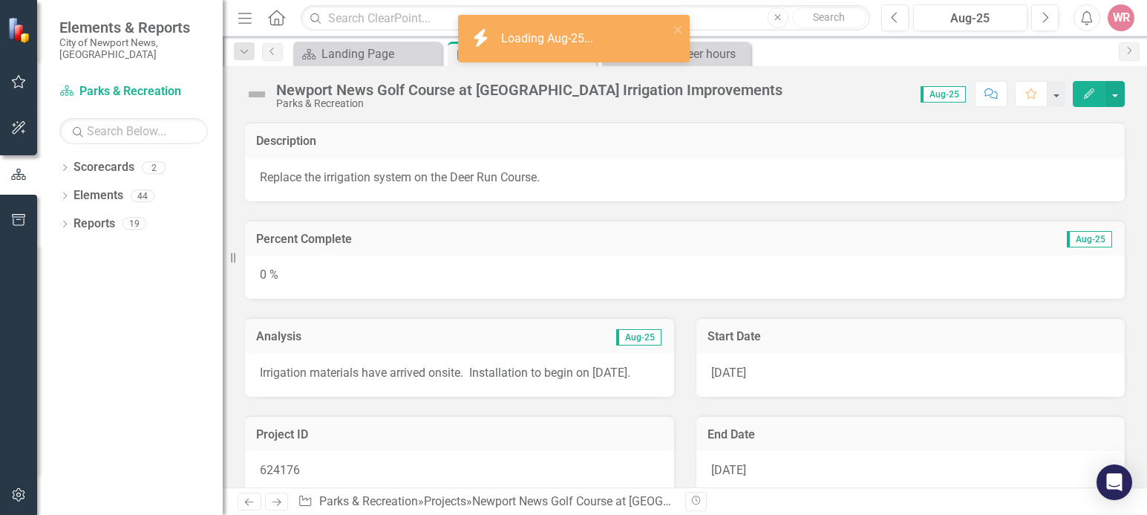
click at [420, 284] on div "0 %" at bounding box center [685, 276] width 880 height 43
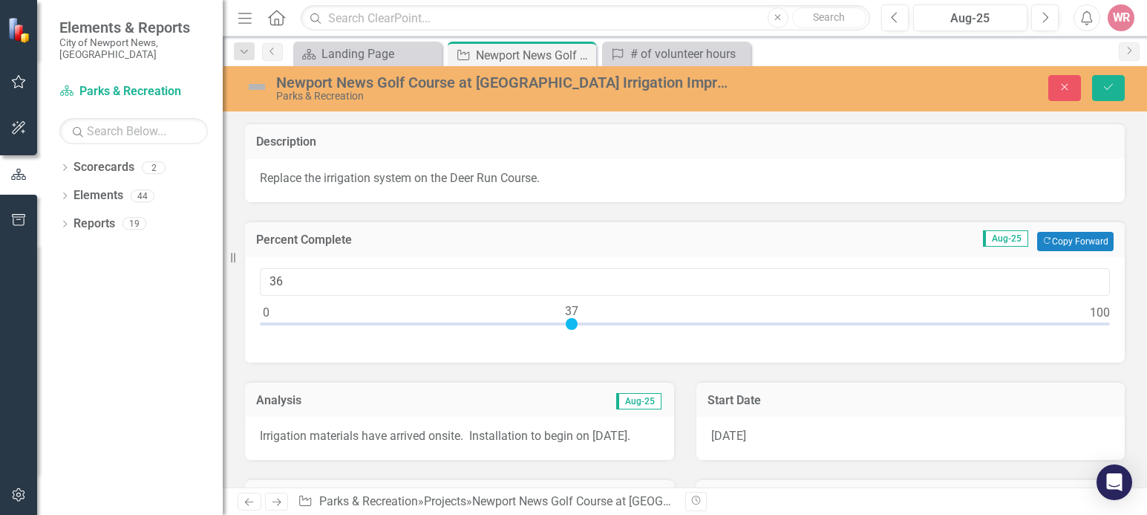
type input "40"
drag, startPoint x: 264, startPoint y: 322, endPoint x: 593, endPoint y: 332, distance: 329.8
click at [593, 332] on div at bounding box center [685, 327] width 850 height 19
click at [1115, 82] on button "Save" at bounding box center [1108, 88] width 33 height 26
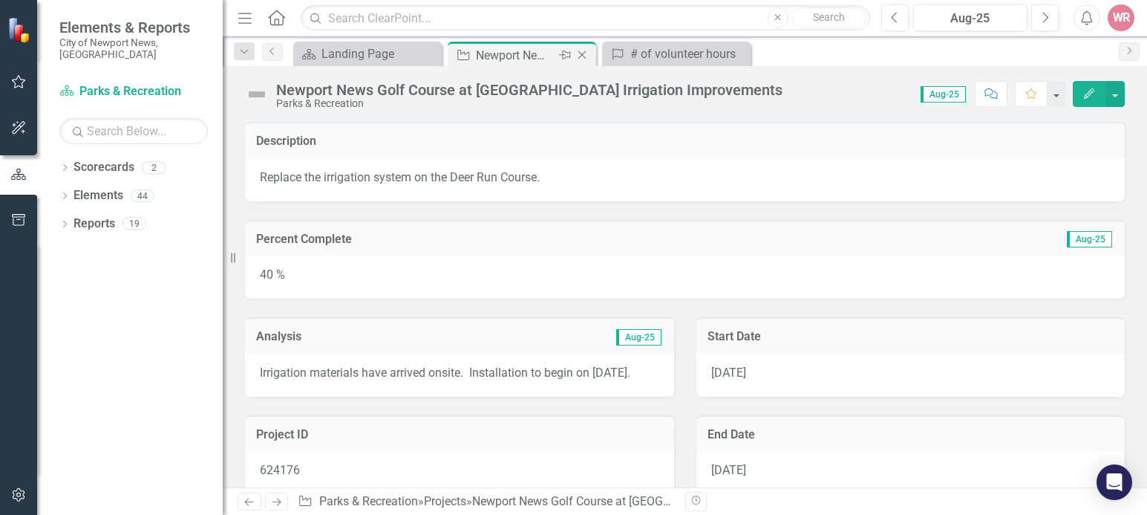
click at [587, 55] on icon "Close" at bounding box center [582, 55] width 15 height 12
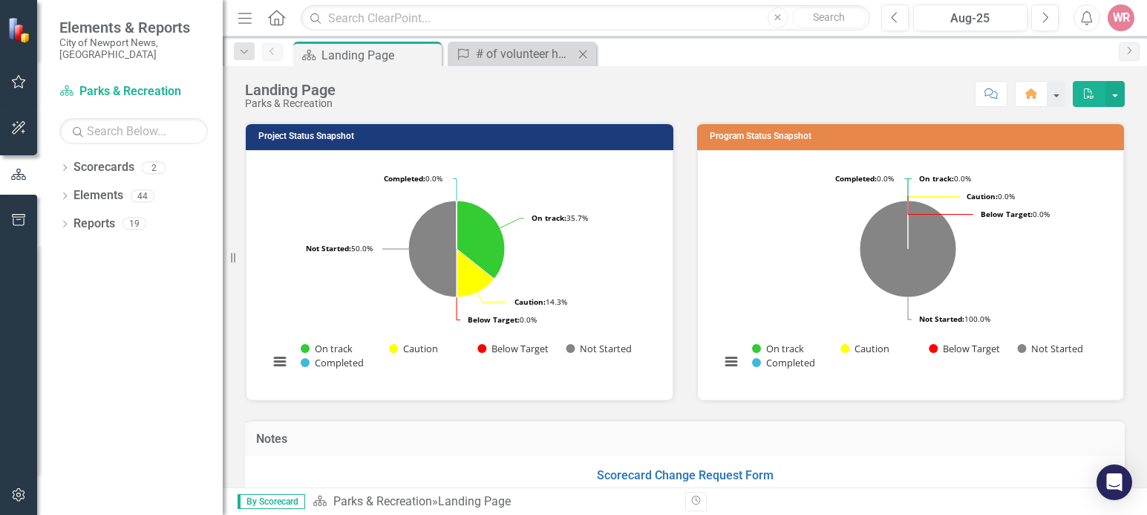
click at [586, 53] on icon "Close" at bounding box center [582, 54] width 15 height 12
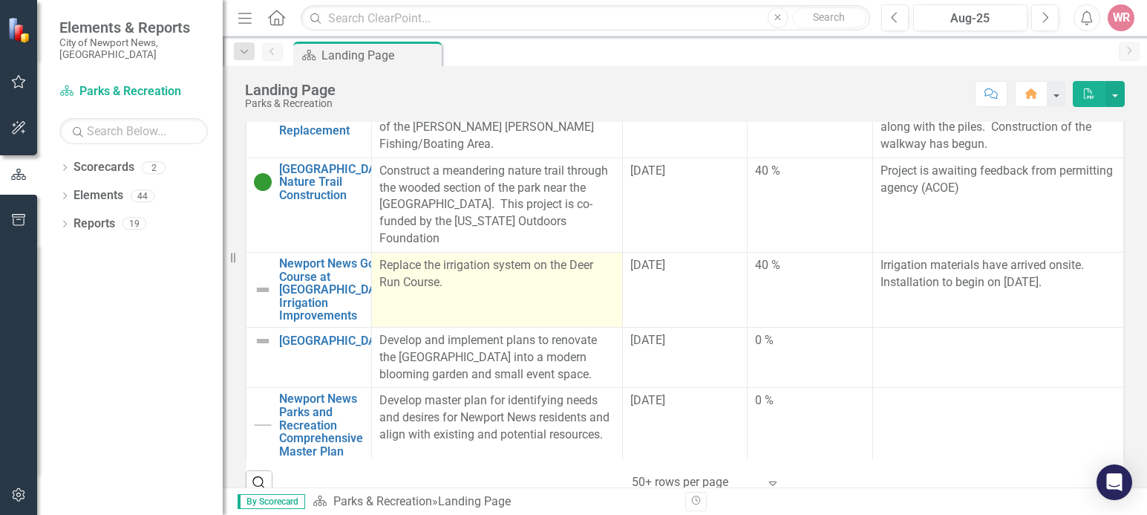
scroll to position [668, 0]
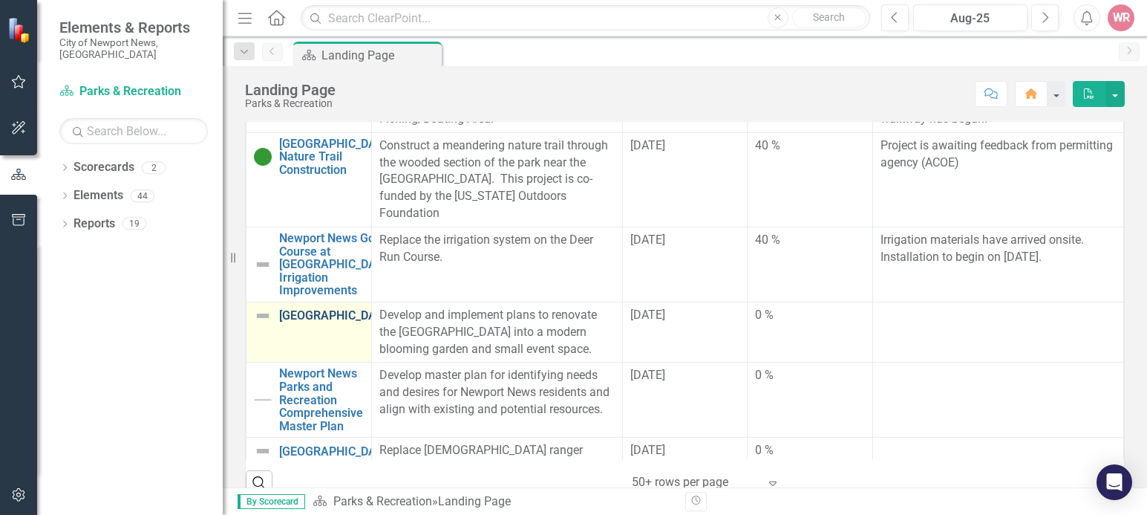
click at [297, 322] on link "[GEOGRAPHIC_DATA]" at bounding box center [336, 315] width 114 height 13
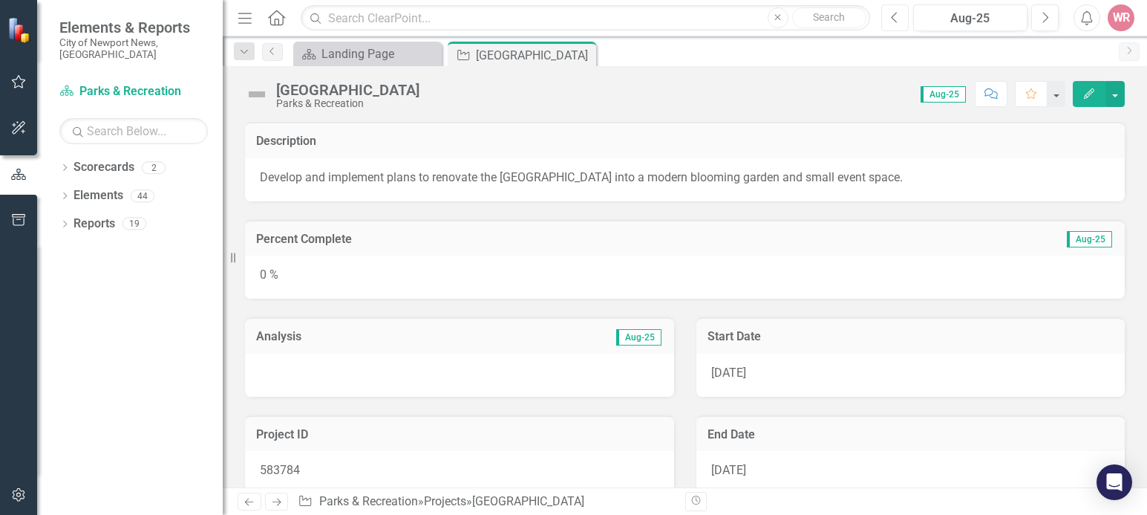
click at [889, 21] on button "Previous" at bounding box center [894, 17] width 27 height 27
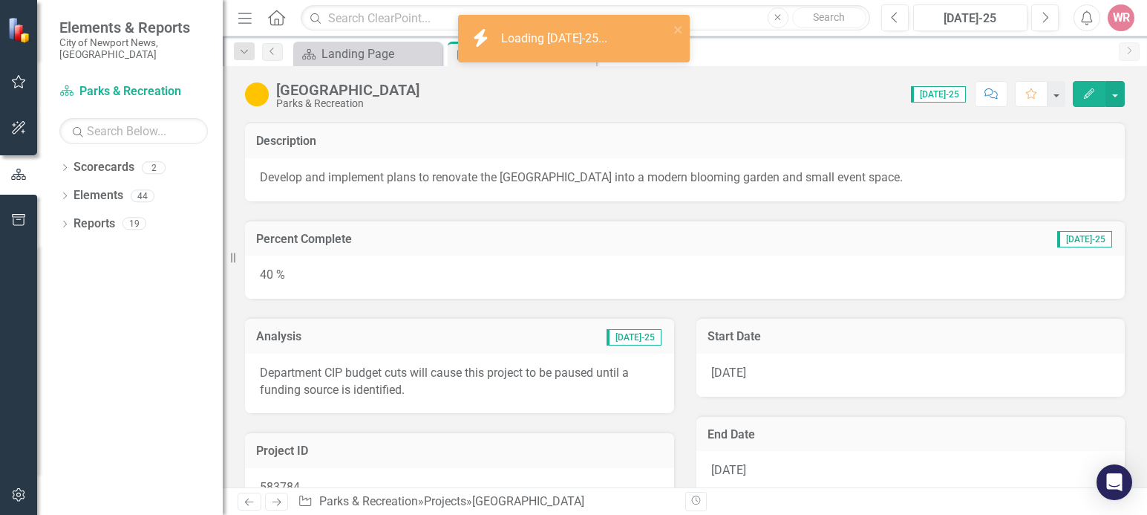
click at [376, 389] on p "Department CIP budget cuts will cause this project to be paused until a funding…" at bounding box center [459, 382] width 399 height 34
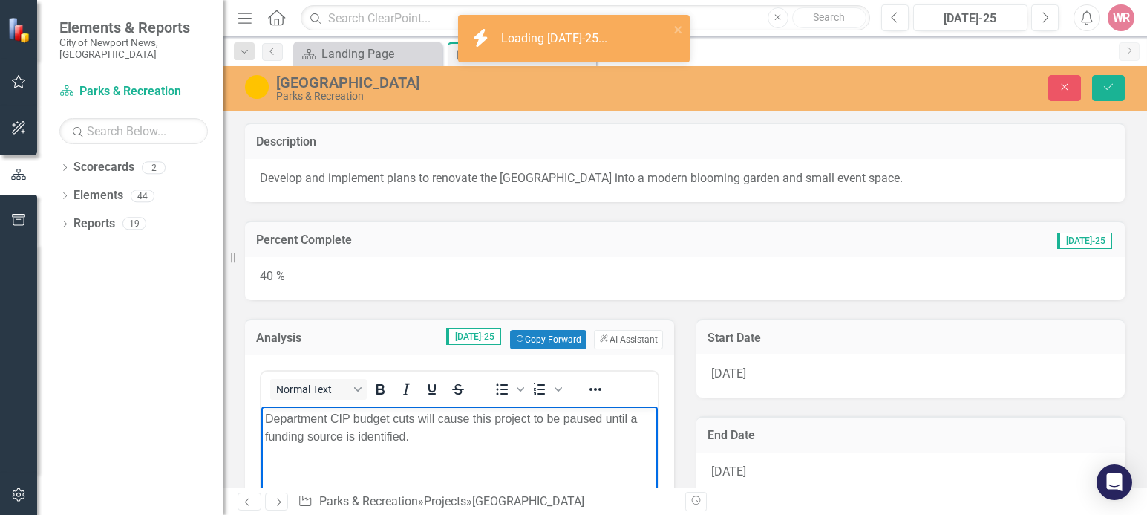
drag, startPoint x: 390, startPoint y: 436, endPoint x: 232, endPoint y: 411, distance: 160.0
click at [261, 411] on html "Department CIP budget cuts will cause this project to be paused until a funding…" at bounding box center [459, 516] width 397 height 223
copy p "Department CIP budget cuts will cause this project to be paused until a funding…"
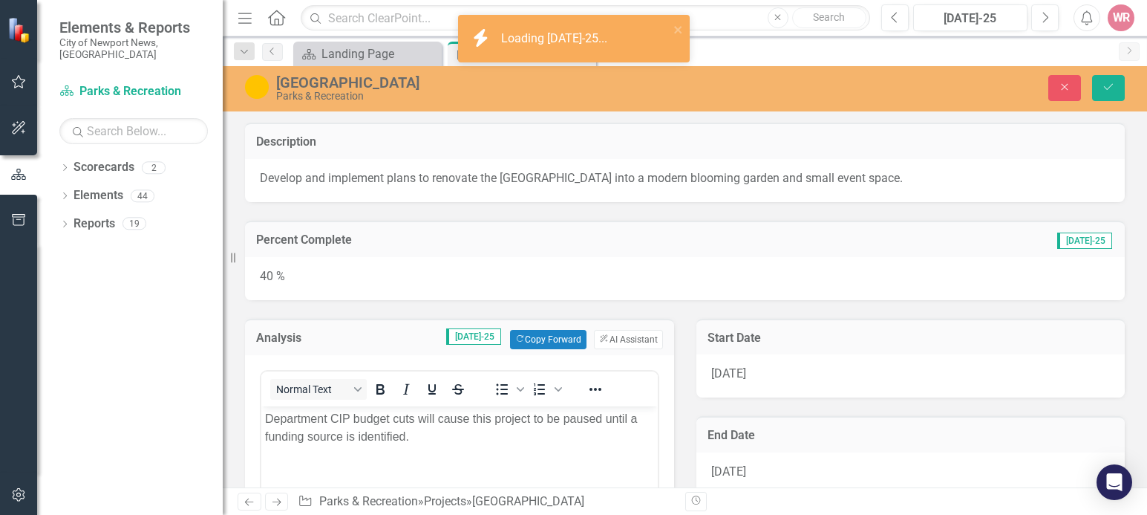
click at [895, 88] on div "Close Save" at bounding box center [954, 88] width 363 height 26
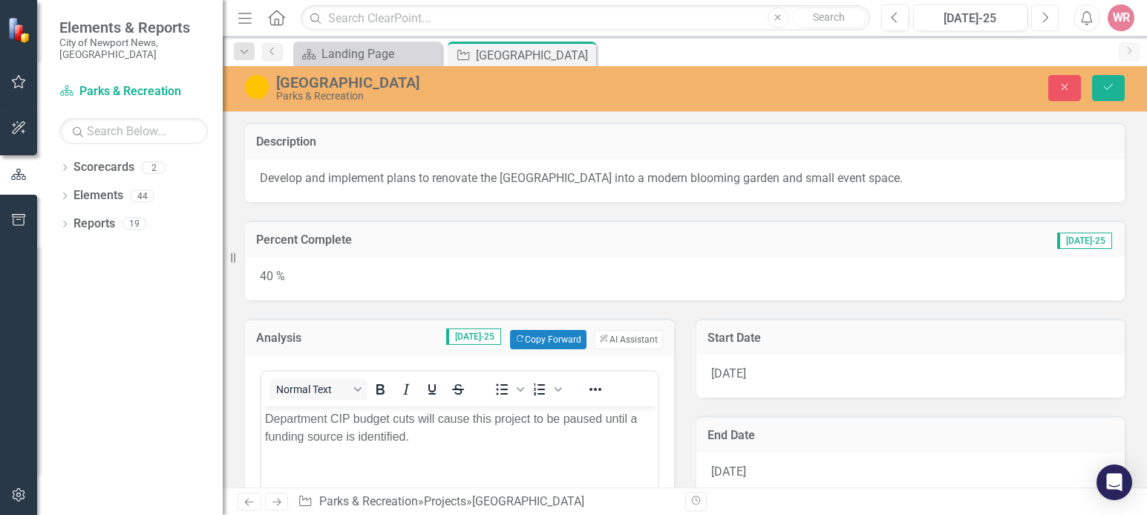
click at [1052, 20] on button "Next" at bounding box center [1044, 17] width 27 height 27
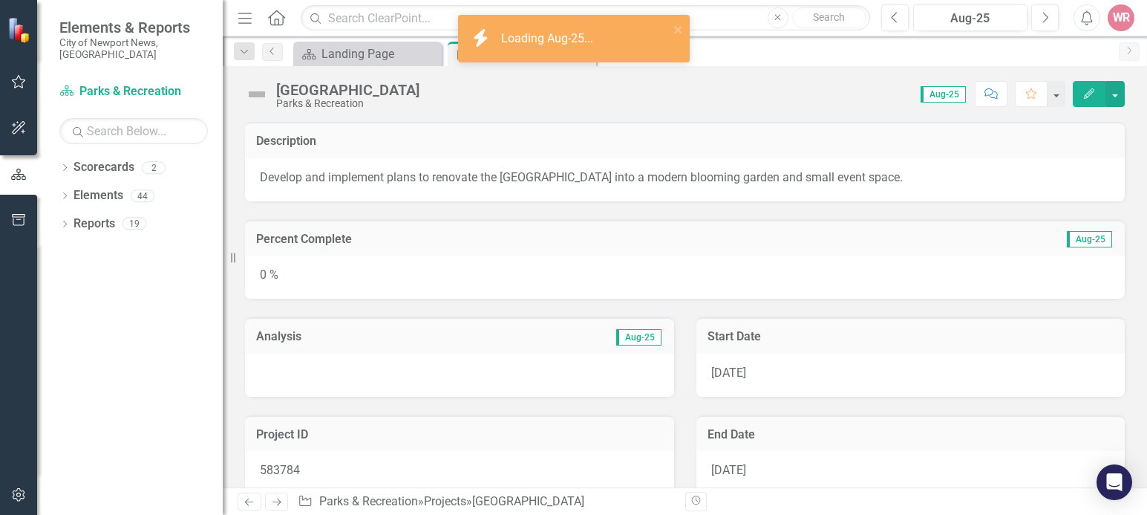
click at [354, 370] on div at bounding box center [459, 374] width 429 height 43
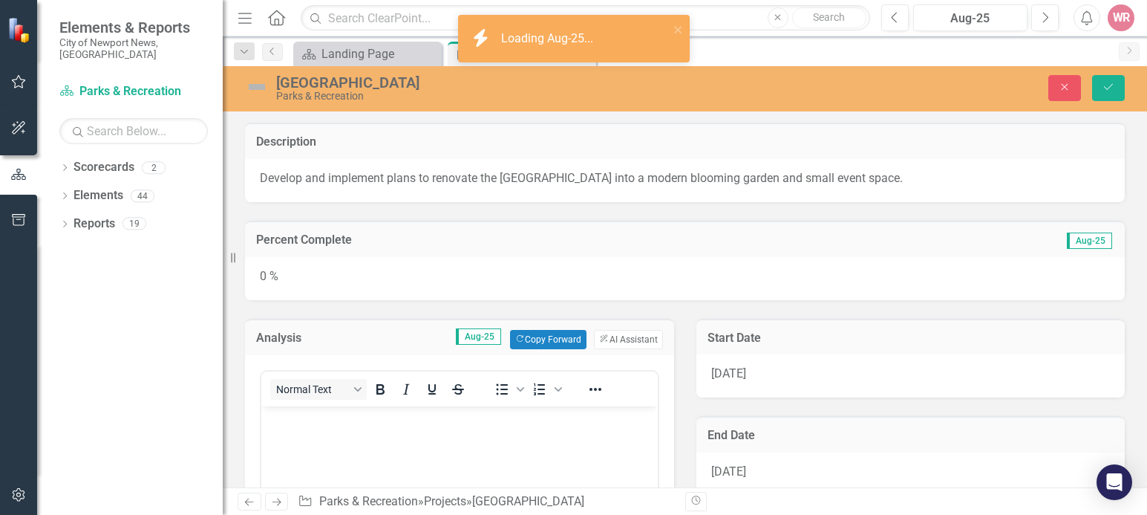
click at [359, 433] on body "Rich Text Area. Press ALT-0 for help." at bounding box center [459, 516] width 397 height 223
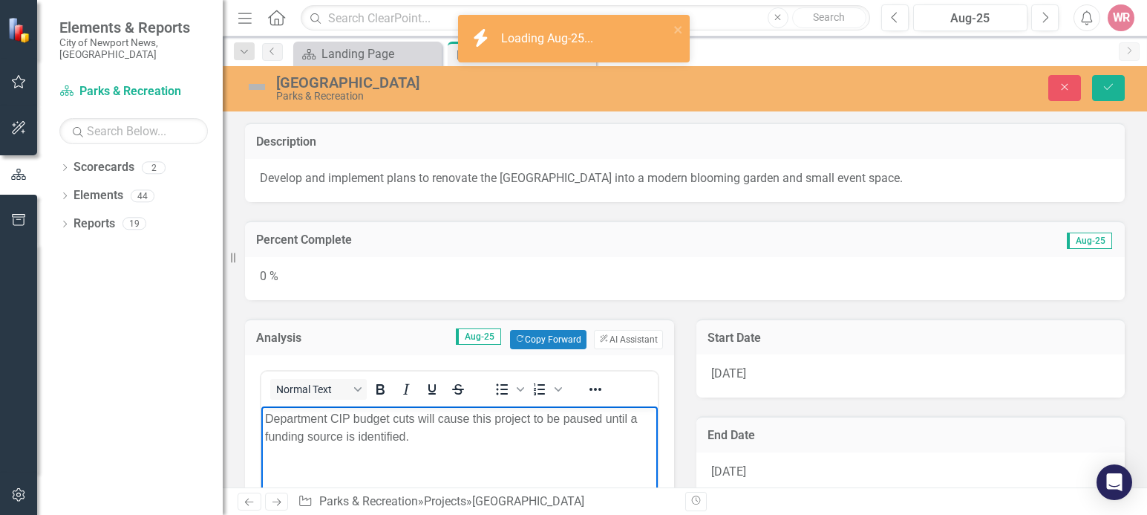
click at [357, 287] on div "0 %" at bounding box center [685, 278] width 880 height 43
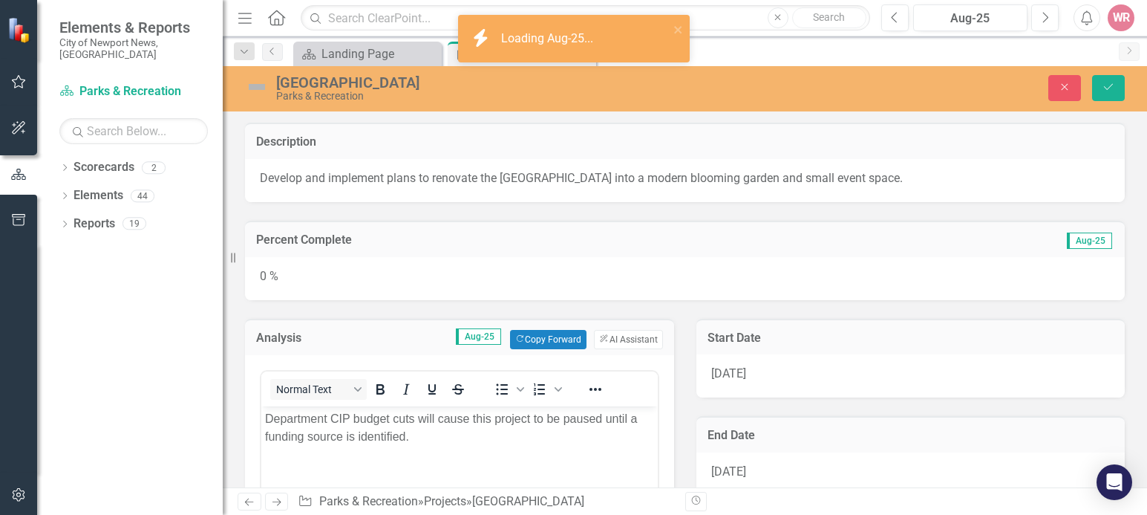
click at [357, 287] on div "0 %" at bounding box center [685, 278] width 880 height 43
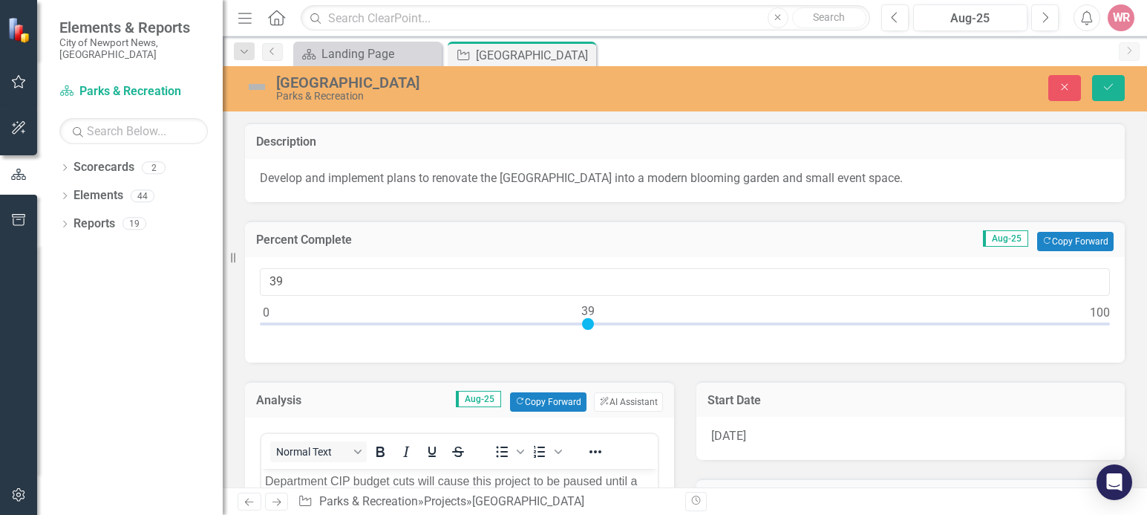
type input "40"
drag, startPoint x: 270, startPoint y: 324, endPoint x: 604, endPoint y: 334, distance: 334.3
click at [604, 334] on div at bounding box center [685, 327] width 850 height 19
click at [1109, 87] on icon "Save" at bounding box center [1108, 87] width 13 height 10
